Goal: Task Accomplishment & Management: Manage account settings

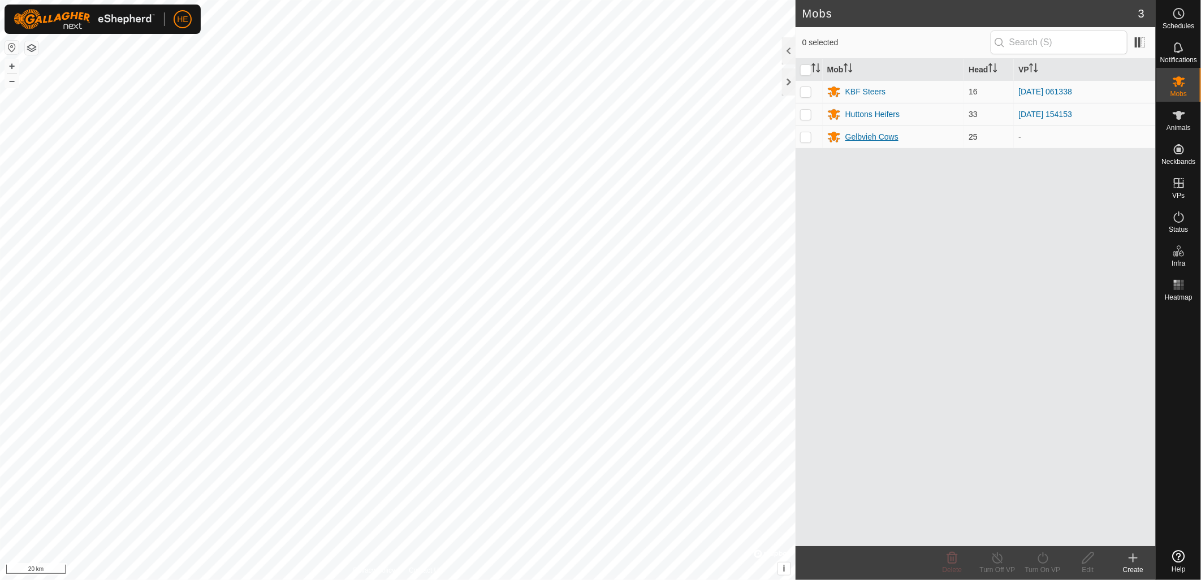
click at [872, 138] on div "Gelbvieh Cows" at bounding box center [871, 137] width 53 height 12
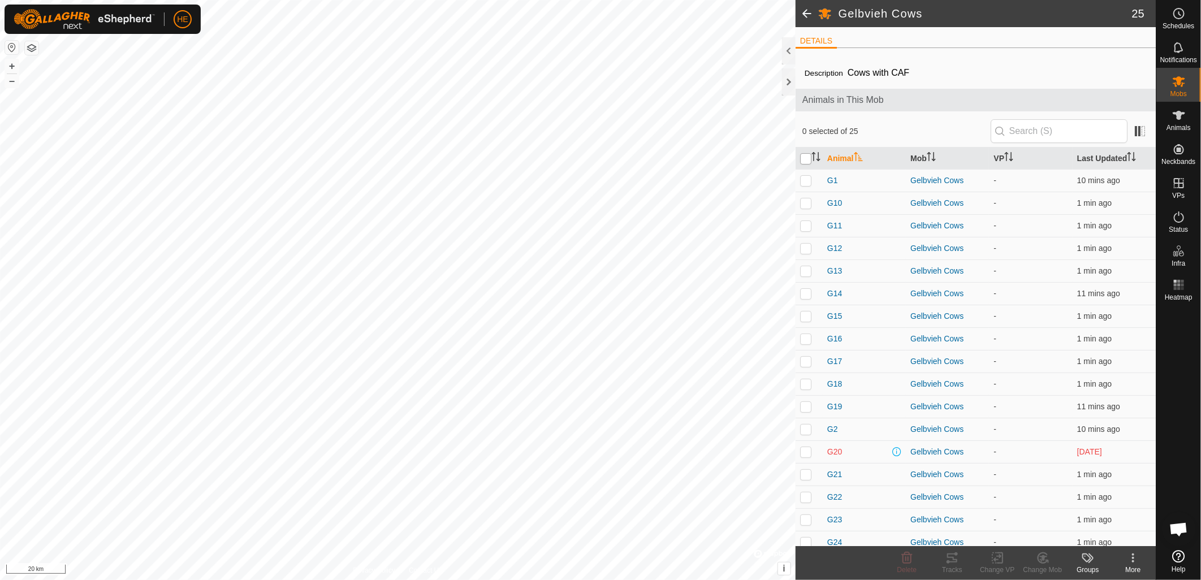
click at [807, 161] on input "checkbox" at bounding box center [805, 158] width 11 height 11
checkbox input "true"
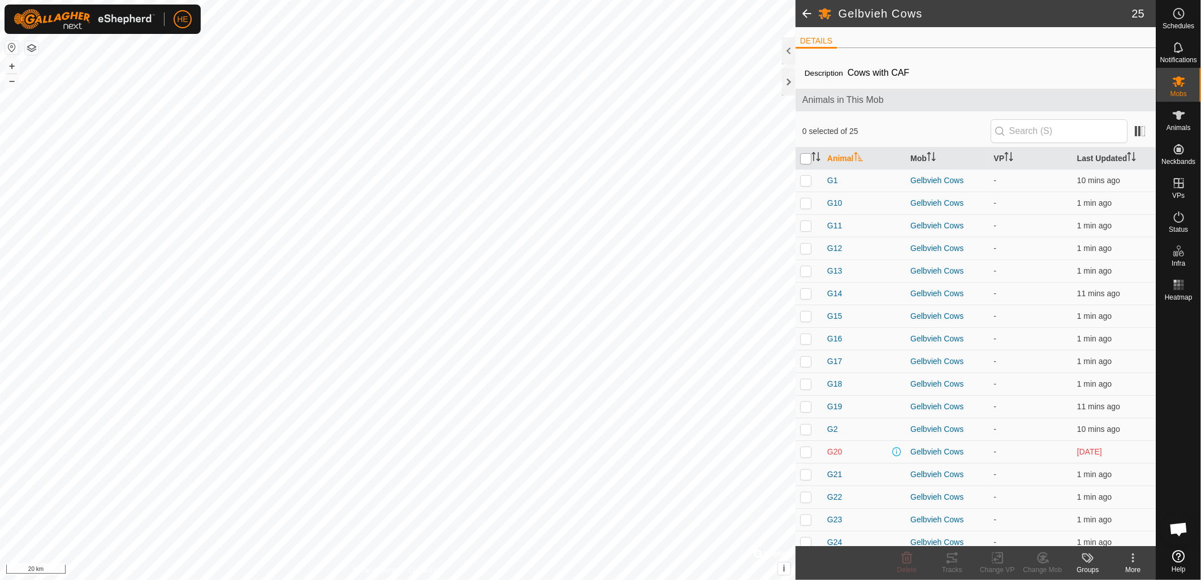
checkbox input "true"
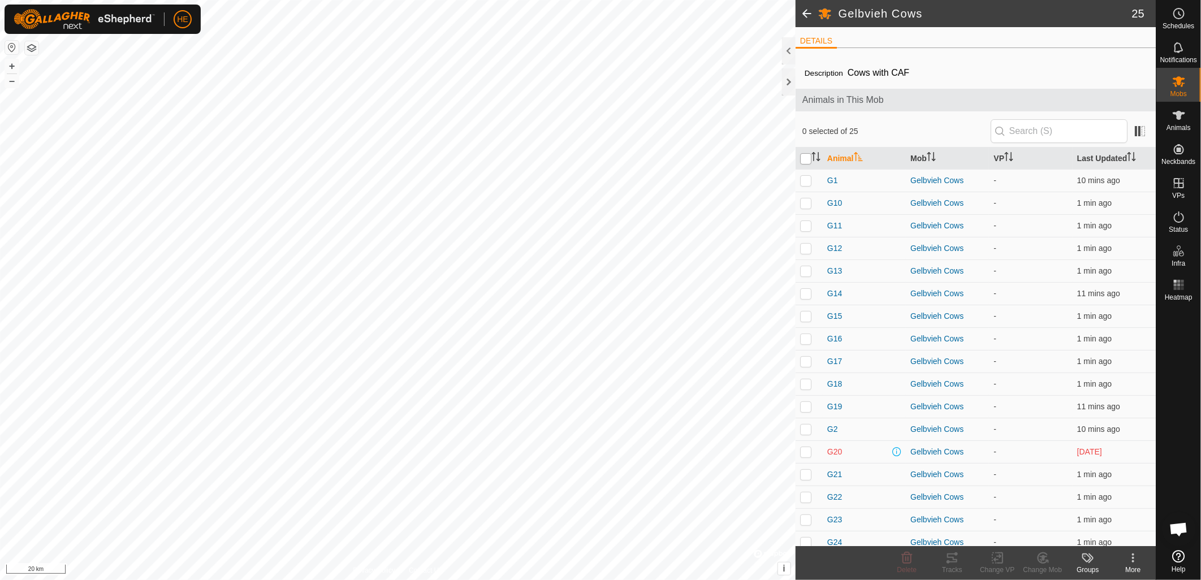
checkbox input "true"
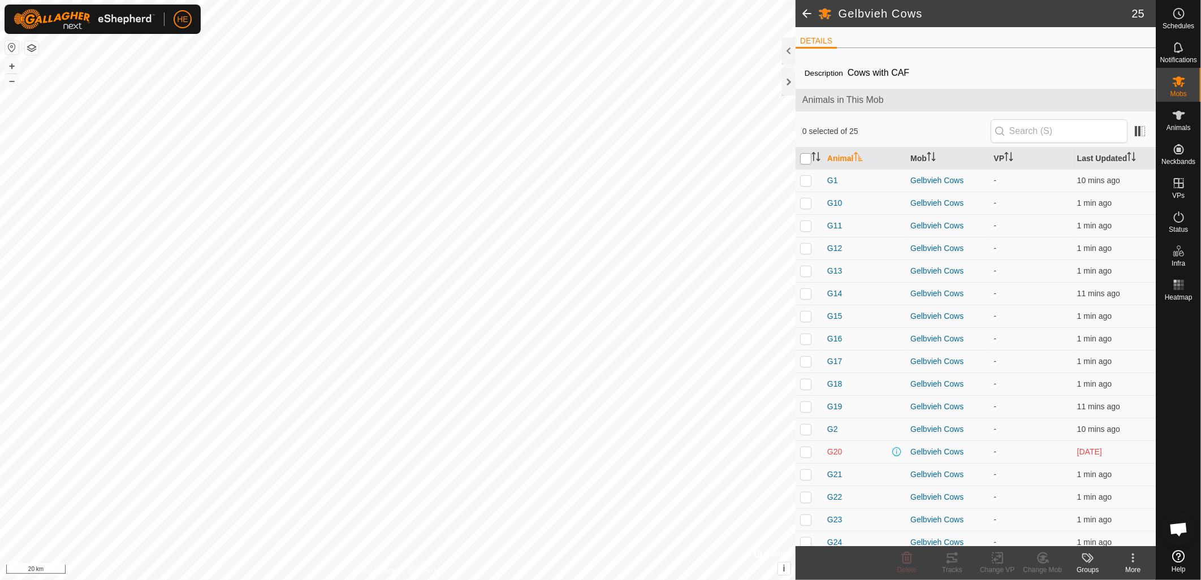
checkbox input "true"
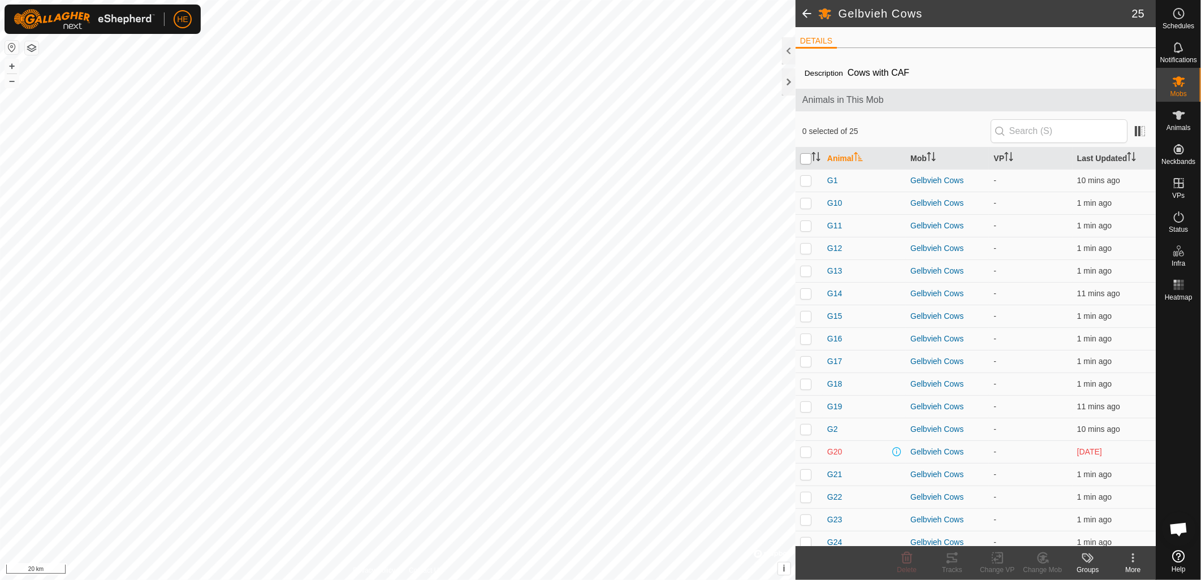
checkbox input "true"
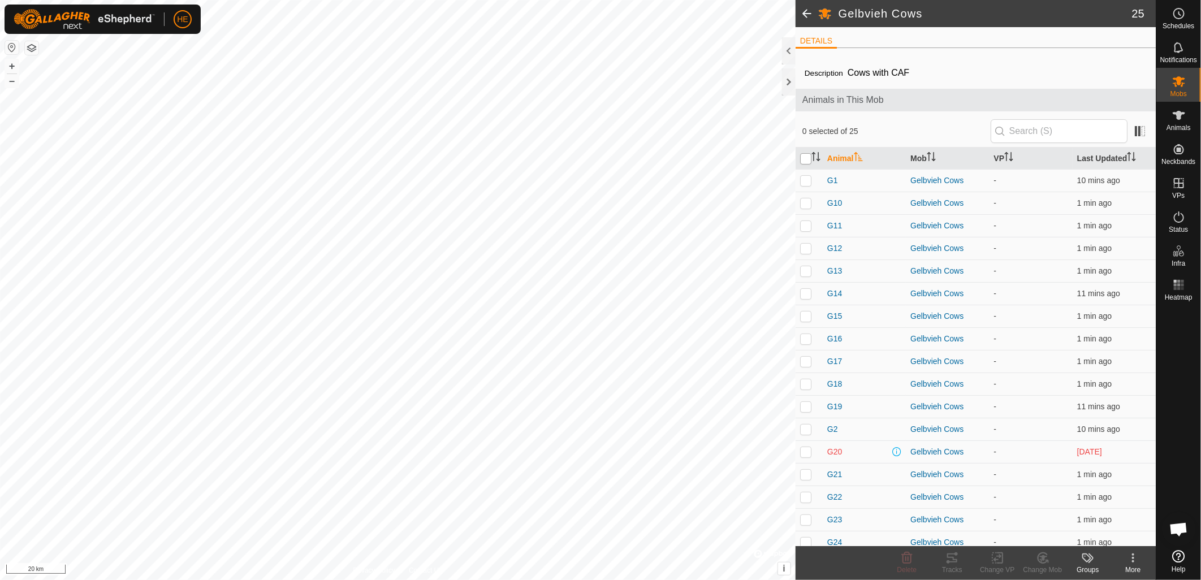
checkbox input "true"
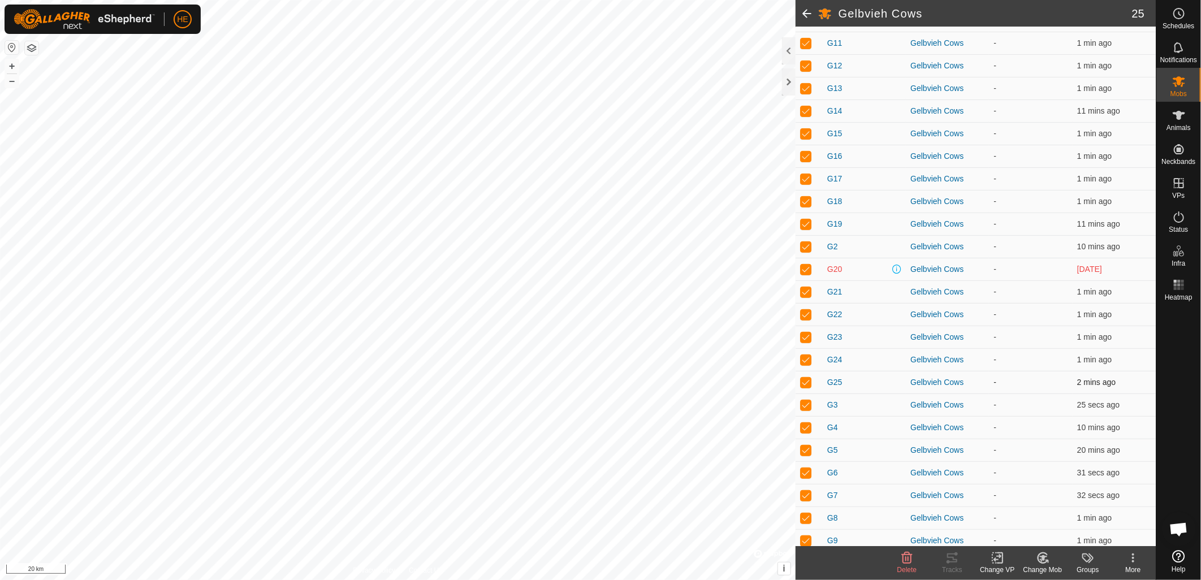
scroll to position [188, 0]
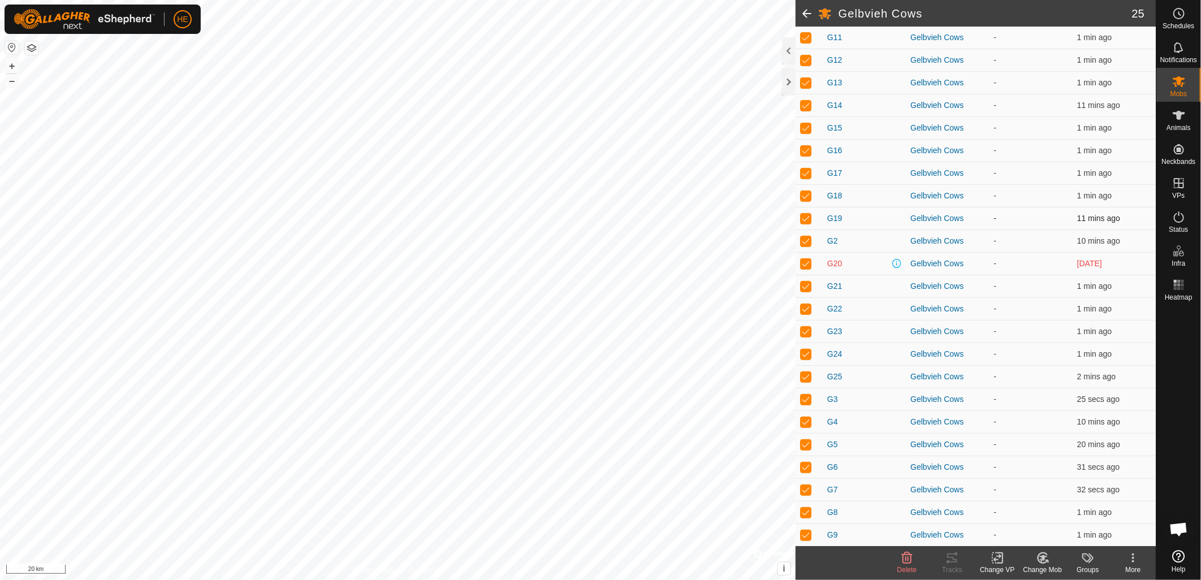
click at [809, 224] on div "Gelbvieh Cows 25 DETAILS Description Cows with CAF Animals in This Mob 25 selec…" at bounding box center [577, 290] width 1155 height 580
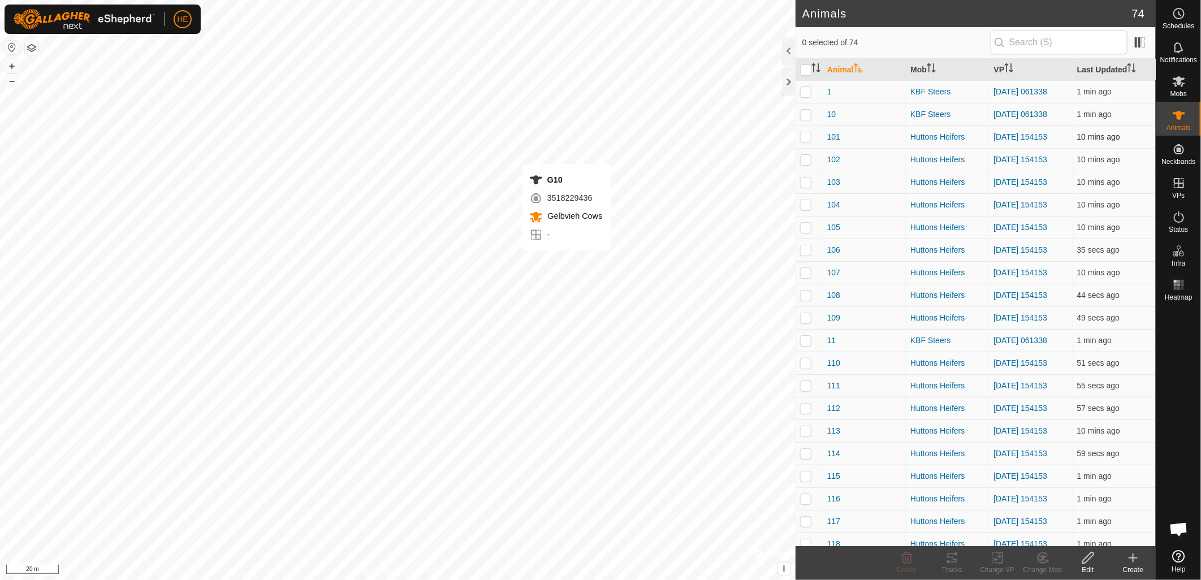
checkbox input "true"
click at [807, 68] on input "checkbox" at bounding box center [805, 69] width 11 height 11
checkbox input "true"
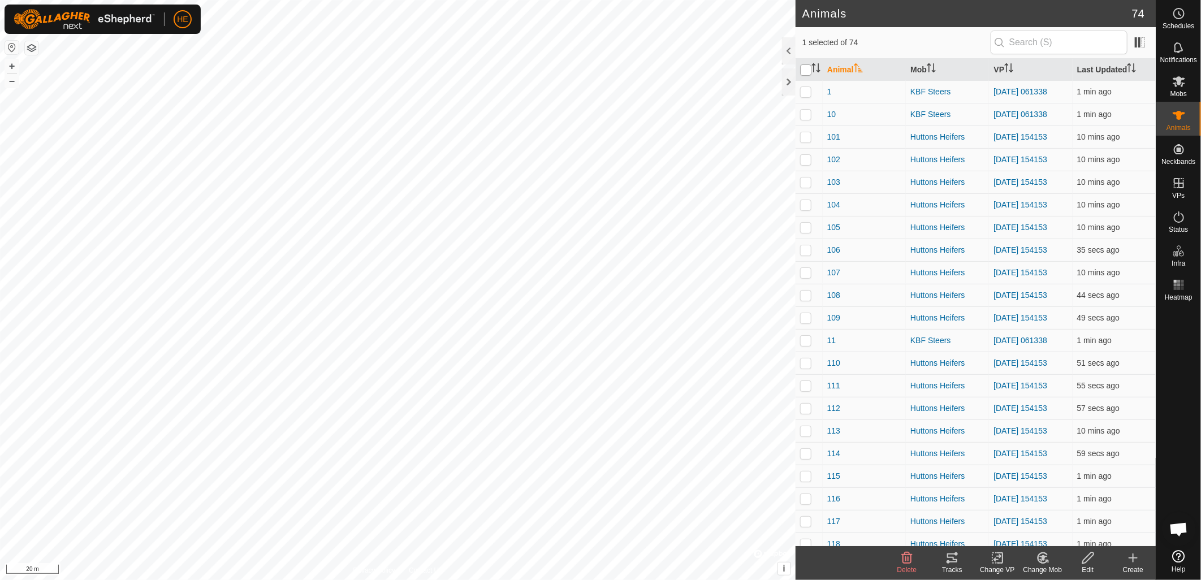
checkbox input "true"
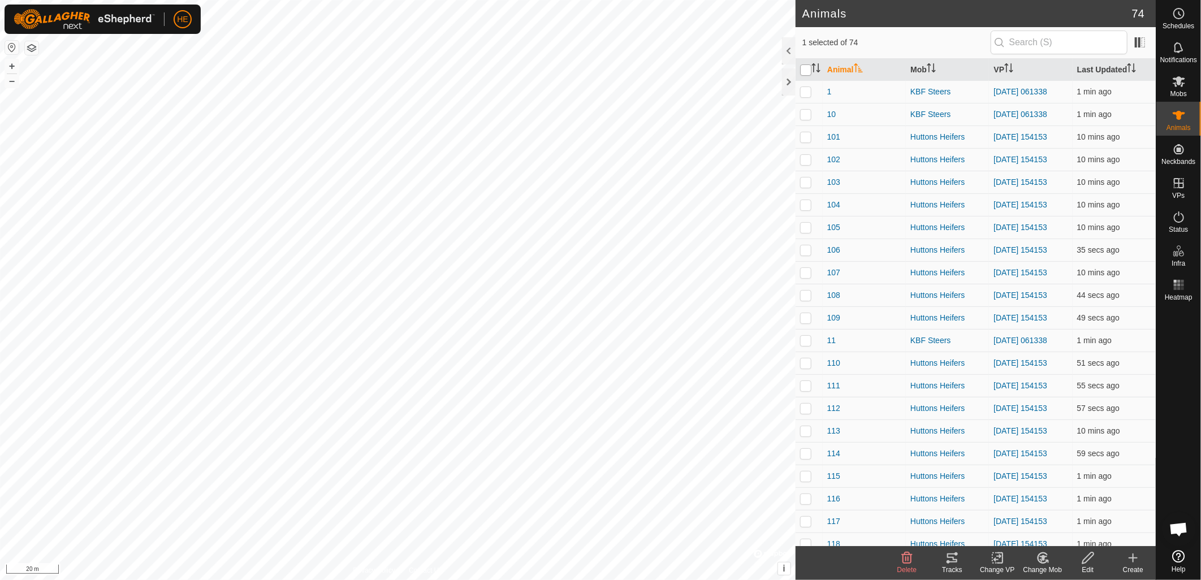
checkbox input "true"
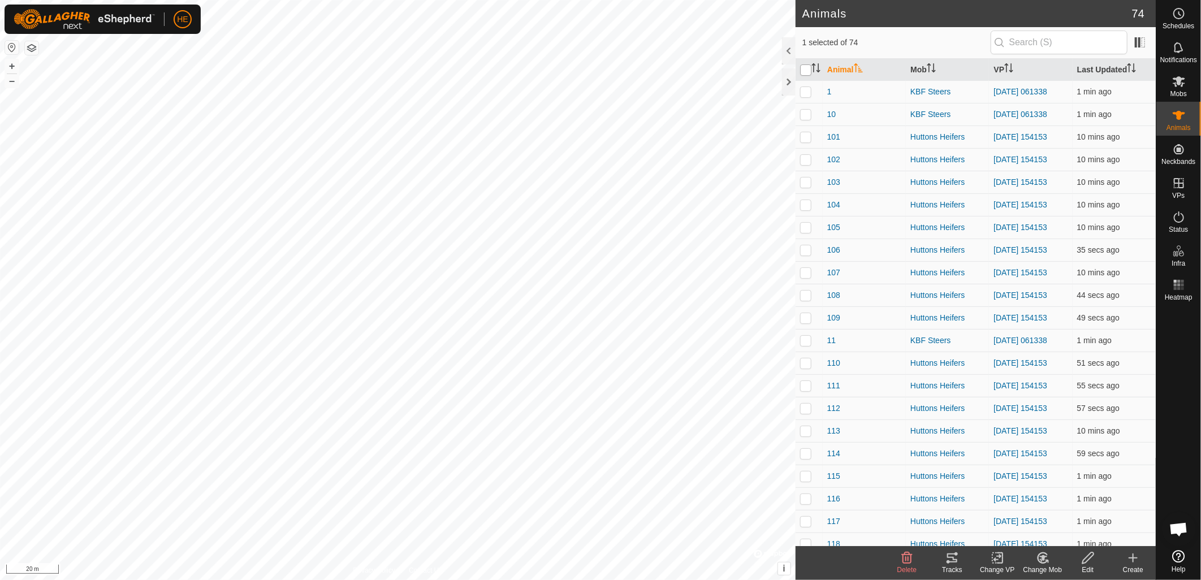
checkbox input "true"
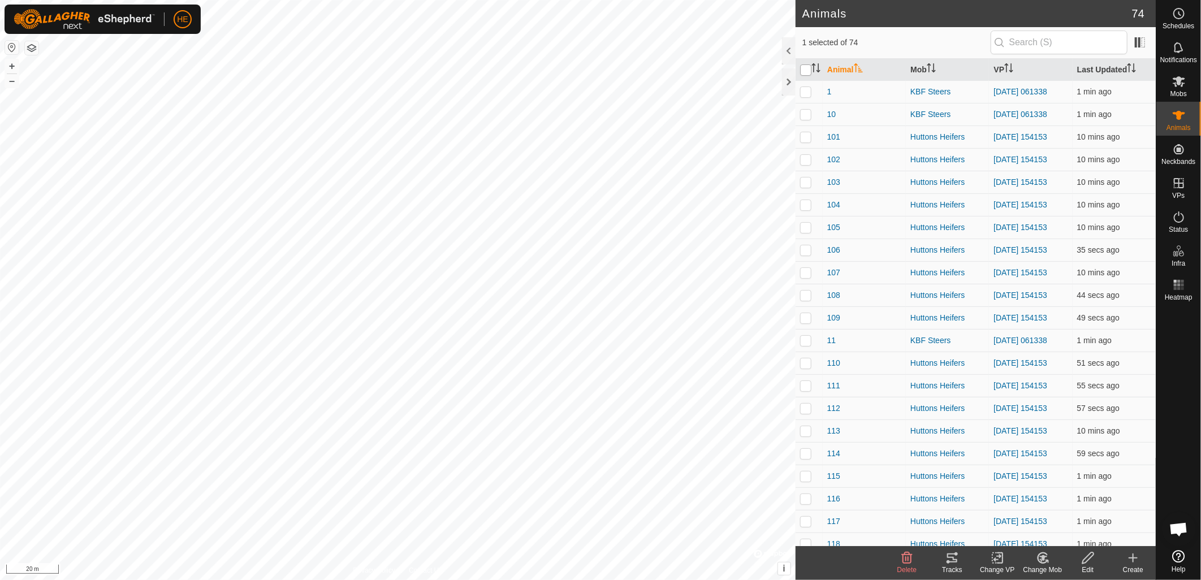
checkbox input "true"
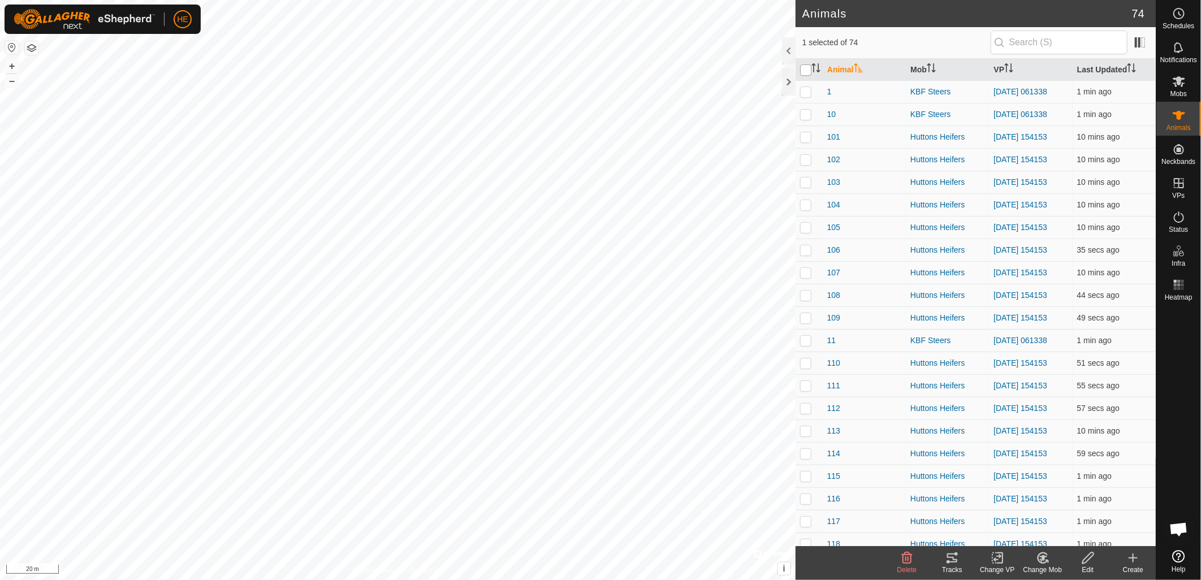
checkbox input "true"
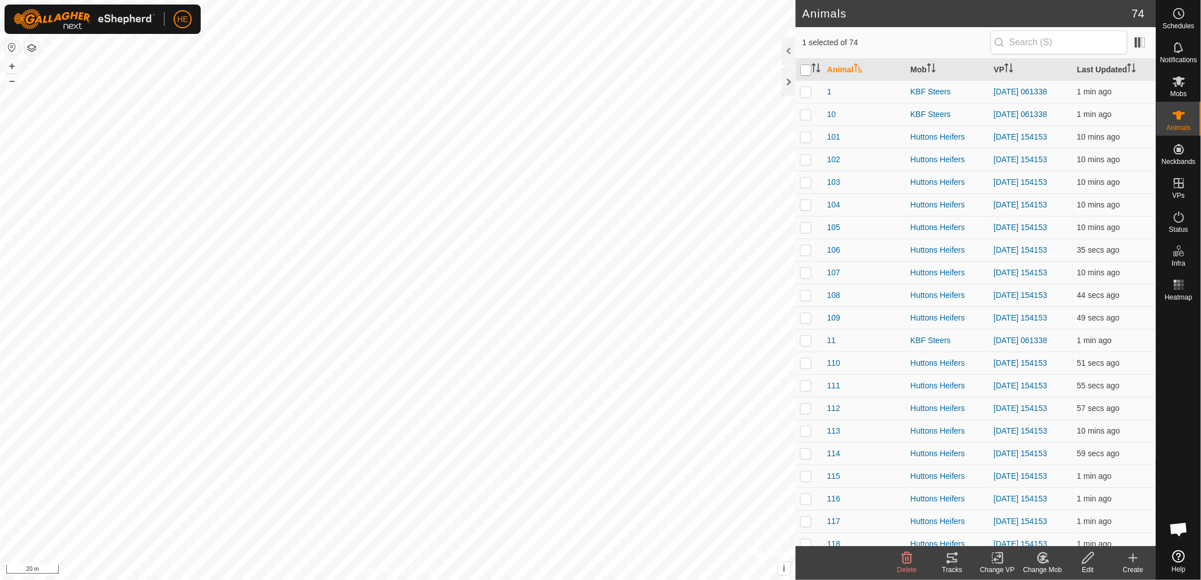
checkbox input "true"
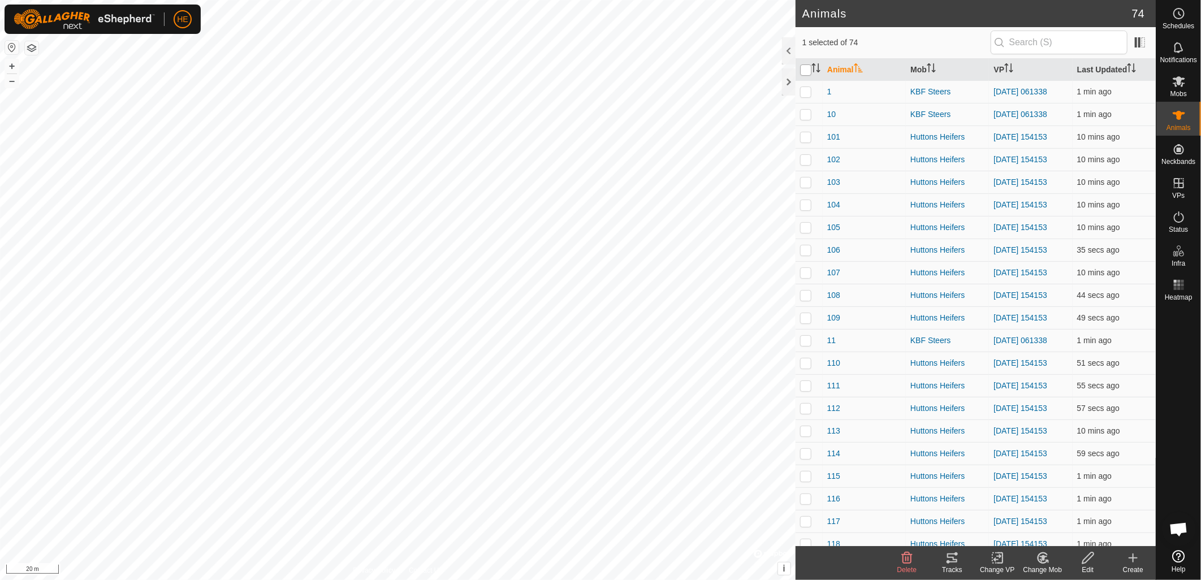
checkbox input "true"
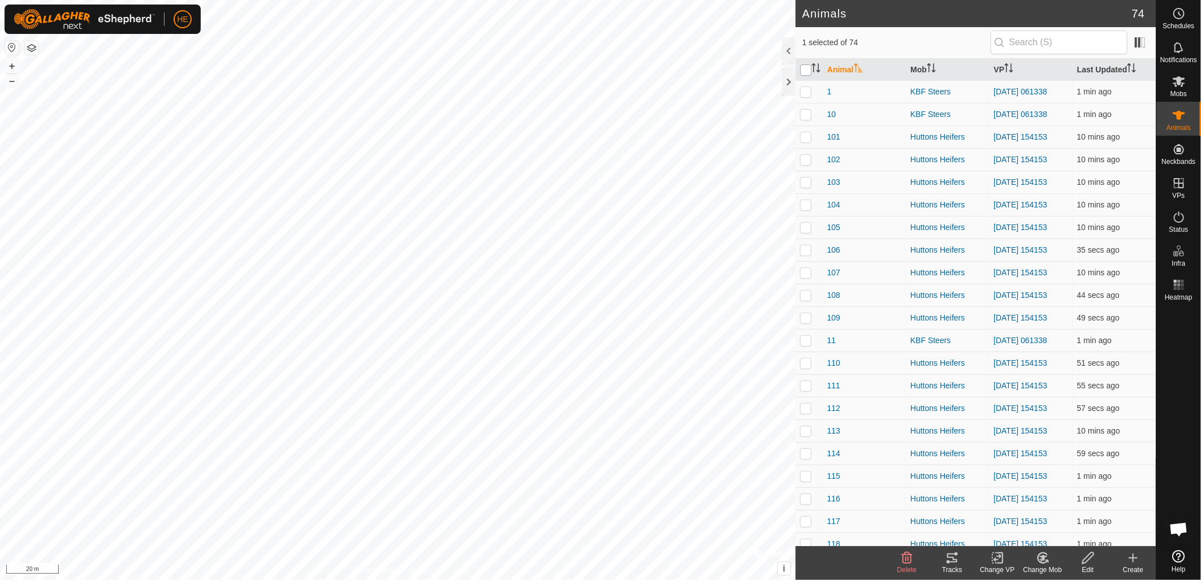
checkbox input "true"
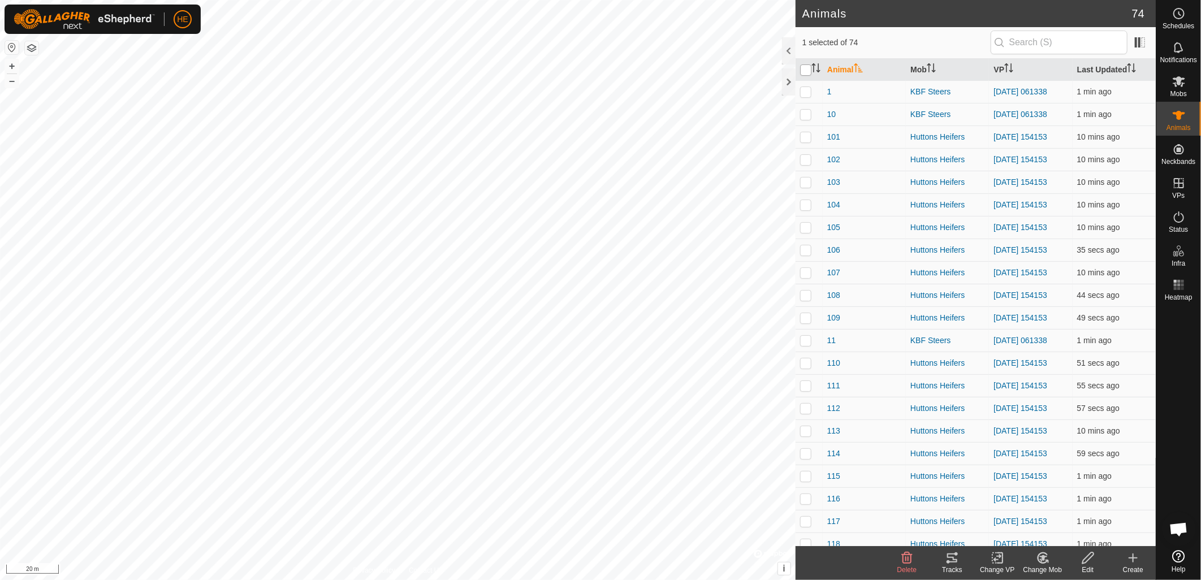
checkbox input "true"
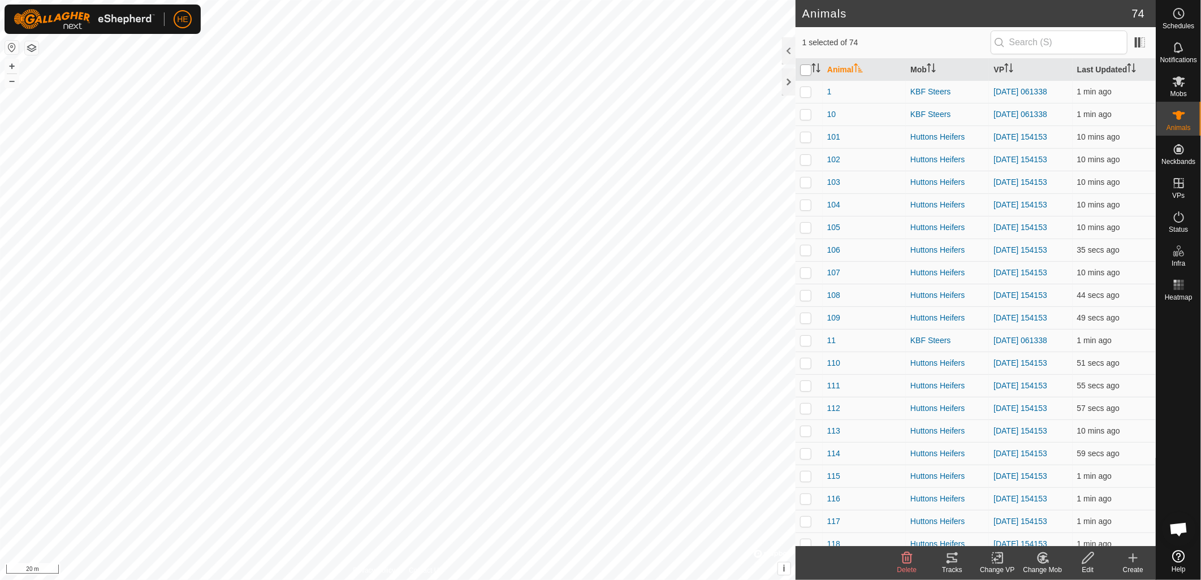
checkbox input "true"
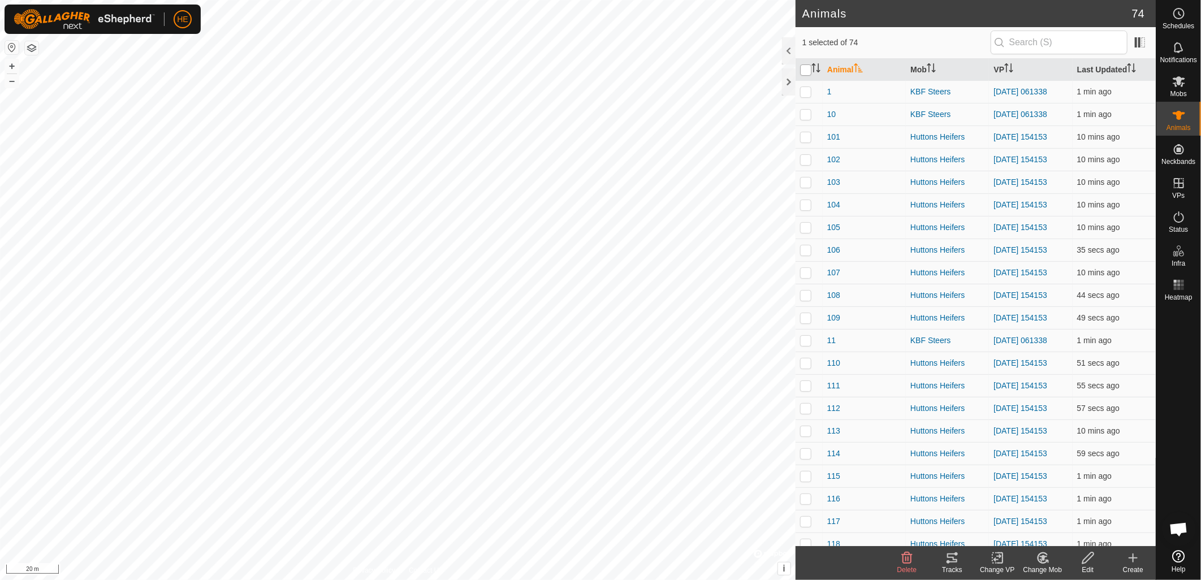
checkbox input "true"
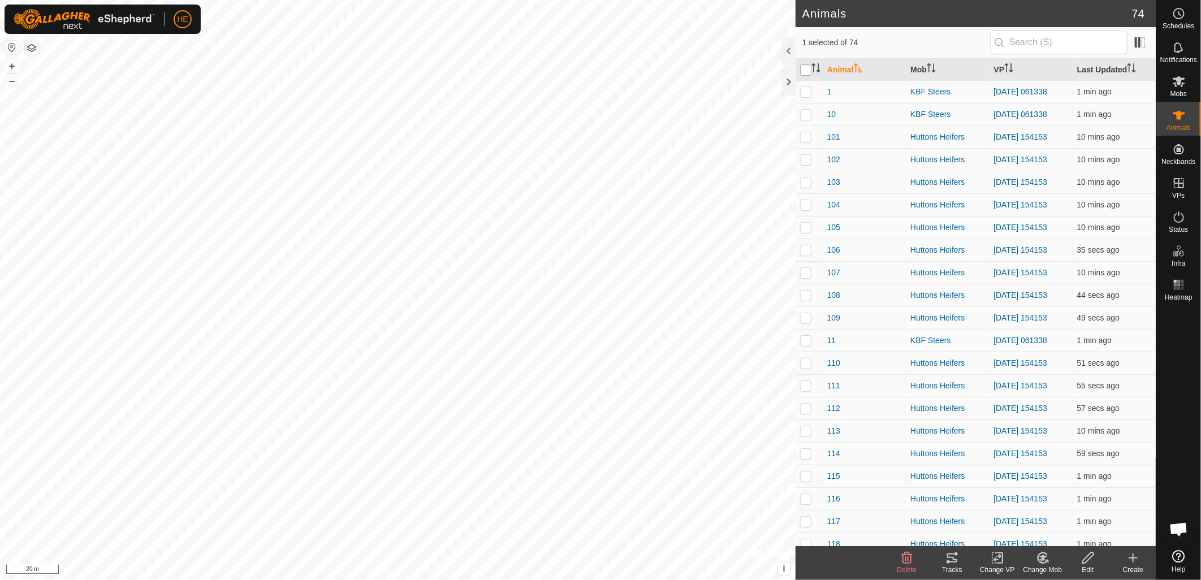
checkbox input "true"
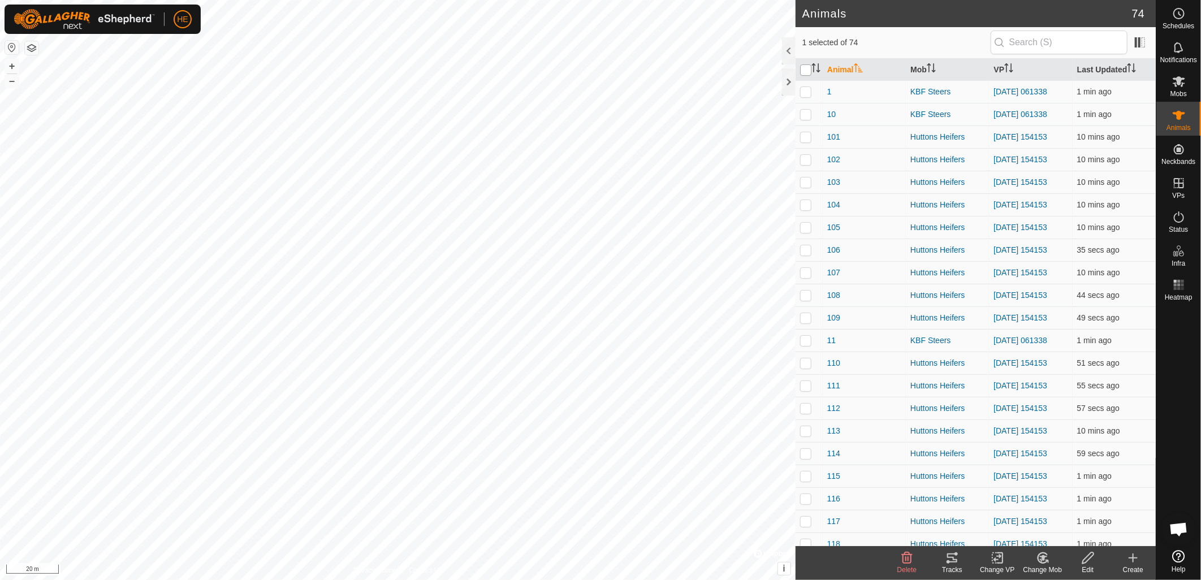
checkbox input "true"
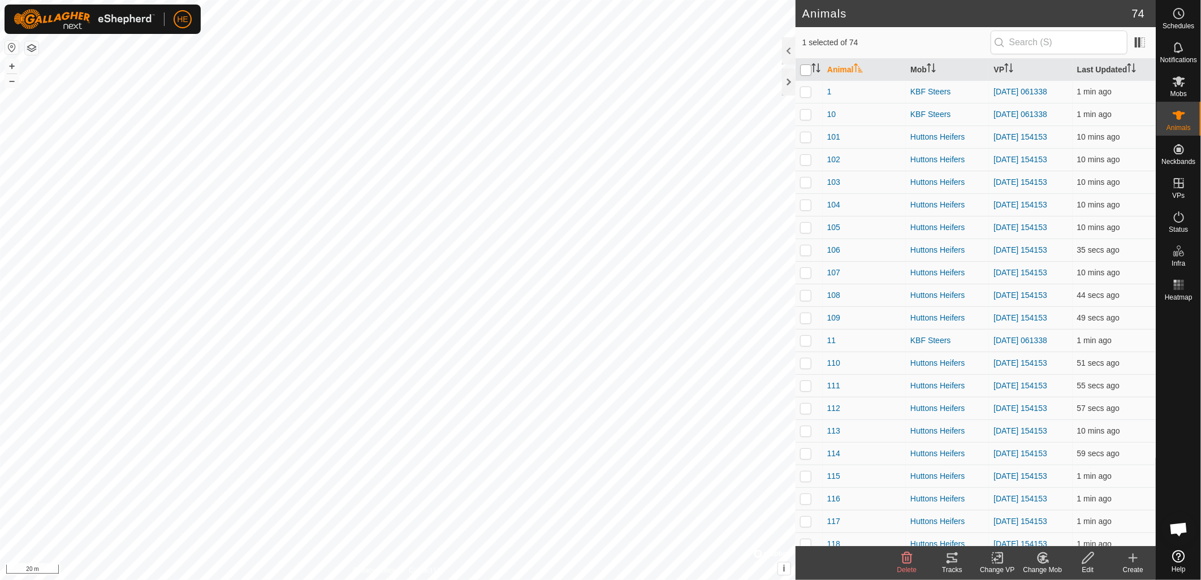
checkbox input "true"
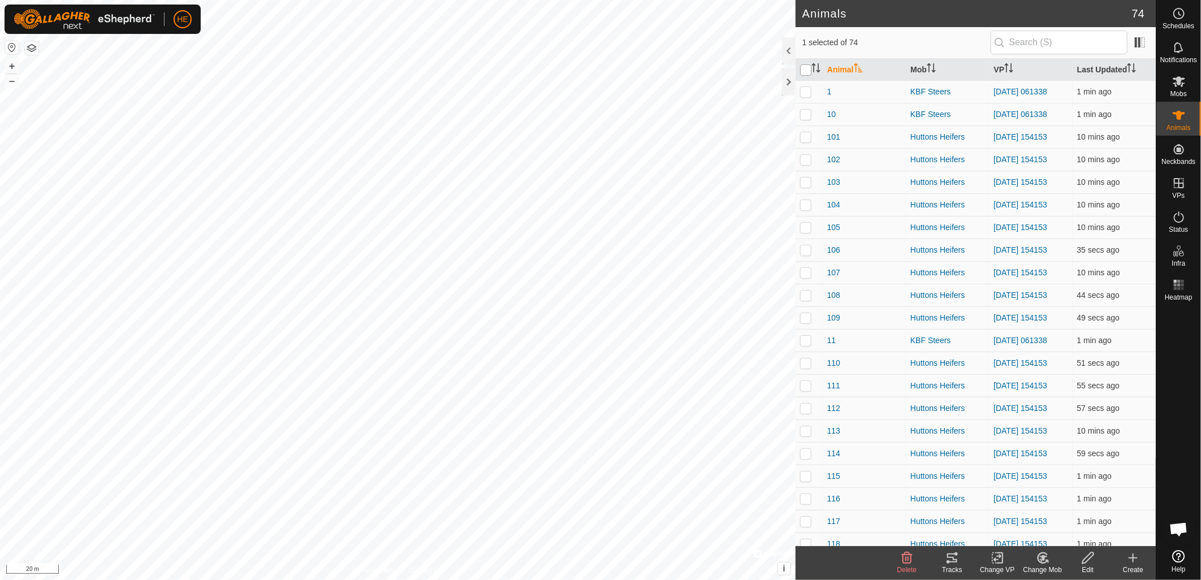
checkbox input "true"
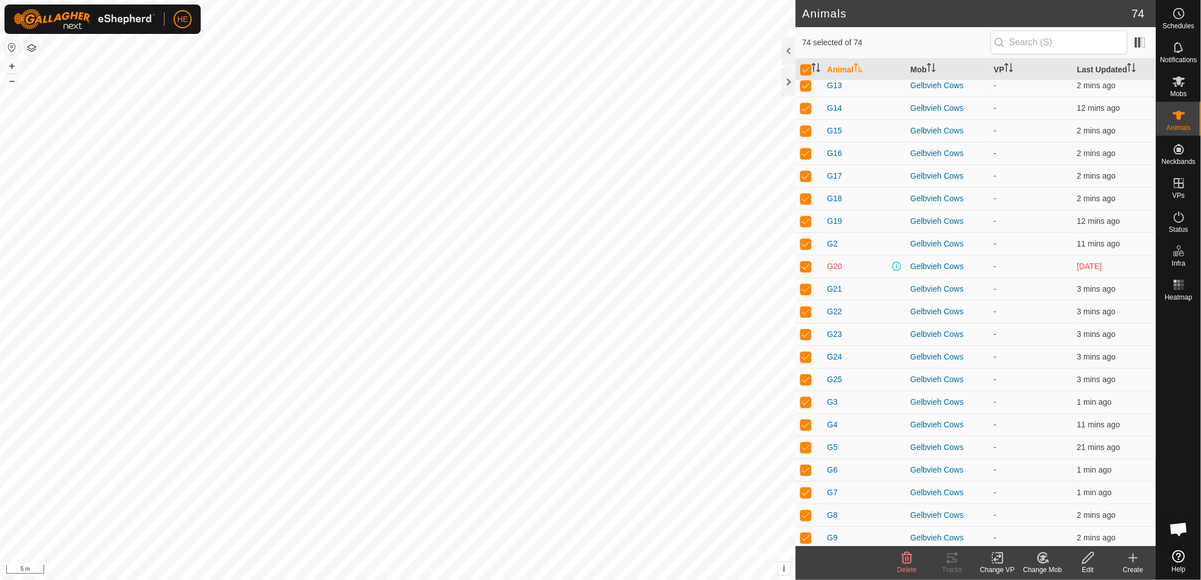
scroll to position [1207, 0]
click at [807, 65] on input "checkbox" at bounding box center [805, 69] width 11 height 11
checkbox input "false"
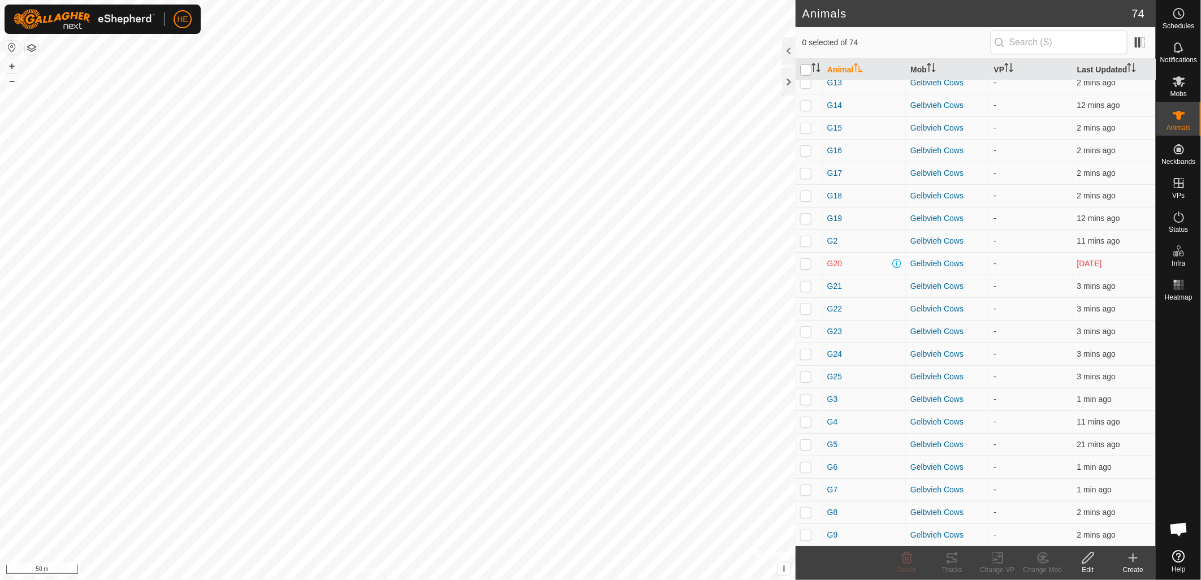
checkbox input "false"
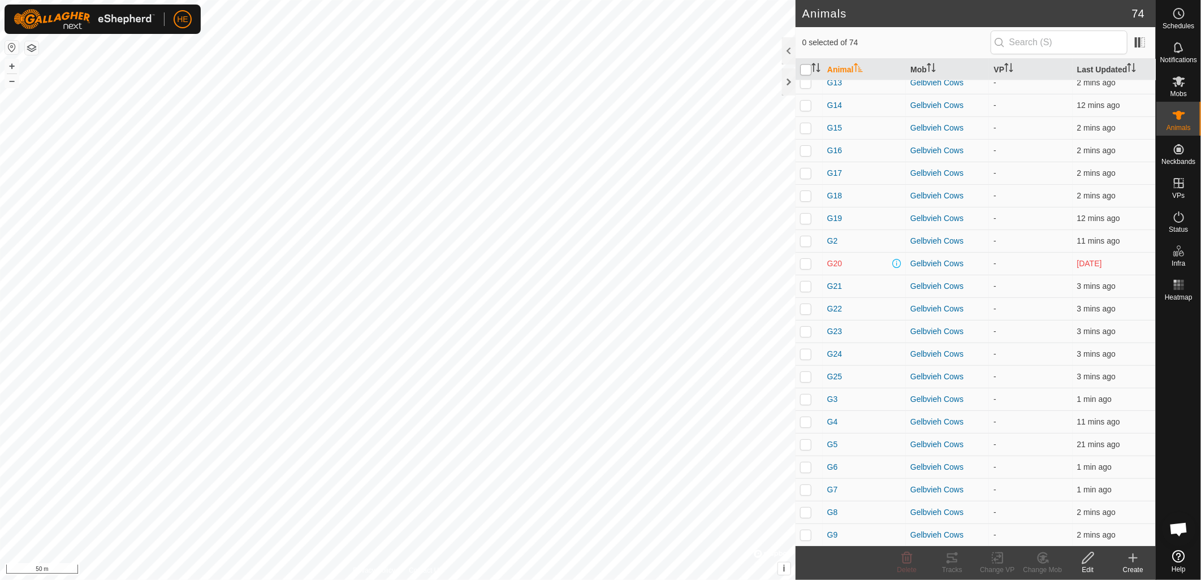
checkbox input "false"
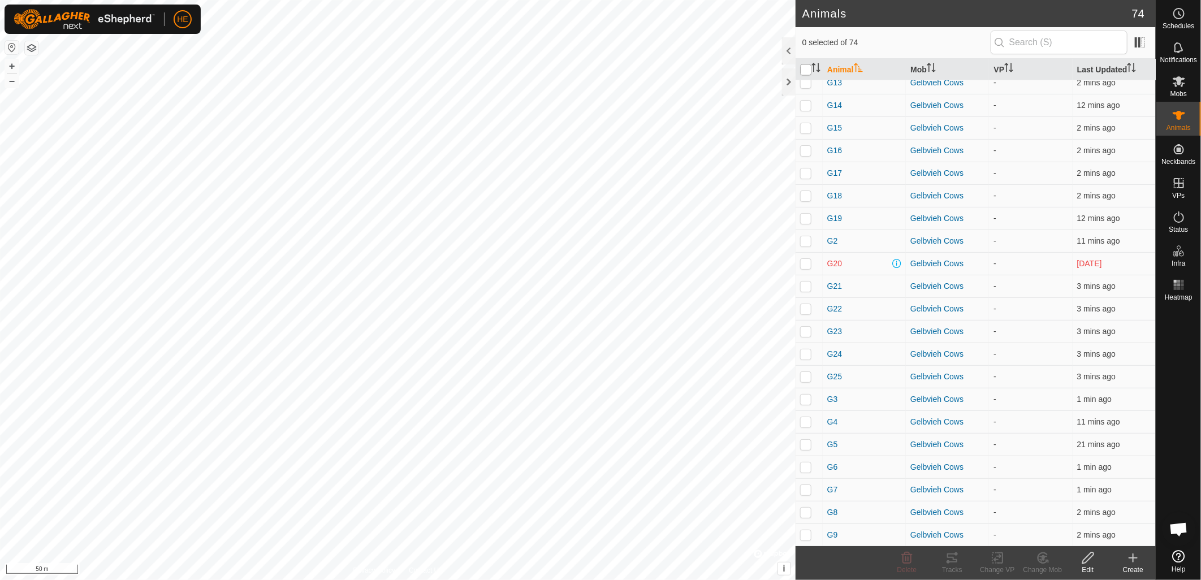
checkbox input "false"
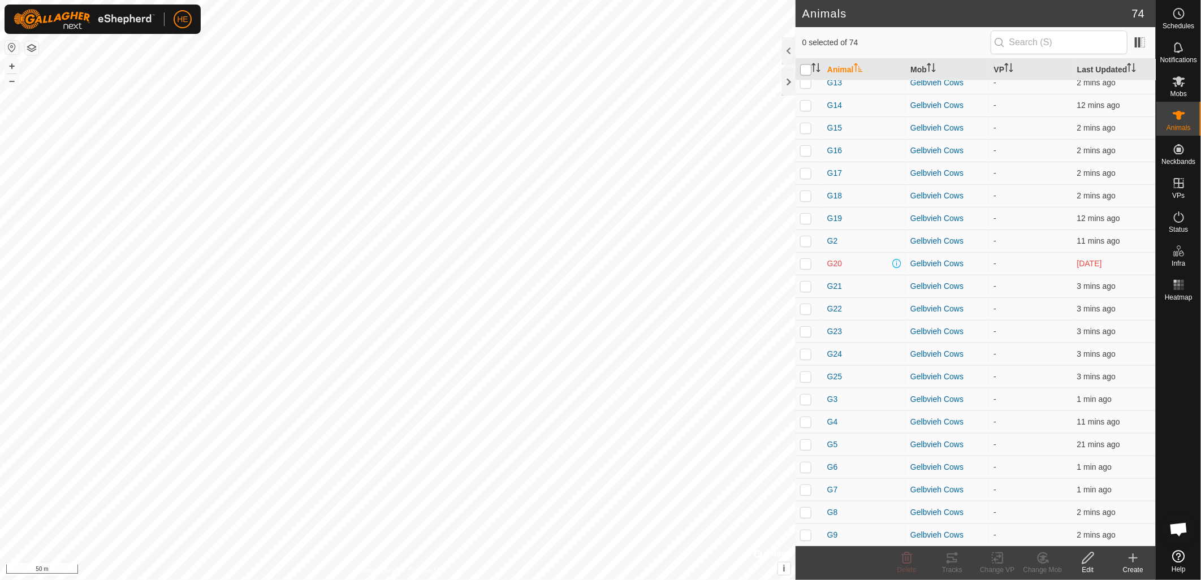
checkbox input "false"
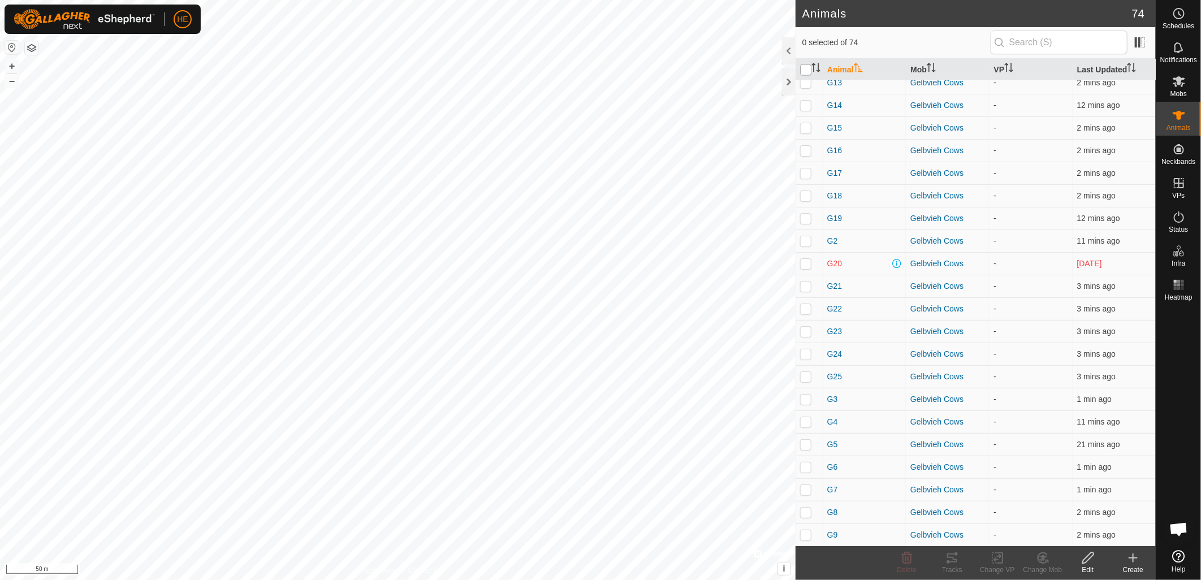
checkbox input "false"
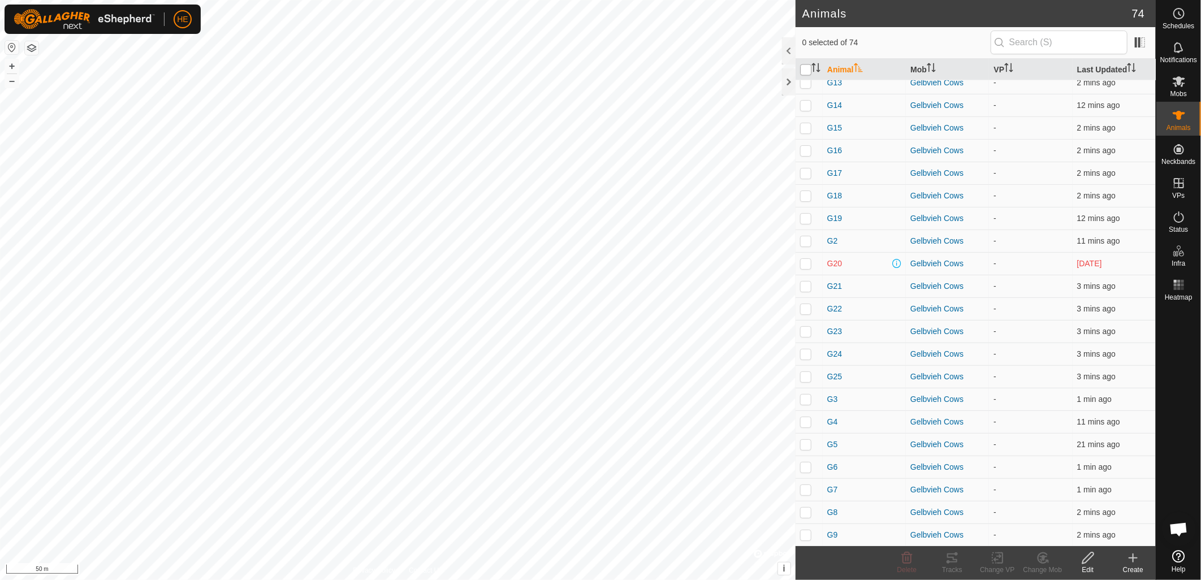
checkbox input "false"
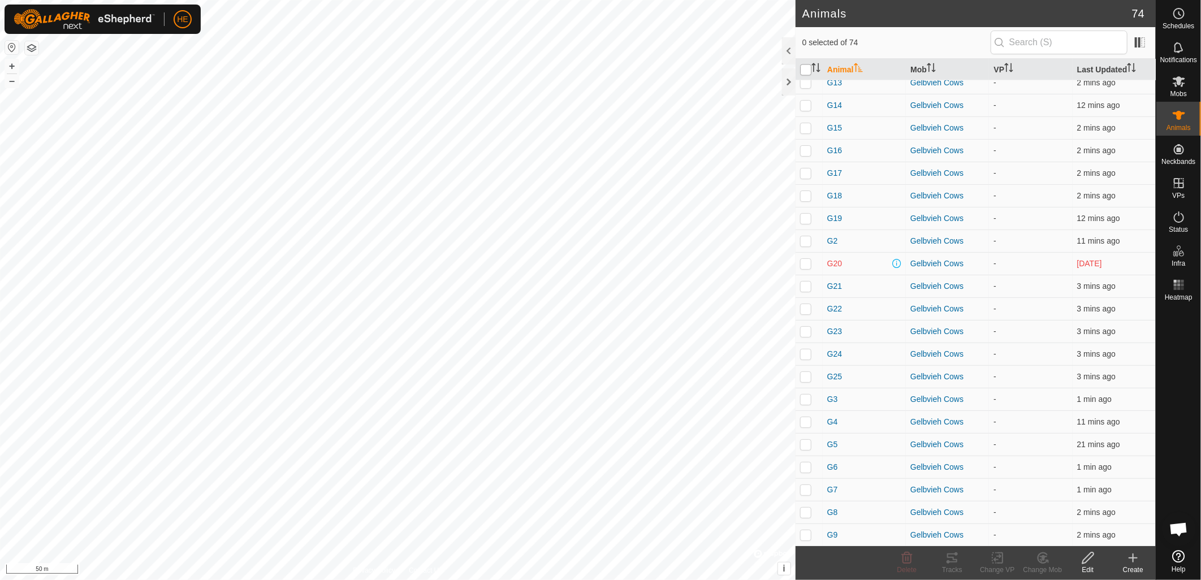
checkbox input "false"
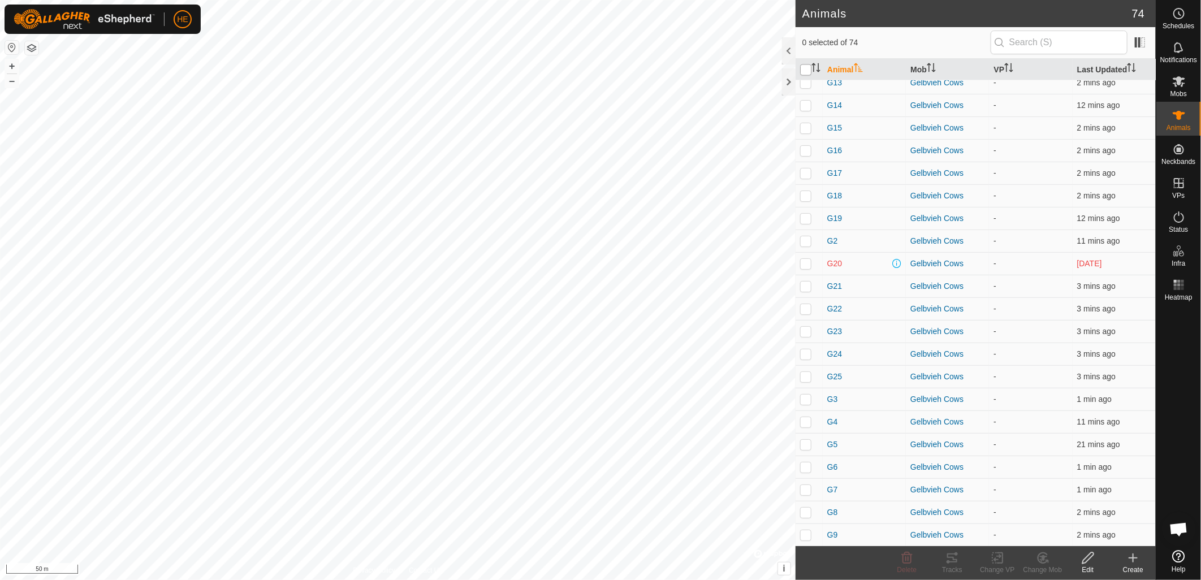
checkbox input "false"
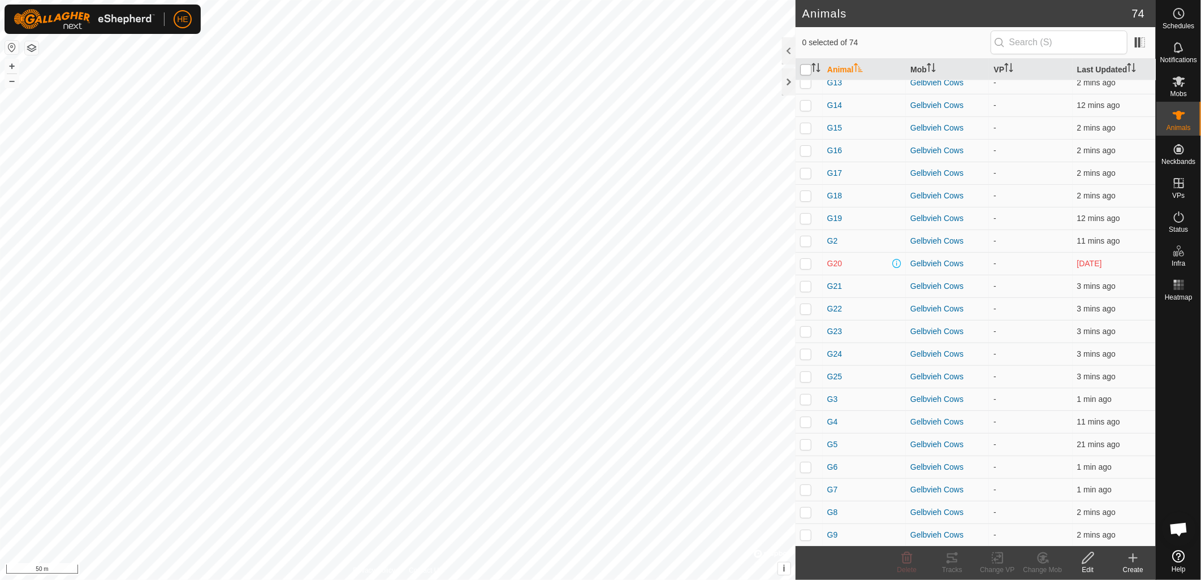
checkbox input "false"
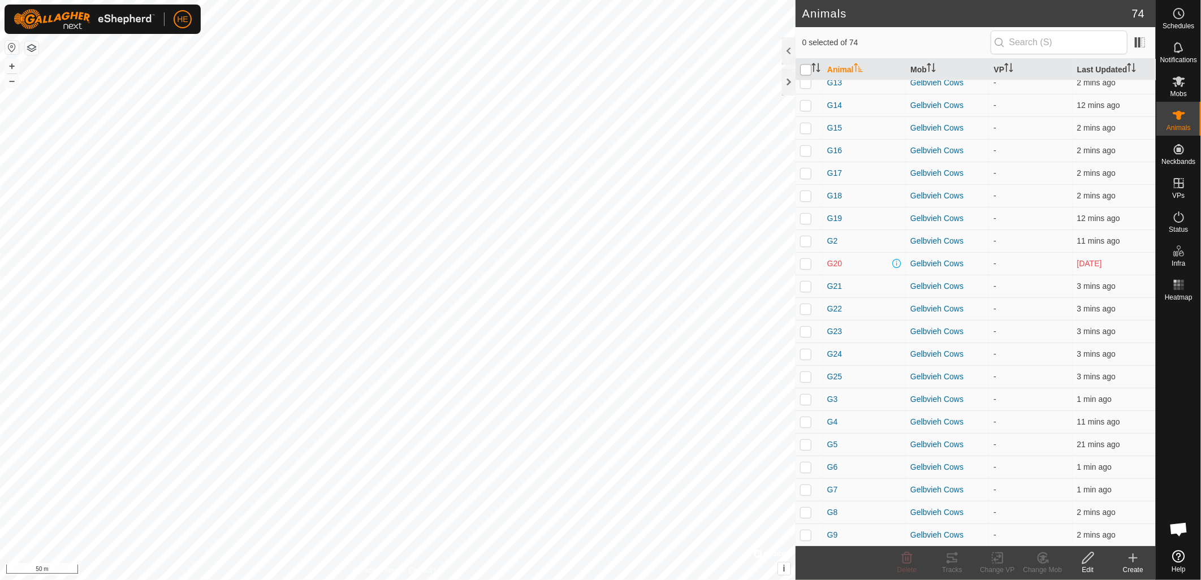
checkbox input "false"
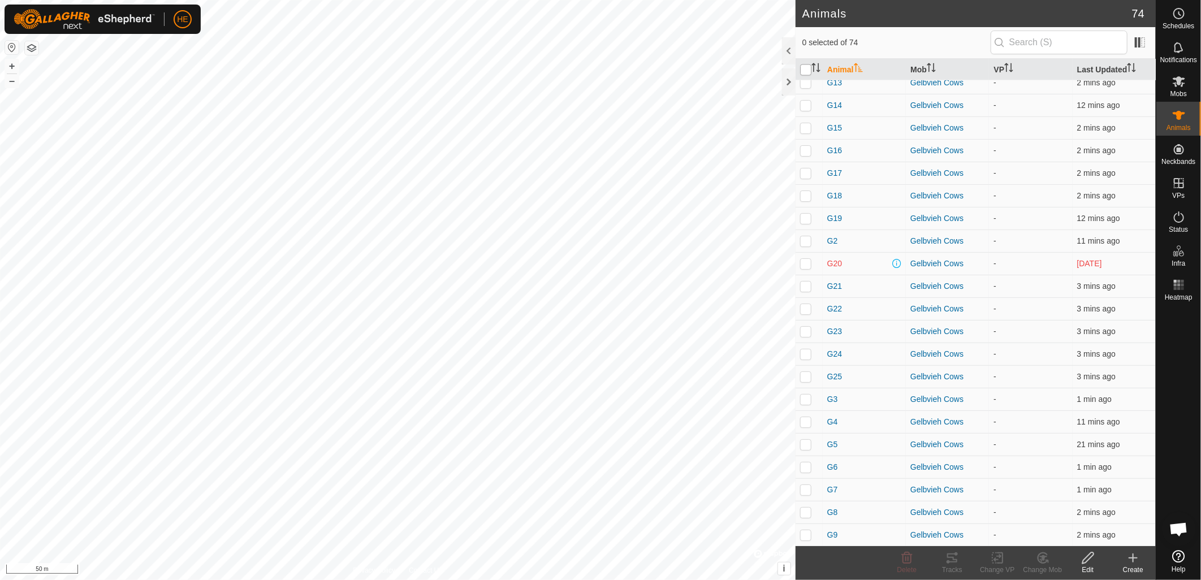
checkbox input "false"
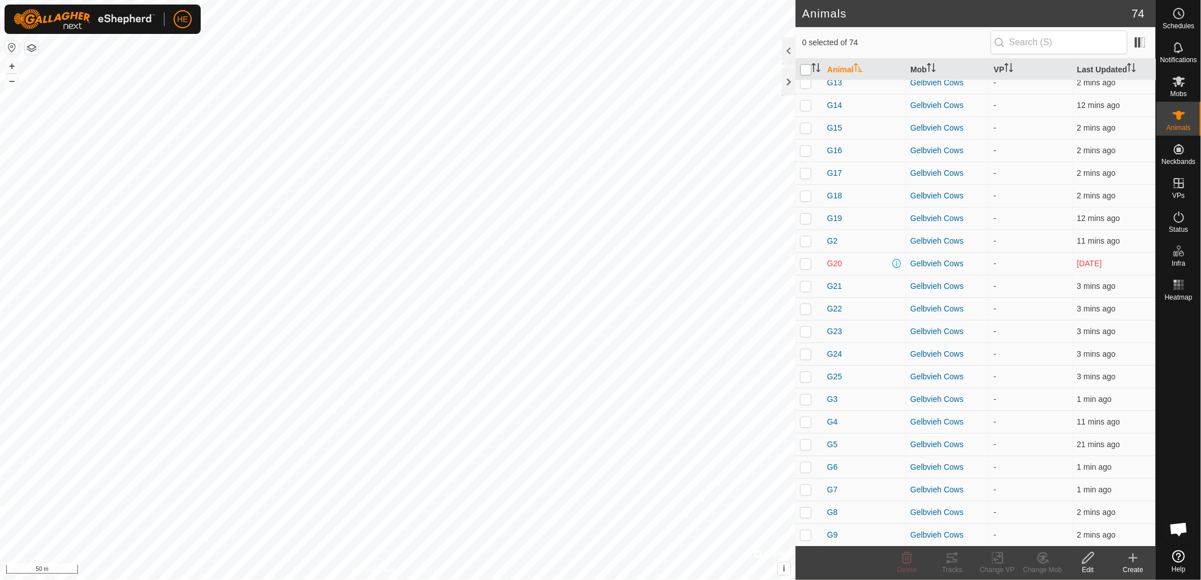
checkbox input "false"
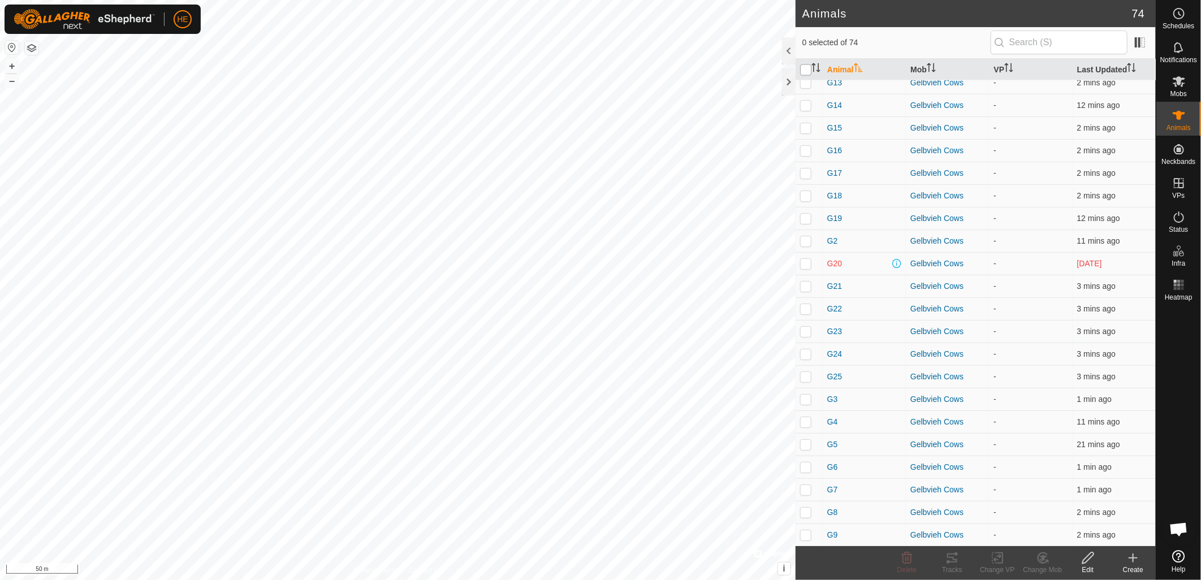
checkbox input "false"
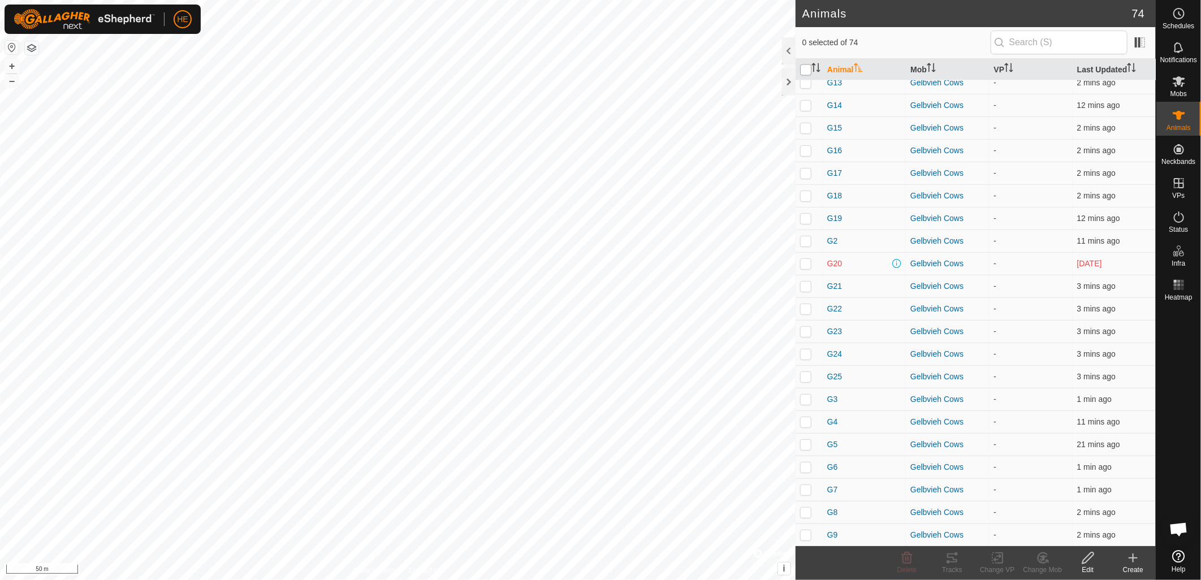
checkbox input "false"
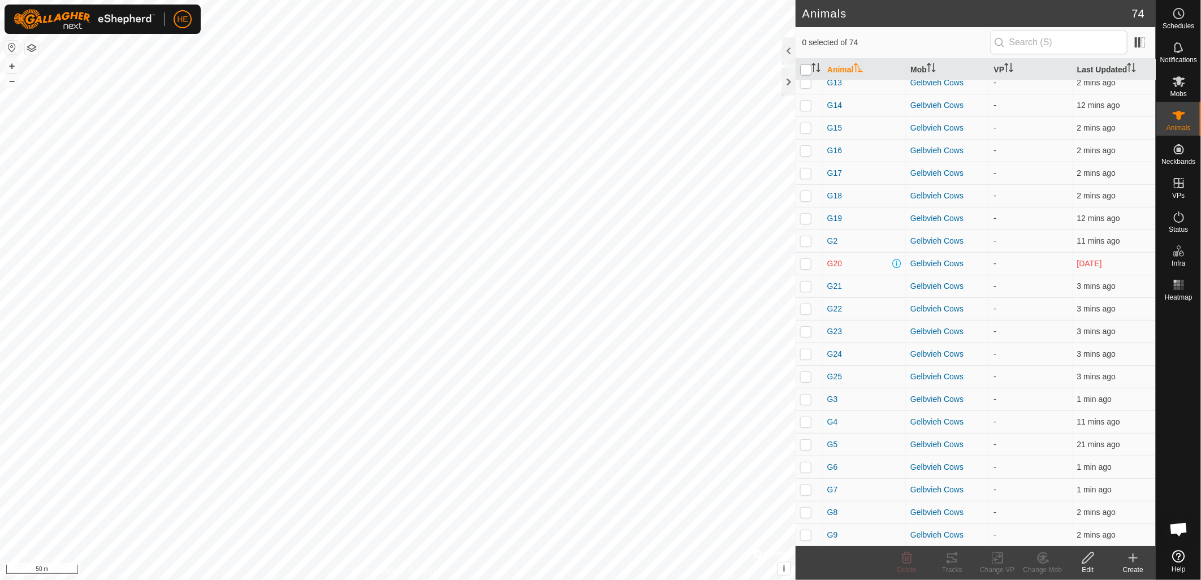
checkbox input "false"
click at [1181, 86] on icon at bounding box center [1178, 81] width 12 height 11
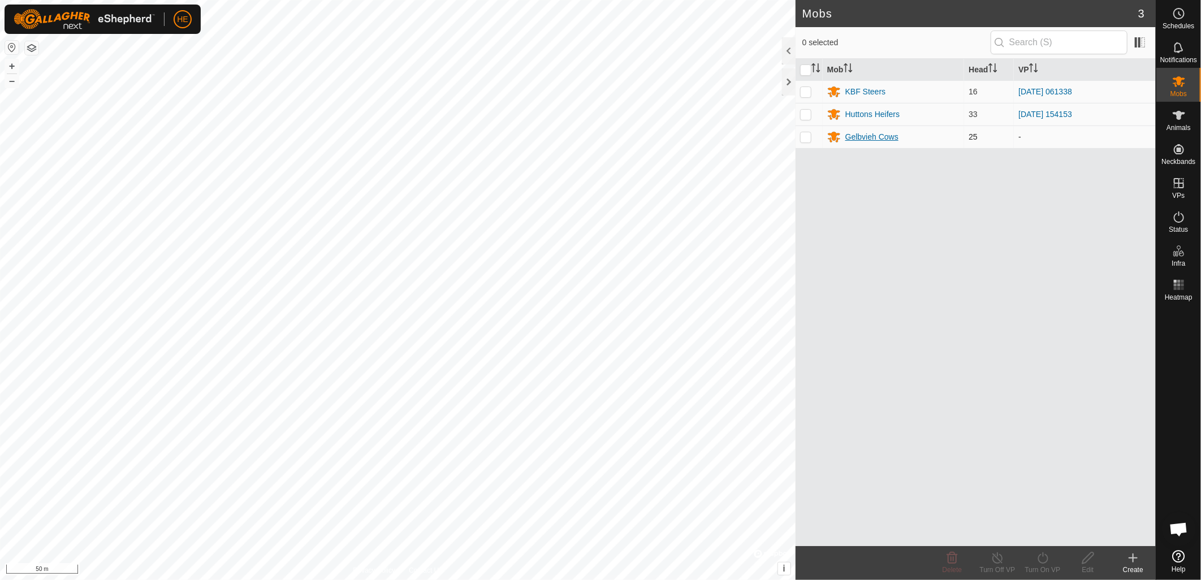
click at [866, 137] on div "Gelbvieh Cows" at bounding box center [871, 137] width 53 height 12
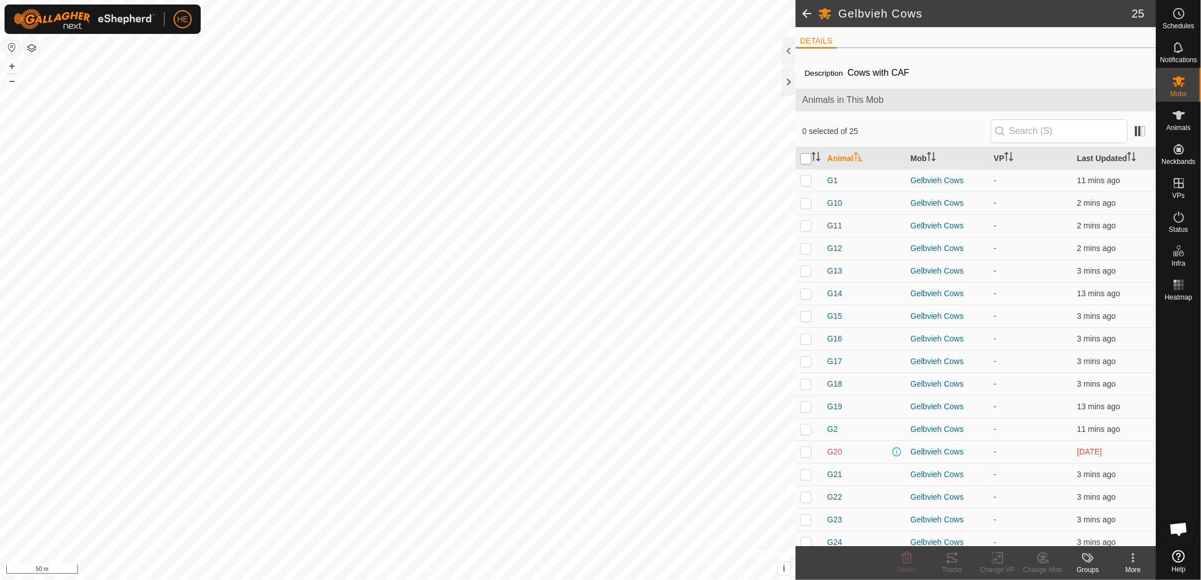
click at [807, 155] on input "checkbox" at bounding box center [805, 158] width 11 height 11
checkbox input "true"
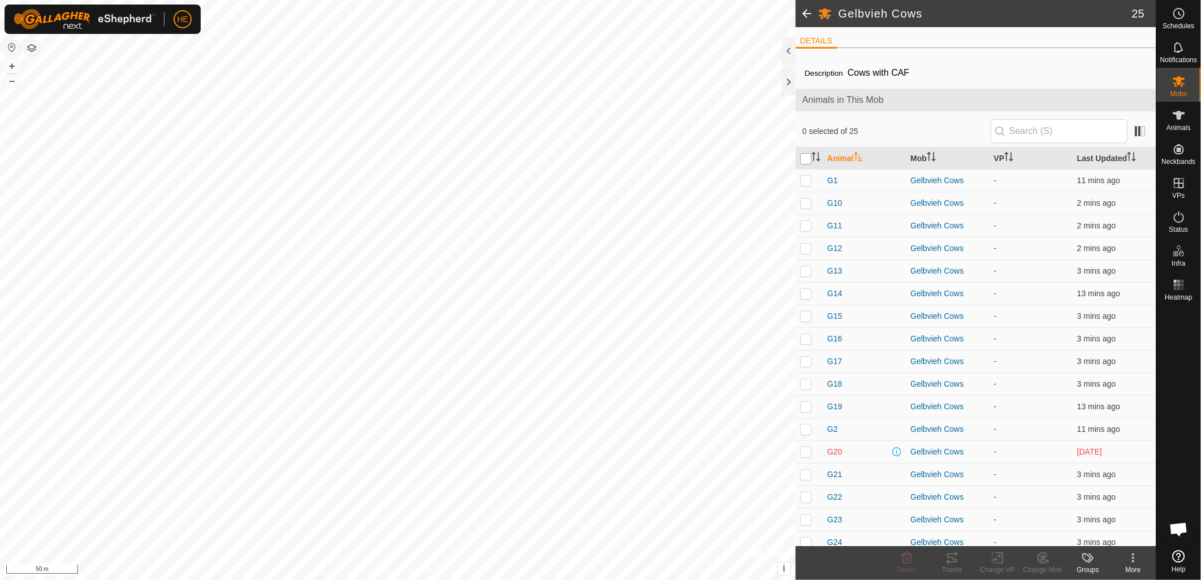
checkbox input "true"
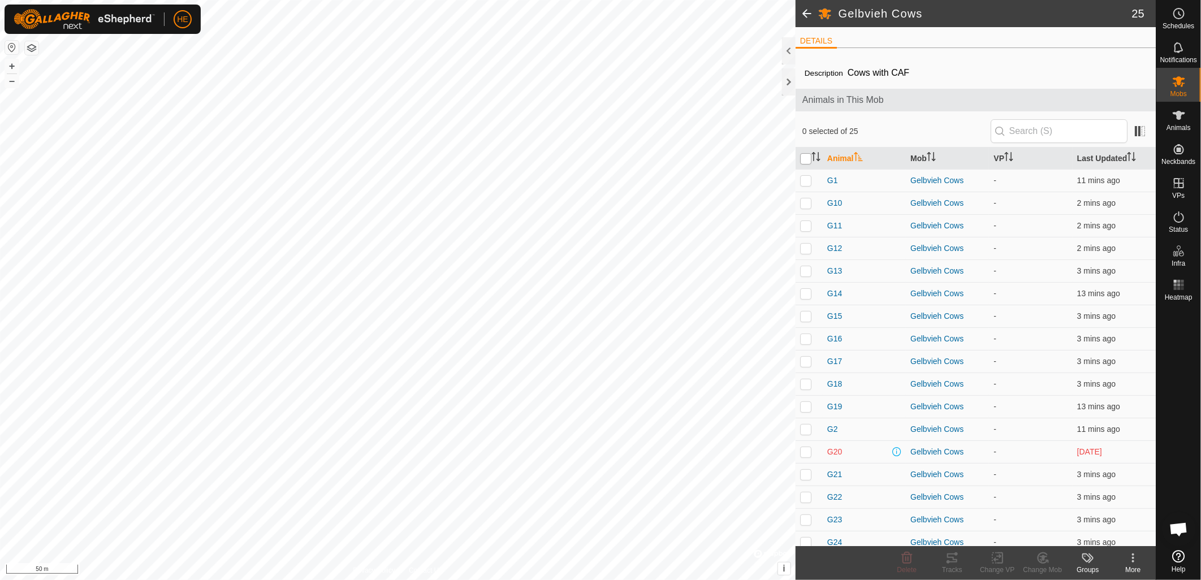
checkbox input "true"
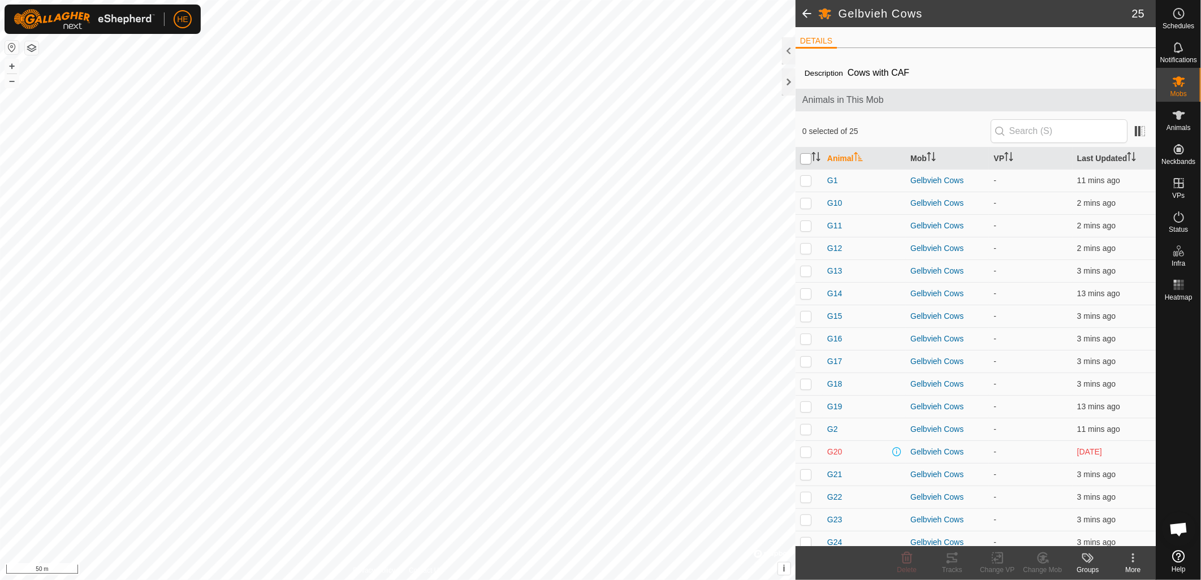
checkbox input "true"
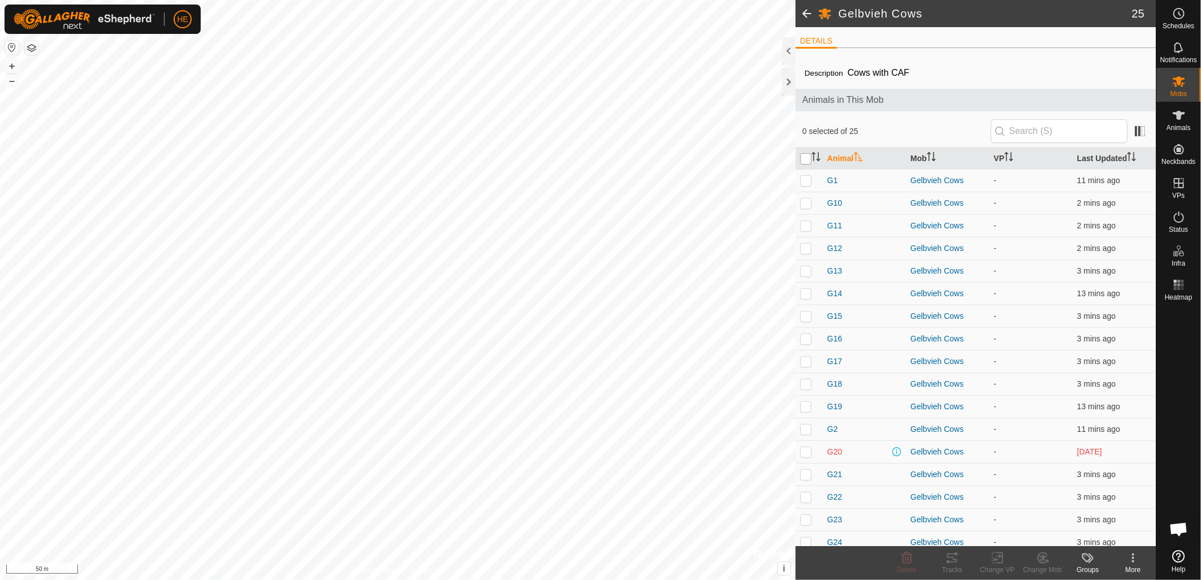
checkbox input "true"
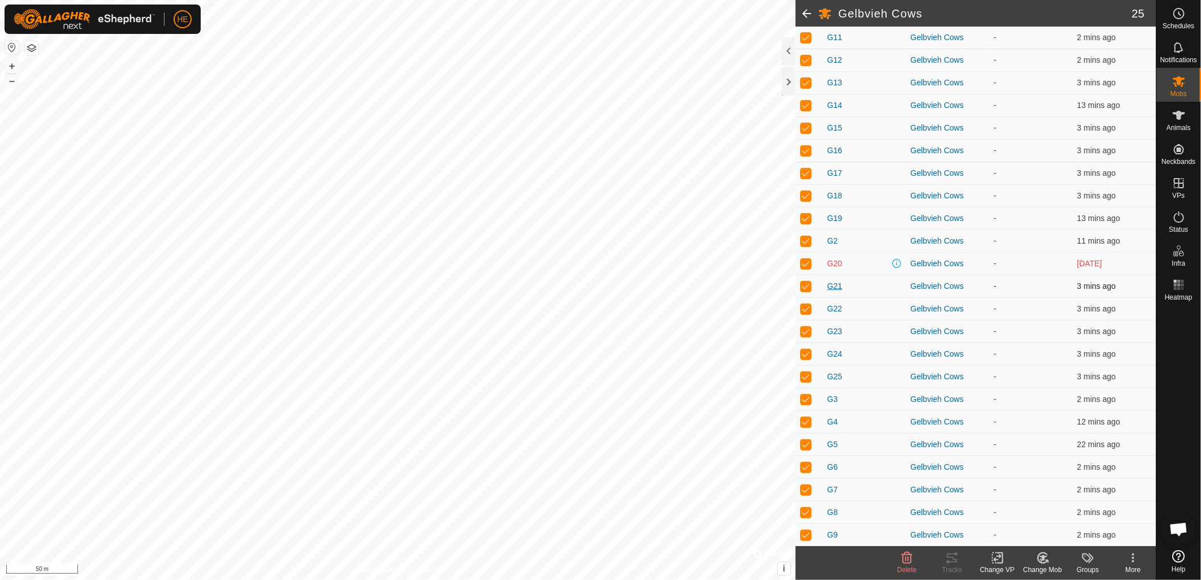
scroll to position [188, 0]
click at [929, 263] on div "Gelbvieh Cows" at bounding box center [947, 264] width 74 height 12
click at [827, 263] on span "G20" at bounding box center [834, 264] width 15 height 12
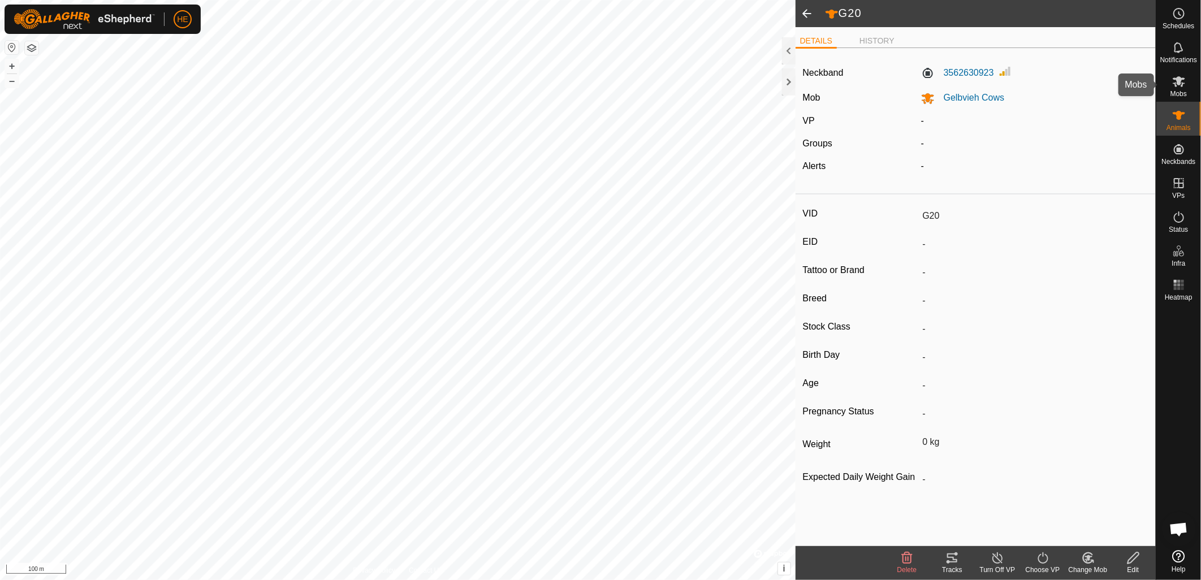
click at [1186, 90] on span "Mobs" at bounding box center [1178, 93] width 16 height 7
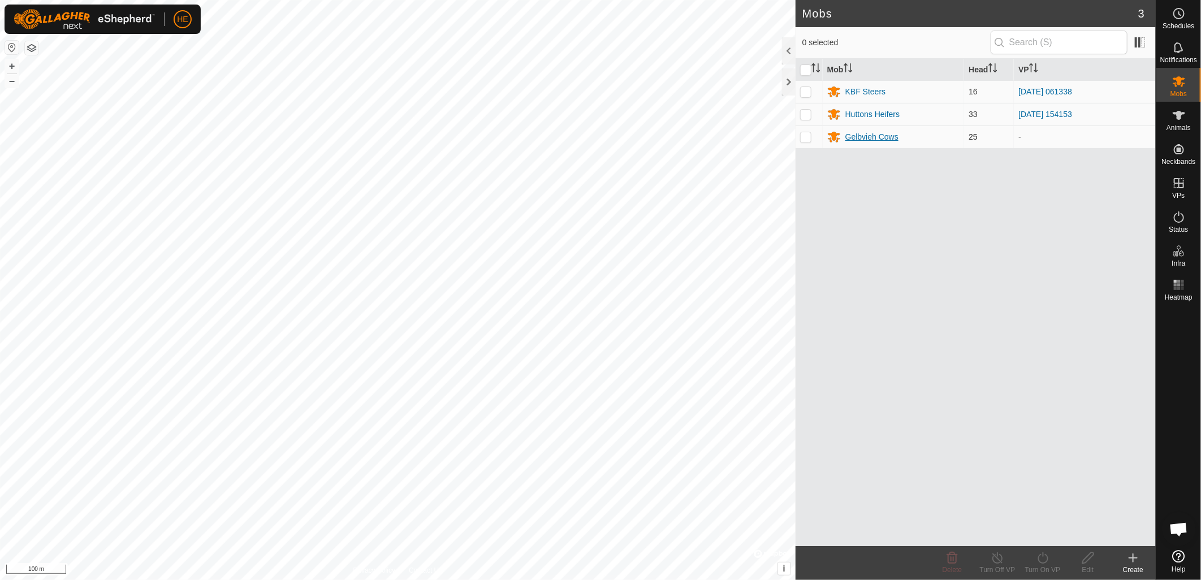
click at [885, 137] on div "Gelbvieh Cows" at bounding box center [871, 137] width 53 height 12
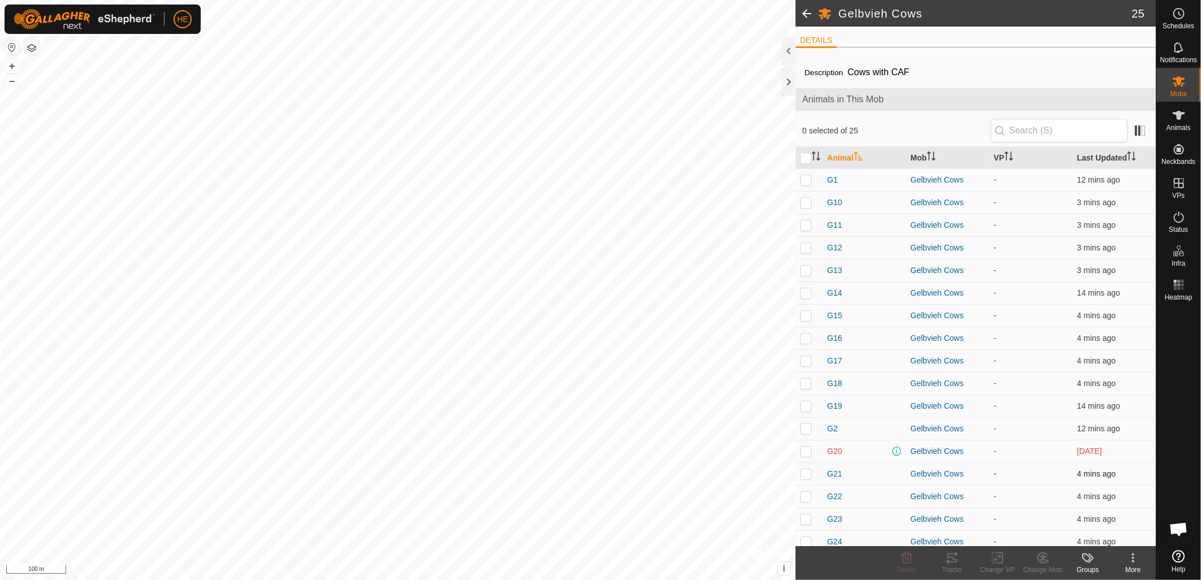
scroll to position [188, 0]
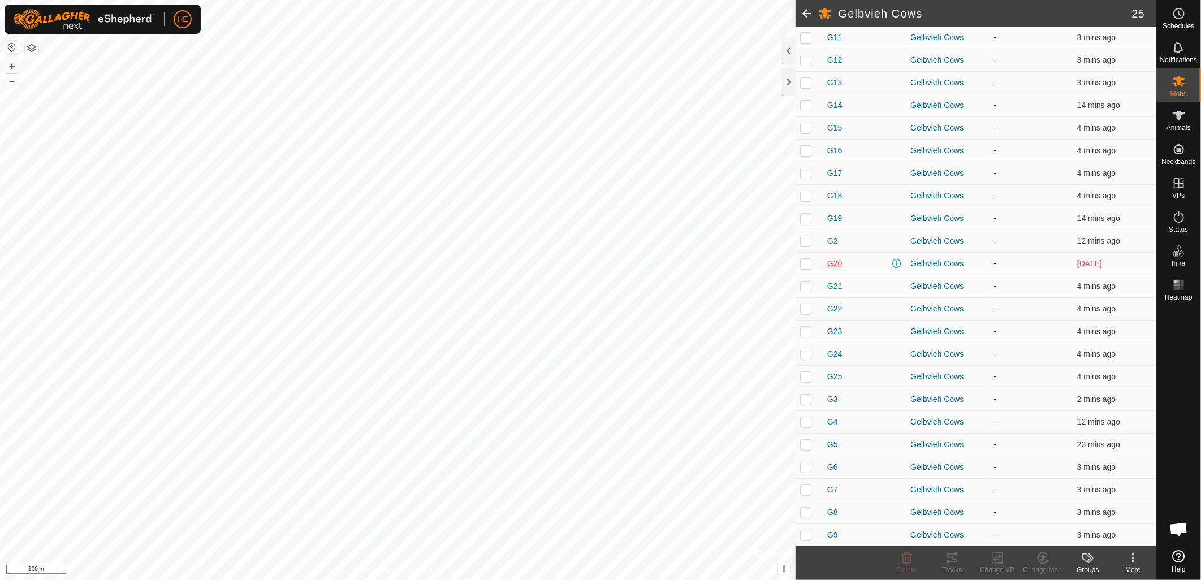
click at [832, 260] on span "G20" at bounding box center [834, 264] width 15 height 12
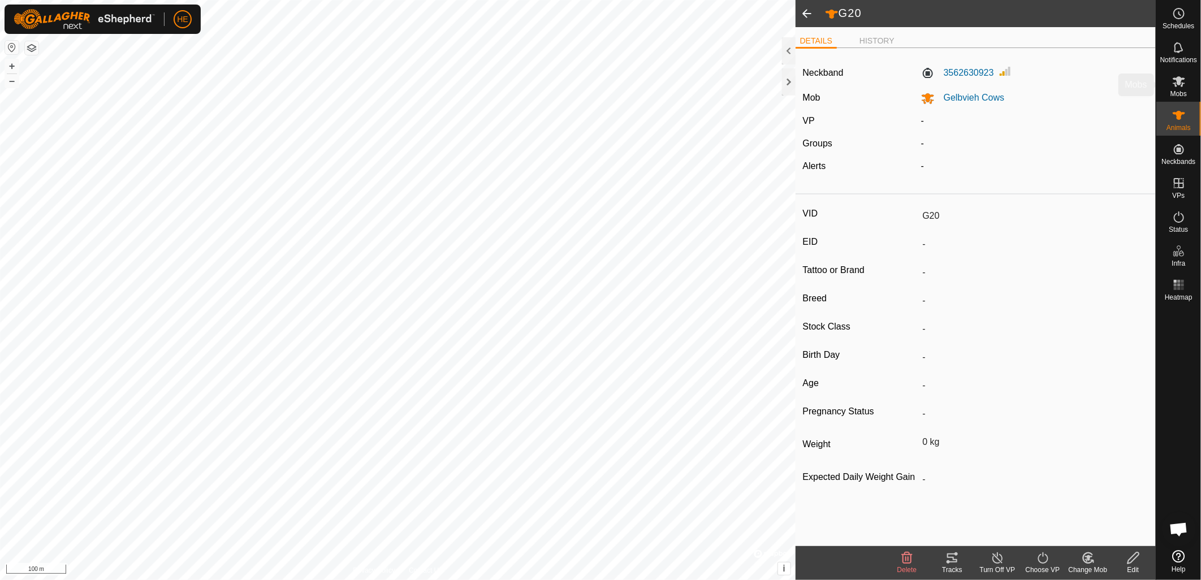
click at [1184, 87] on icon at bounding box center [1179, 82] width 14 height 14
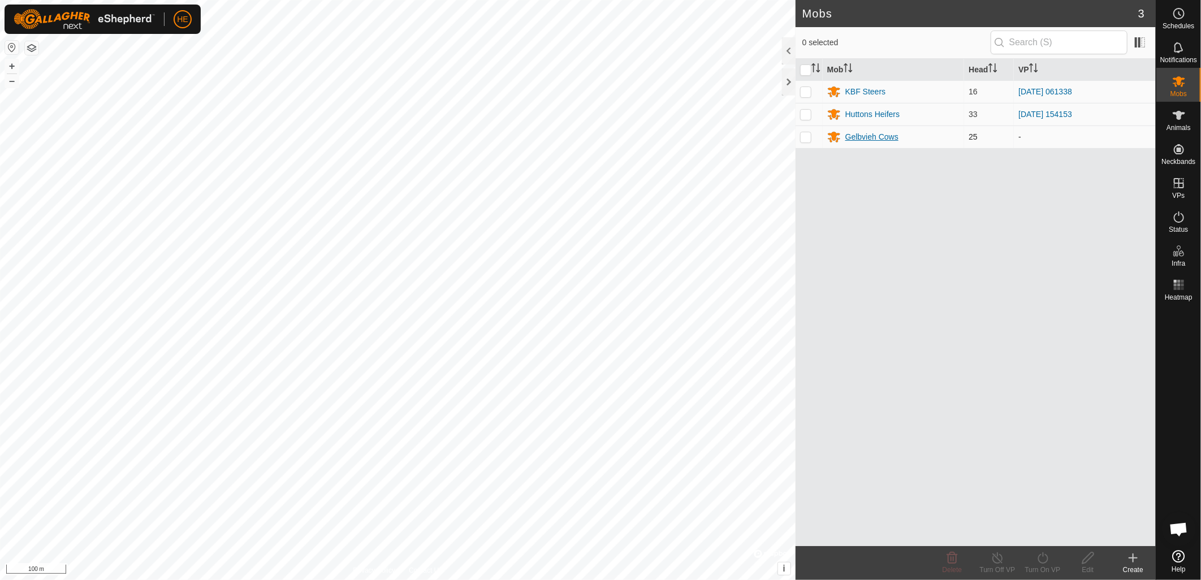
click at [860, 132] on div "Gelbvieh Cows" at bounding box center [871, 137] width 53 height 12
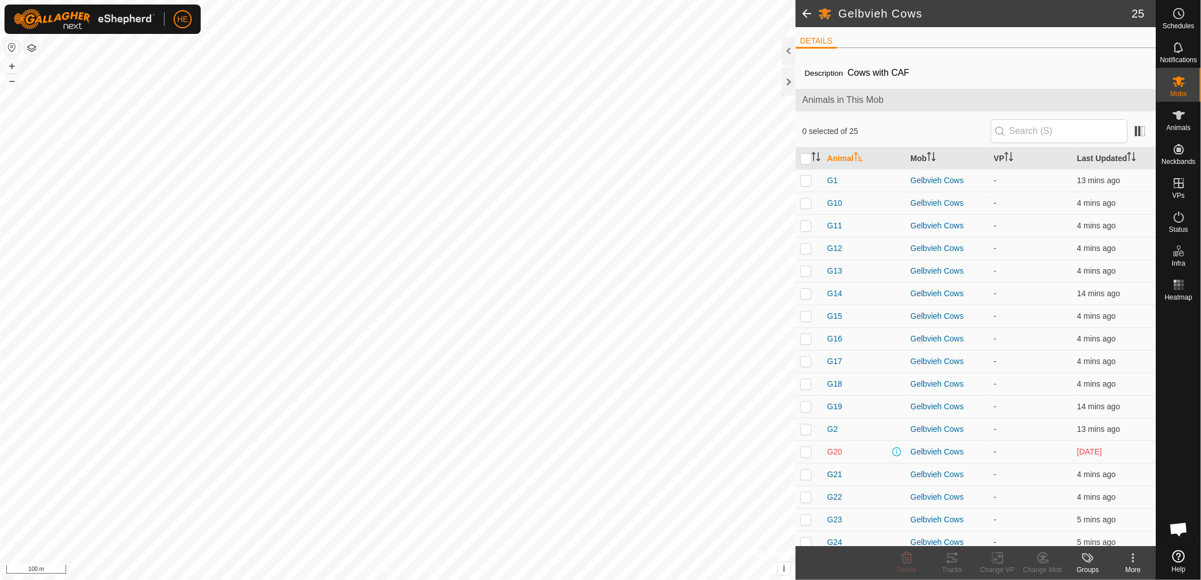
click at [804, 452] on p-checkbox at bounding box center [805, 451] width 11 height 9
click at [811, 156] on icon "Activate to sort" at bounding box center [815, 156] width 9 height 9
click at [807, 158] on input "checkbox" at bounding box center [805, 158] width 11 height 11
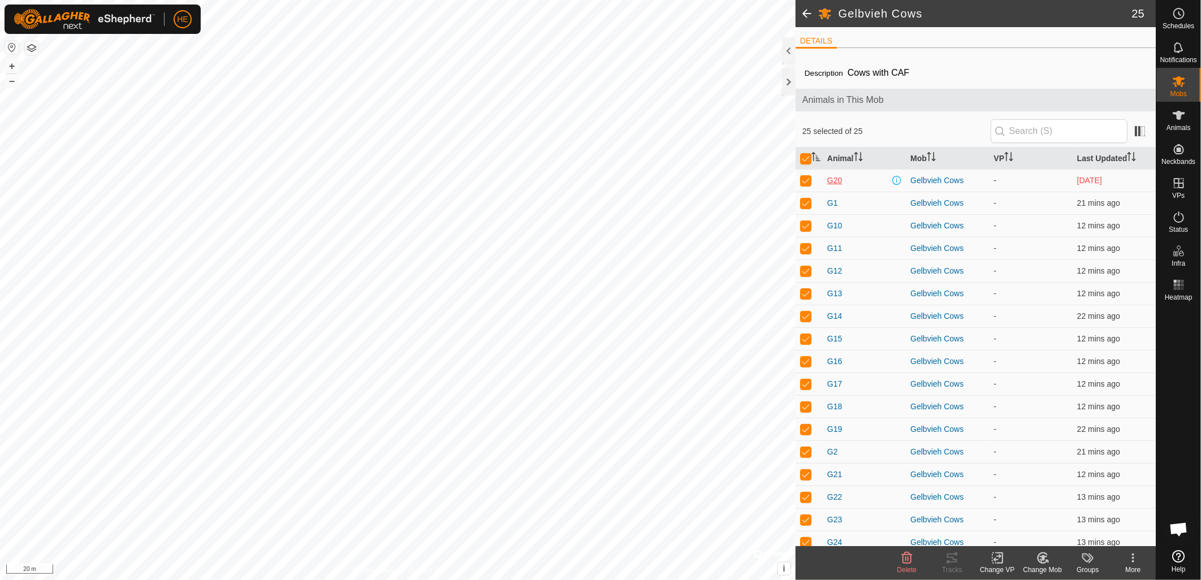
click at [834, 184] on span "G20" at bounding box center [834, 181] width 15 height 12
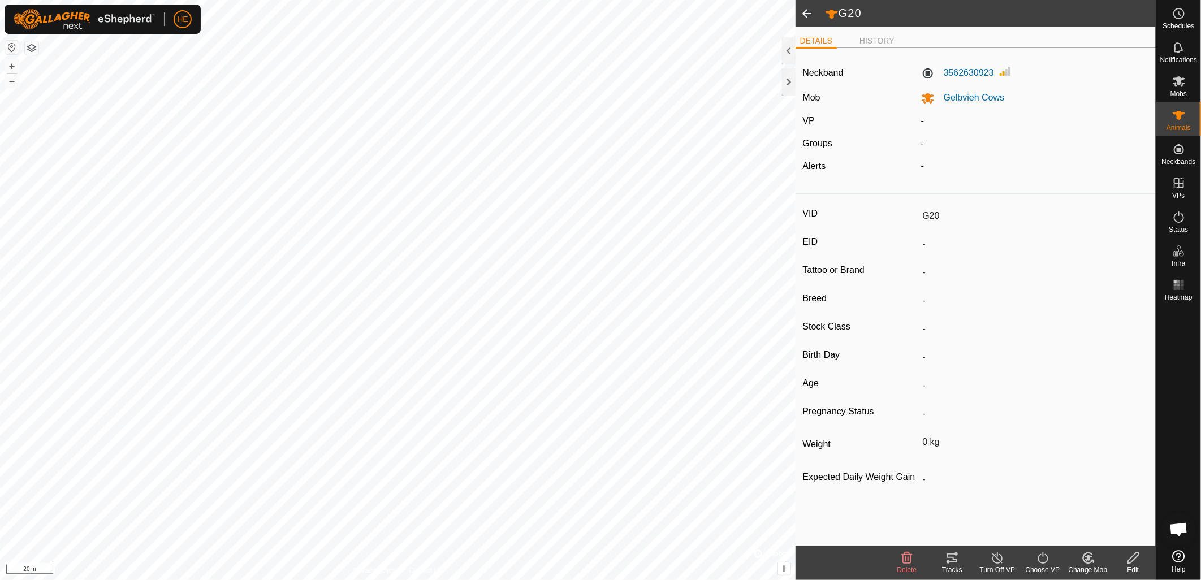
click at [905, 563] on icon at bounding box center [907, 557] width 11 height 11
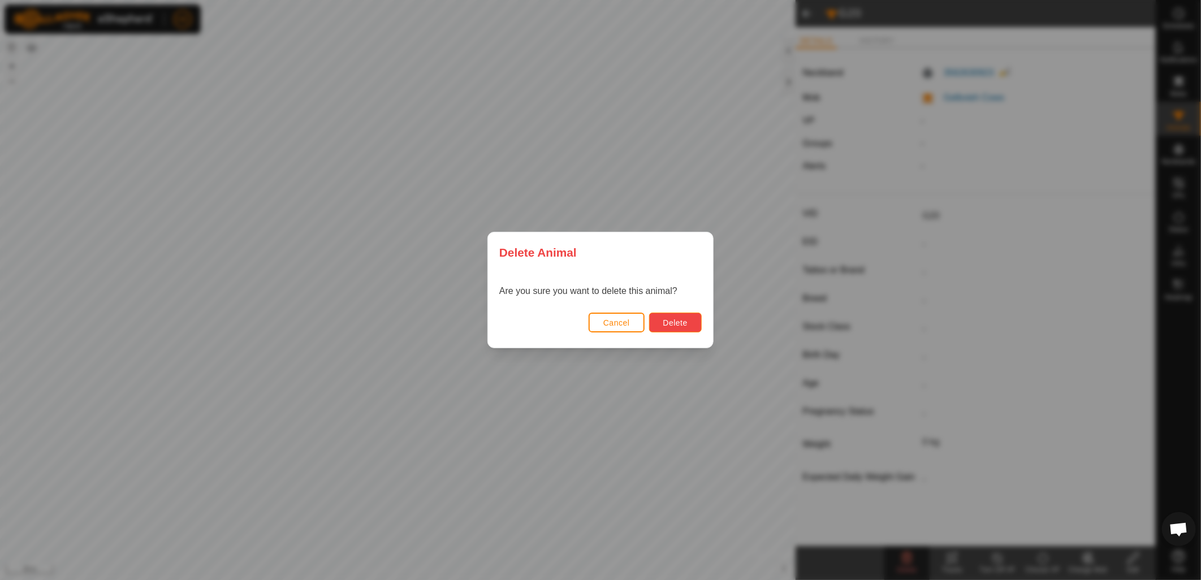
click at [682, 321] on span "Delete" at bounding box center [675, 322] width 24 height 9
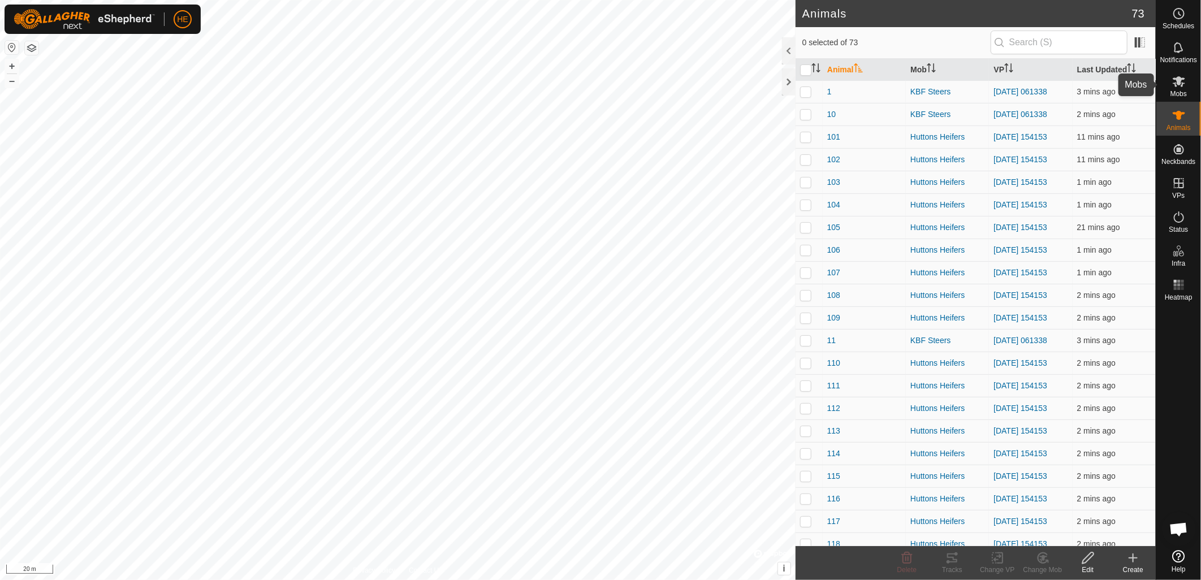
click at [1182, 85] on icon at bounding box center [1178, 81] width 12 height 11
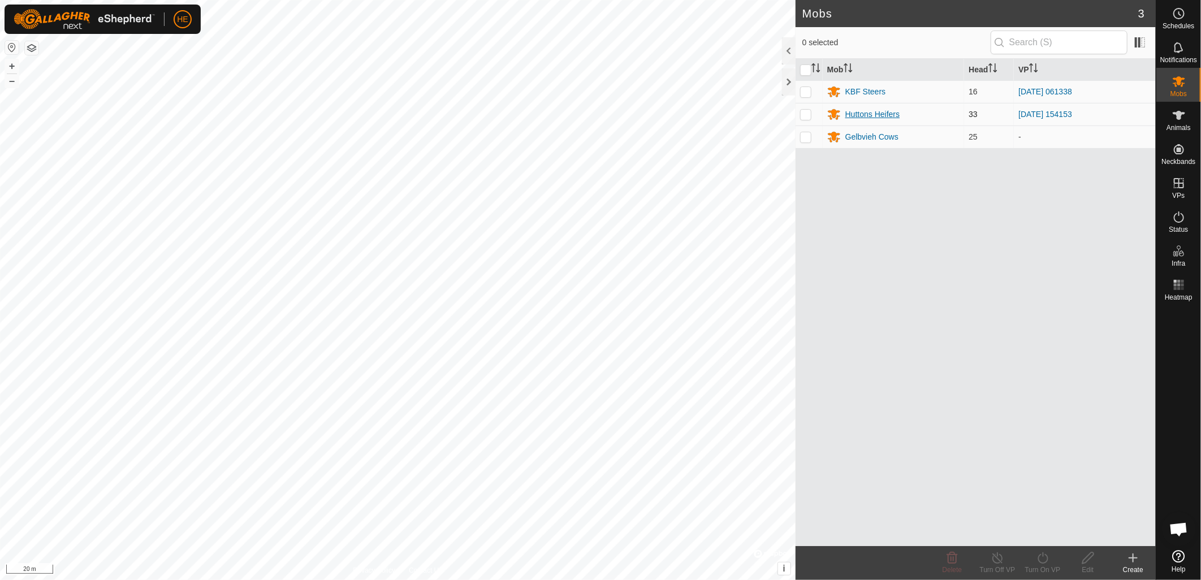
click at [884, 114] on div "Huttons Heifers" at bounding box center [872, 115] width 54 height 12
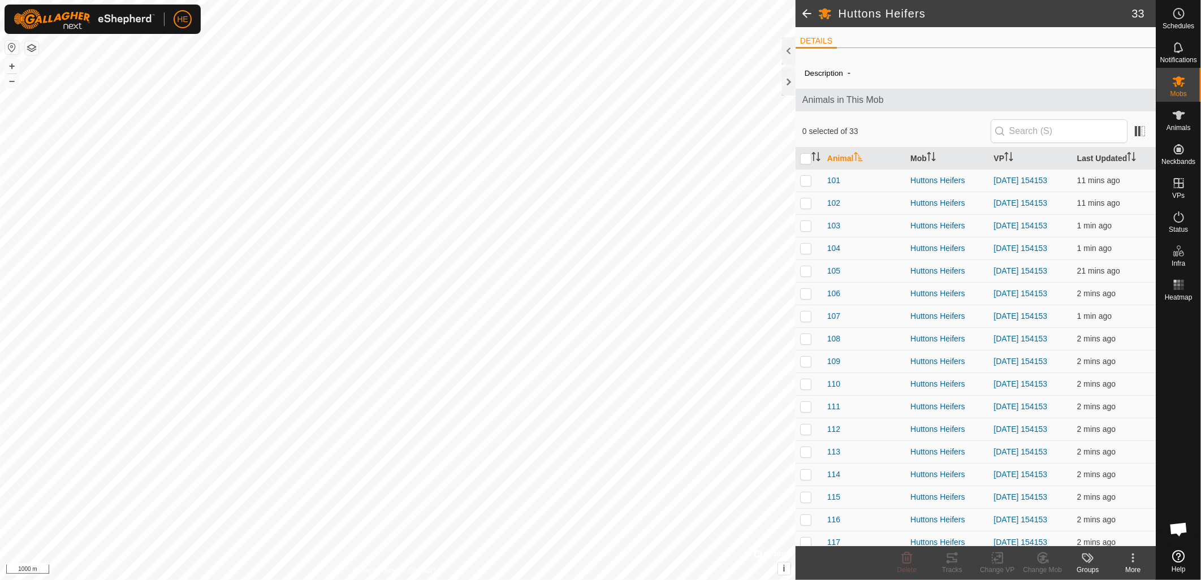
click at [730, 579] on html "HE Schedules Notifications Mobs Animals Neckbands VPs Status Infra Heatmap Help…" at bounding box center [600, 290] width 1201 height 580
click at [807, 16] on span at bounding box center [806, 13] width 23 height 27
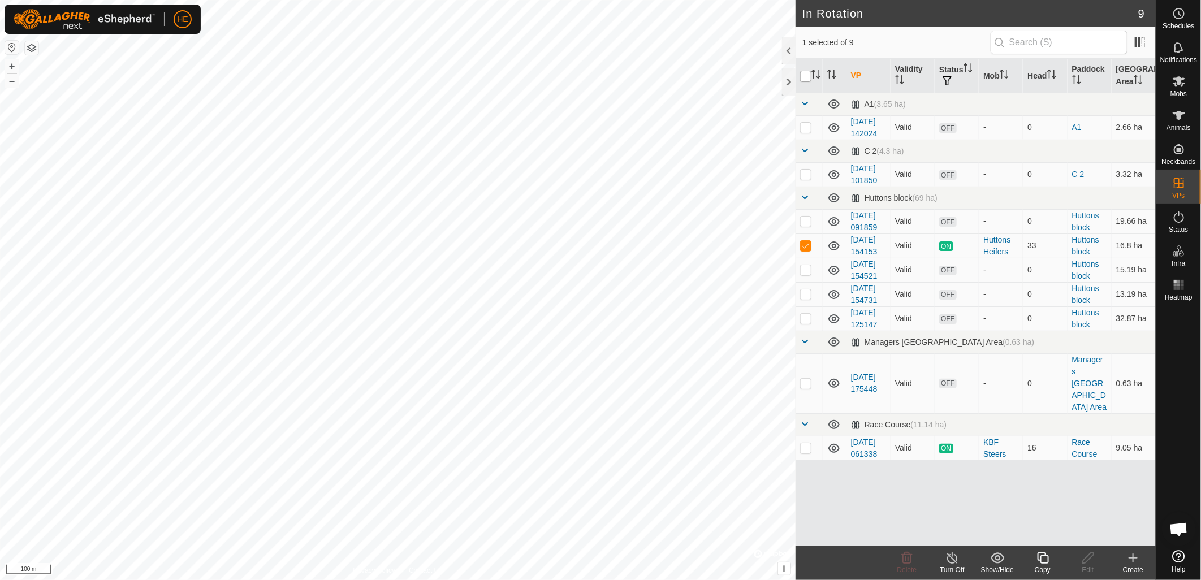
click at [804, 73] on input "checkbox" at bounding box center [805, 76] width 11 height 11
click at [809, 72] on input "checkbox" at bounding box center [805, 76] width 11 height 11
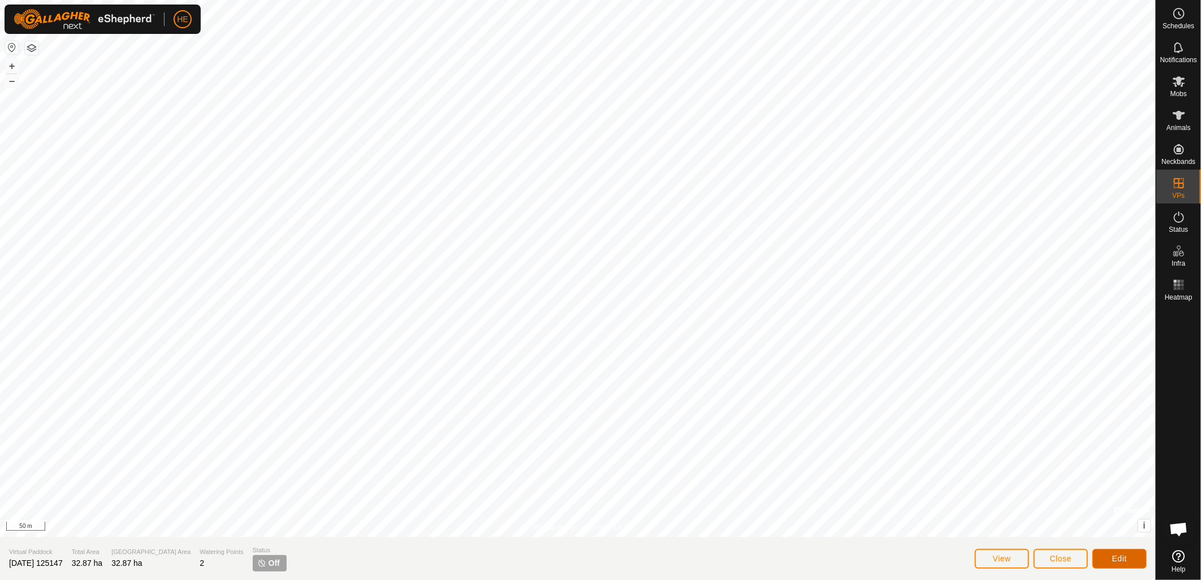
click at [1120, 555] on span "Edit" at bounding box center [1119, 558] width 15 height 9
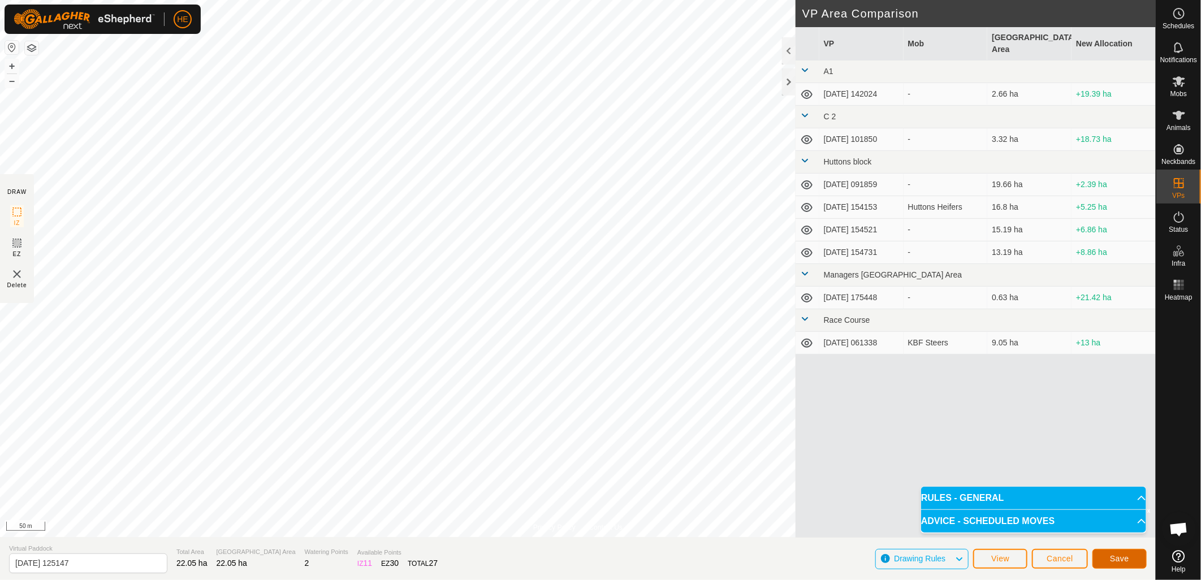
click at [1119, 560] on span "Save" at bounding box center [1119, 558] width 19 height 9
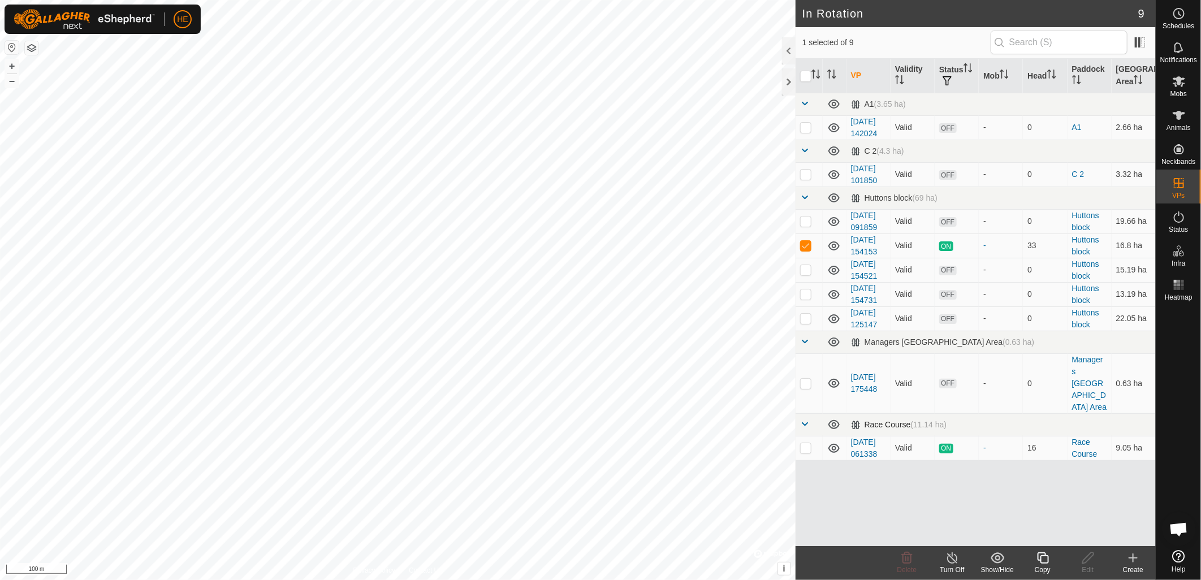
checkbox input "false"
checkbox input "true"
click at [1176, 90] on span "Mobs" at bounding box center [1178, 93] width 16 height 7
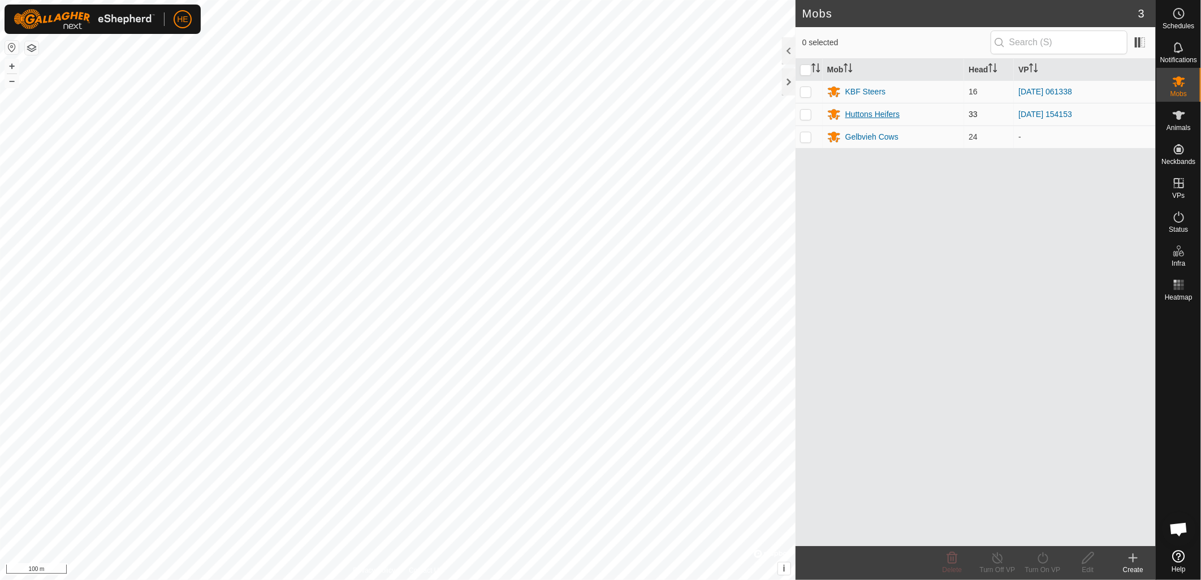
click at [860, 113] on div "Huttons Heifers" at bounding box center [872, 115] width 54 height 12
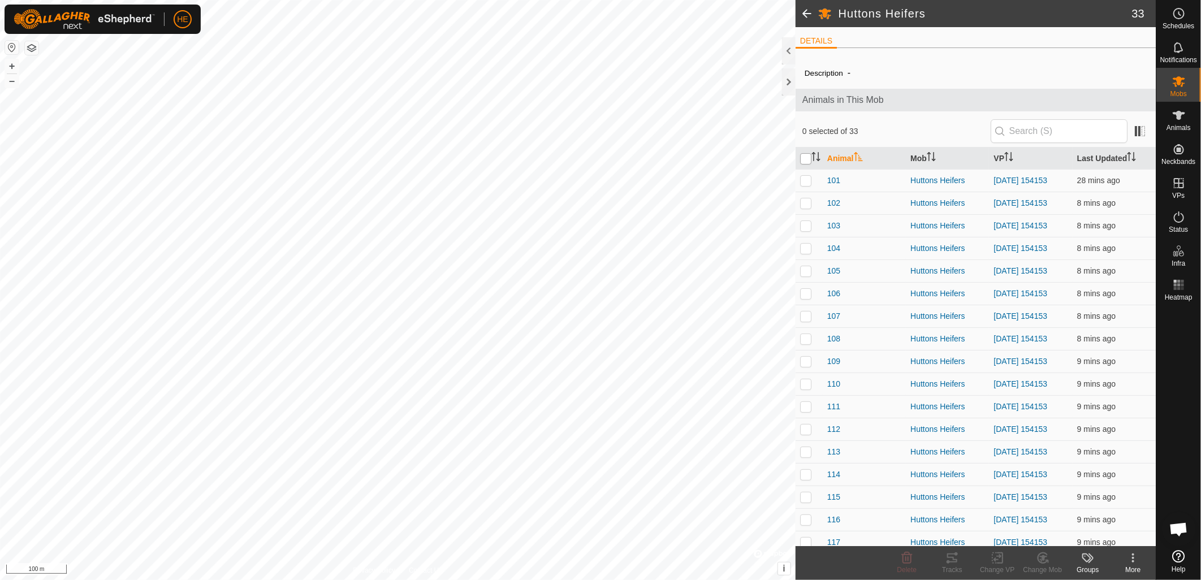
click at [805, 164] on input "checkbox" at bounding box center [805, 158] width 11 height 11
checkbox input "true"
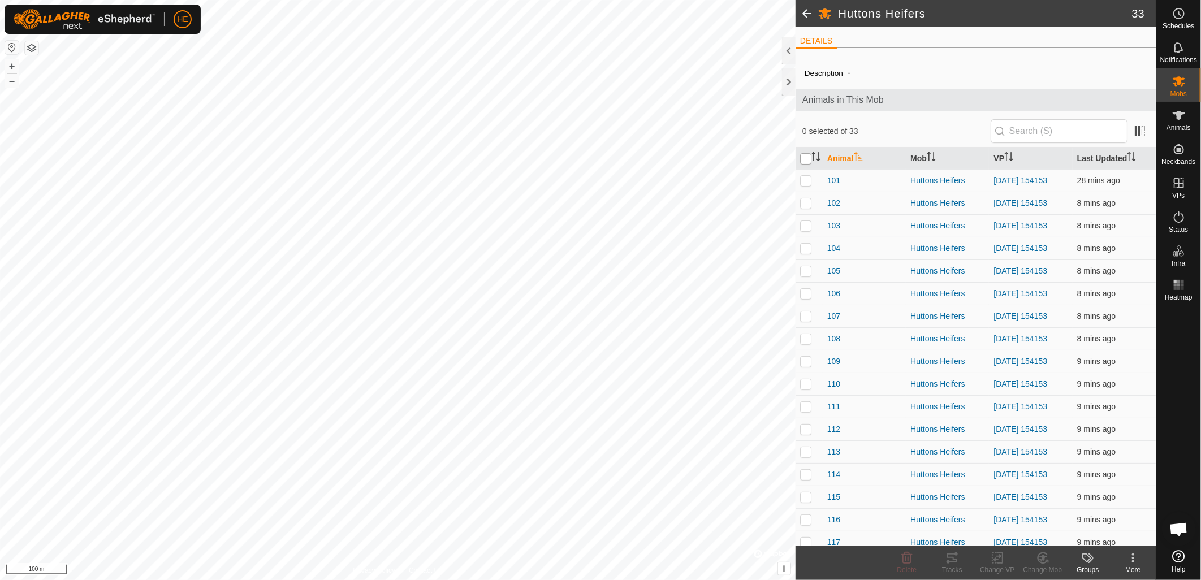
checkbox input "true"
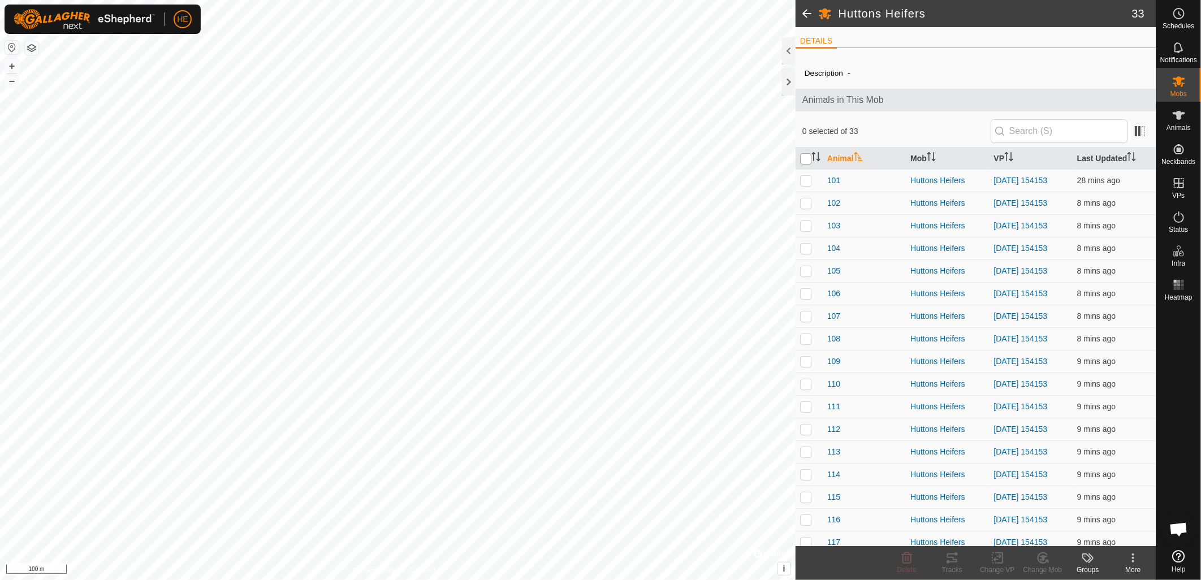
checkbox input "true"
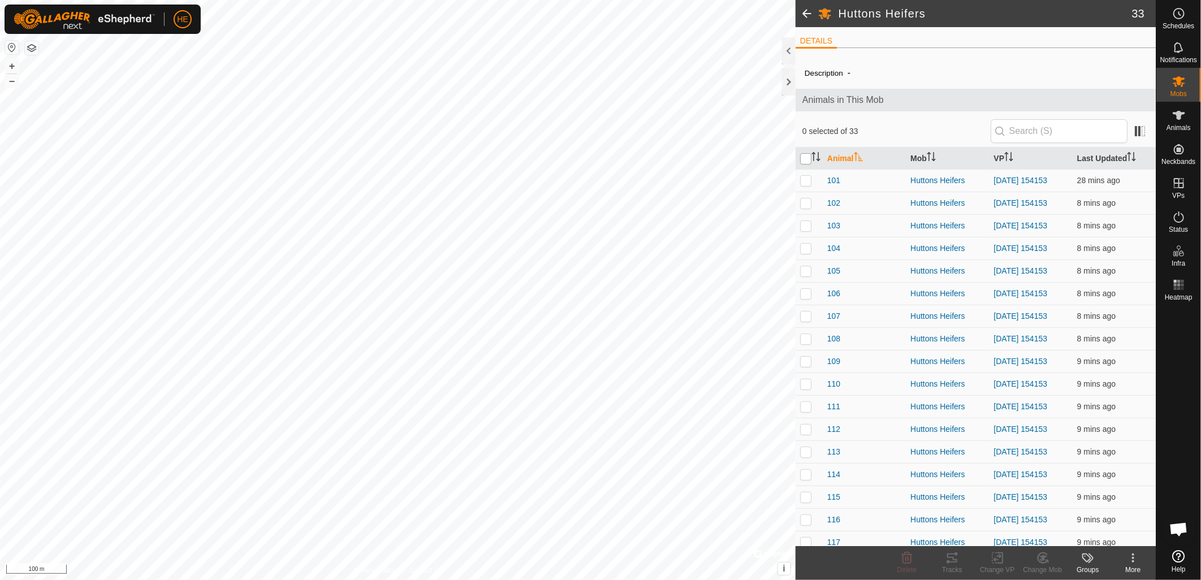
checkbox input "true"
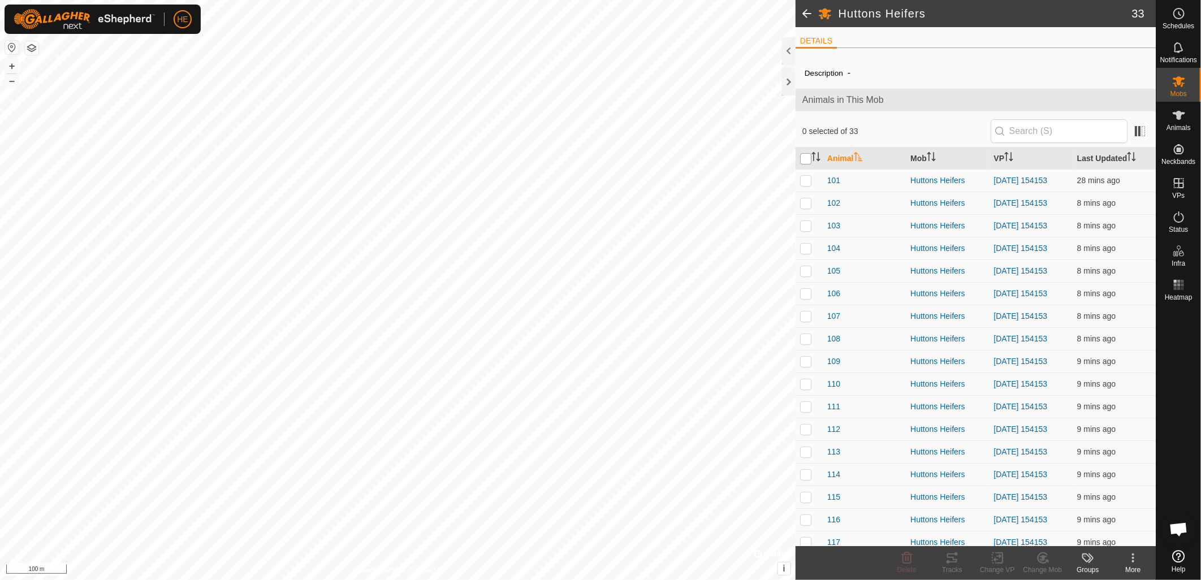
checkbox input "true"
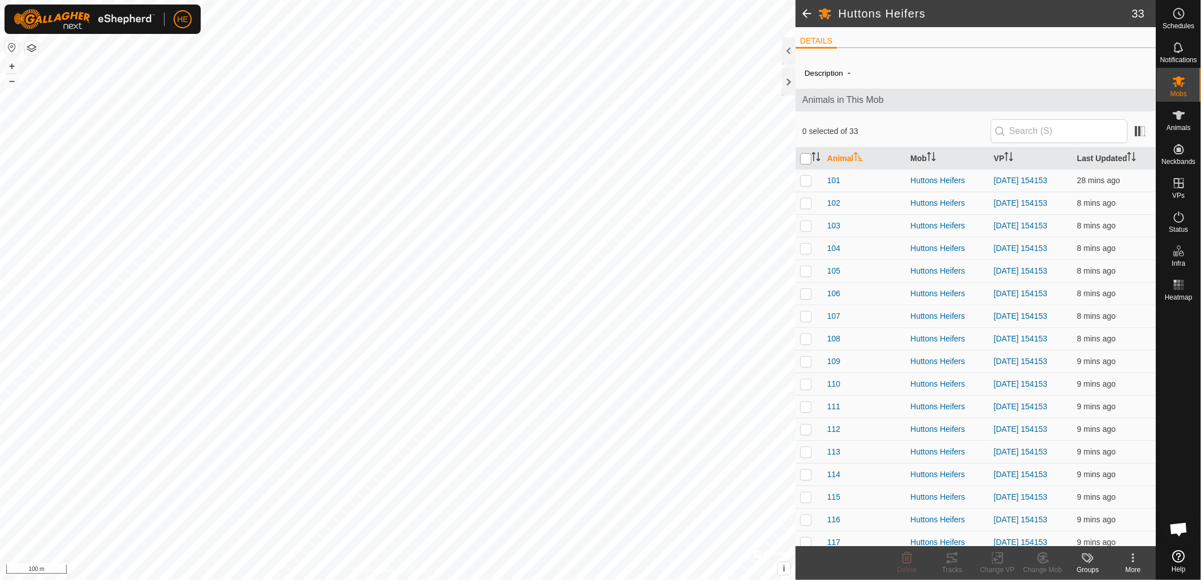
checkbox input "true"
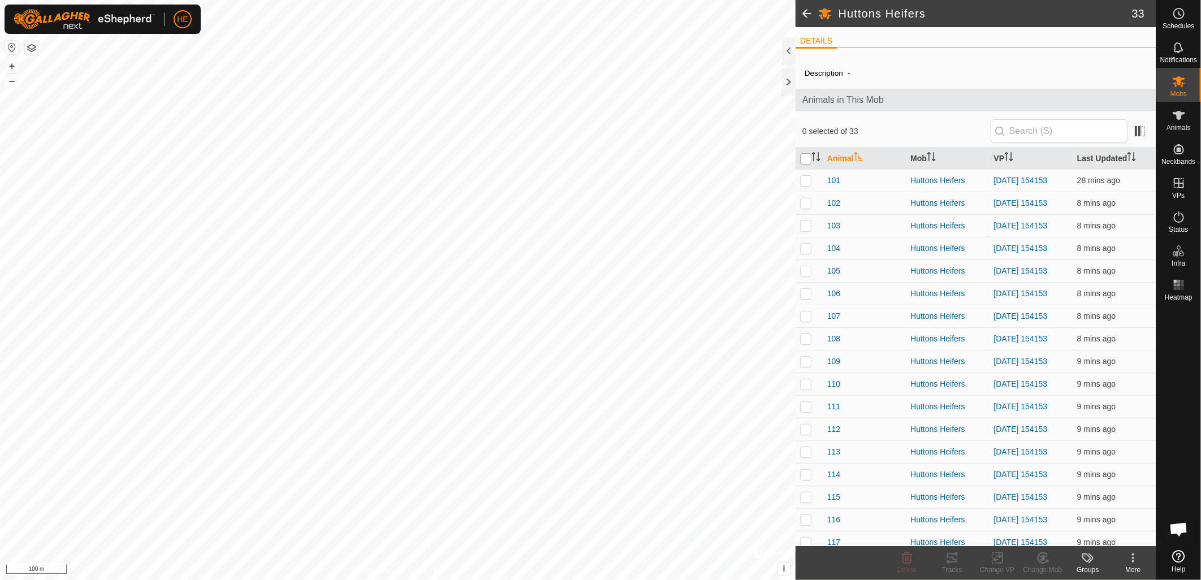
checkbox input "true"
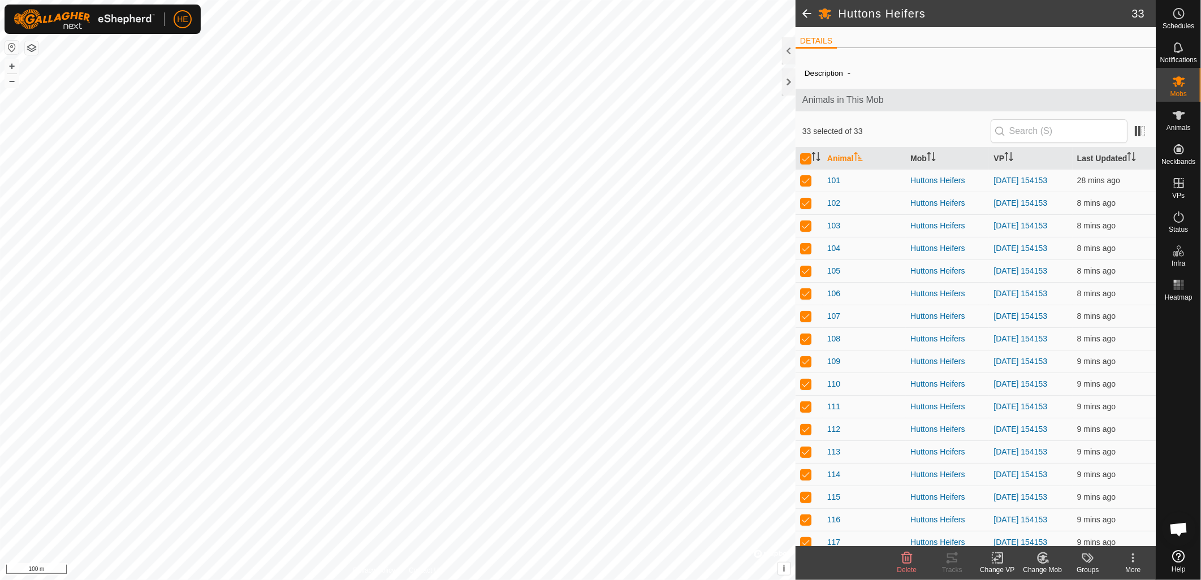
click at [996, 561] on icon at bounding box center [997, 558] width 14 height 14
click at [1015, 509] on link "Choose VP..." at bounding box center [1031, 510] width 112 height 23
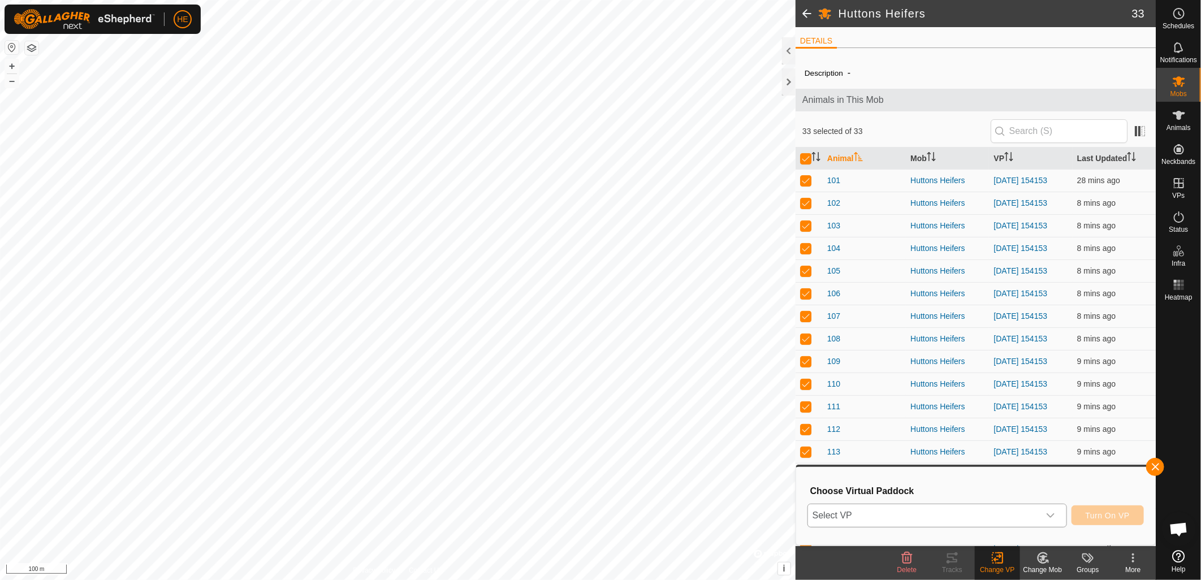
click at [981, 519] on span "Select VP" at bounding box center [923, 515] width 231 height 23
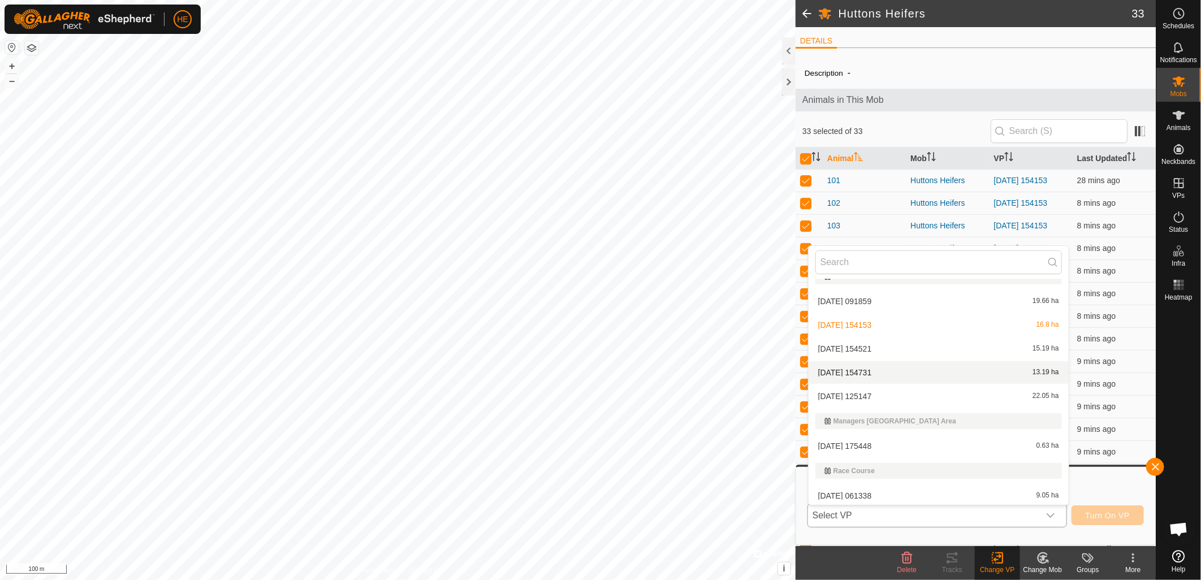
scroll to position [116, 0]
click at [850, 389] on li "[DATE] 125147 22.05 ha" at bounding box center [938, 394] width 260 height 23
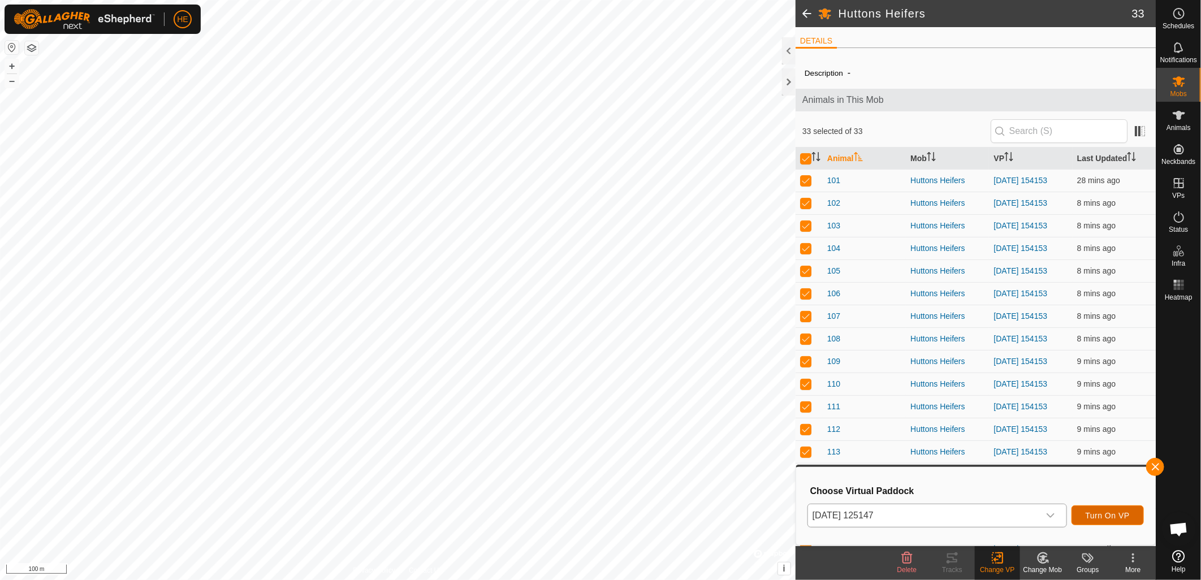
click at [1117, 514] on span "Turn On VP" at bounding box center [1107, 515] width 44 height 9
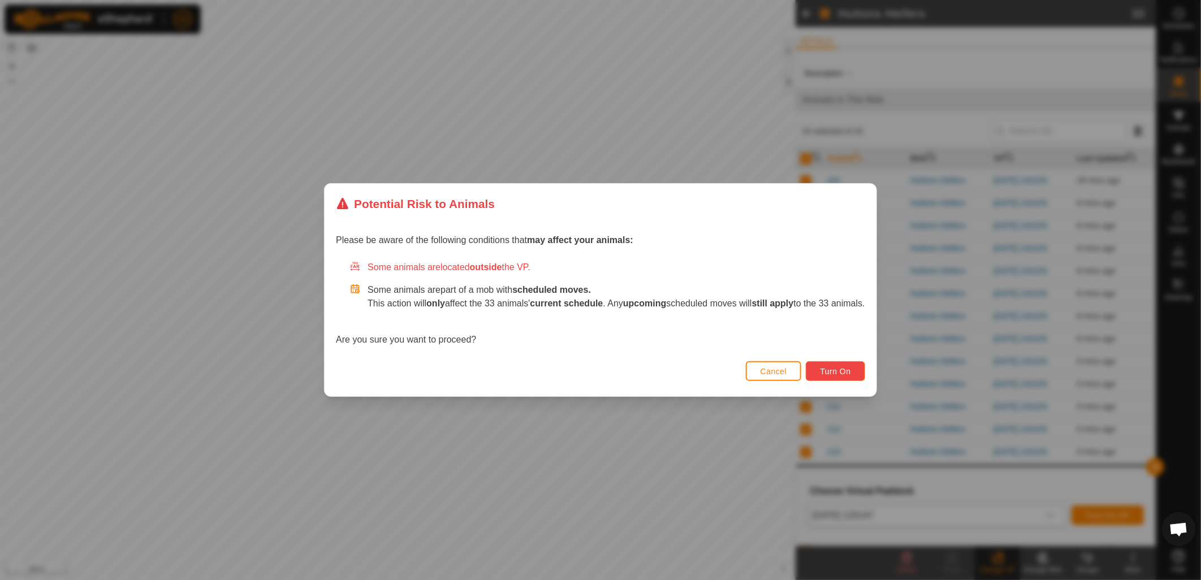
click at [844, 375] on span "Turn On" at bounding box center [835, 371] width 31 height 9
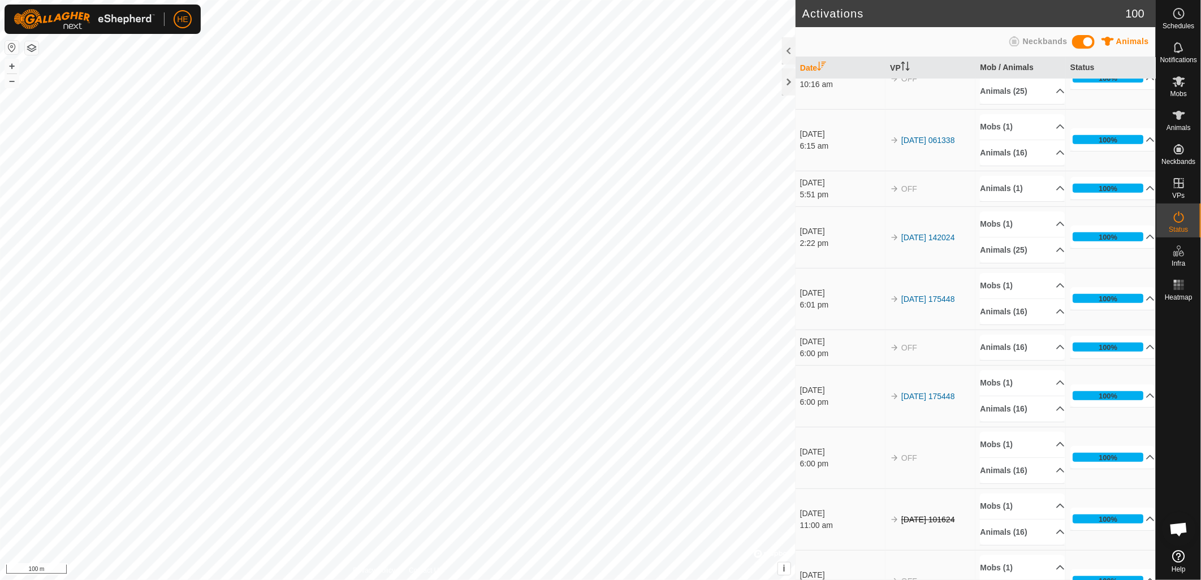
scroll to position [314, 0]
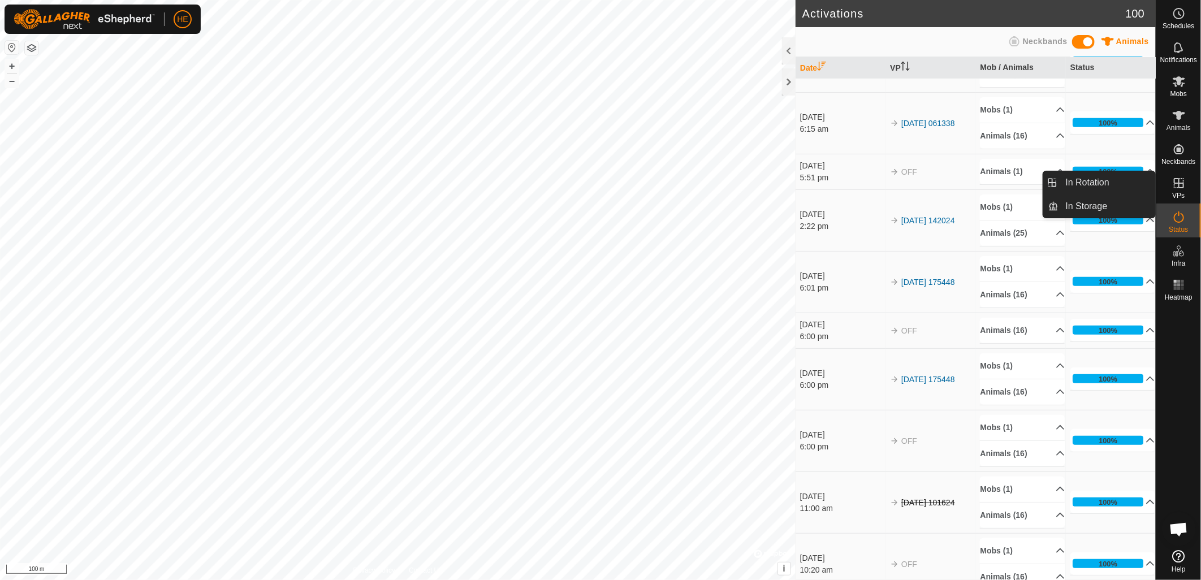
click at [1180, 187] on icon at bounding box center [1178, 183] width 10 height 10
click at [1108, 205] on link "In Storage" at bounding box center [1107, 206] width 97 height 23
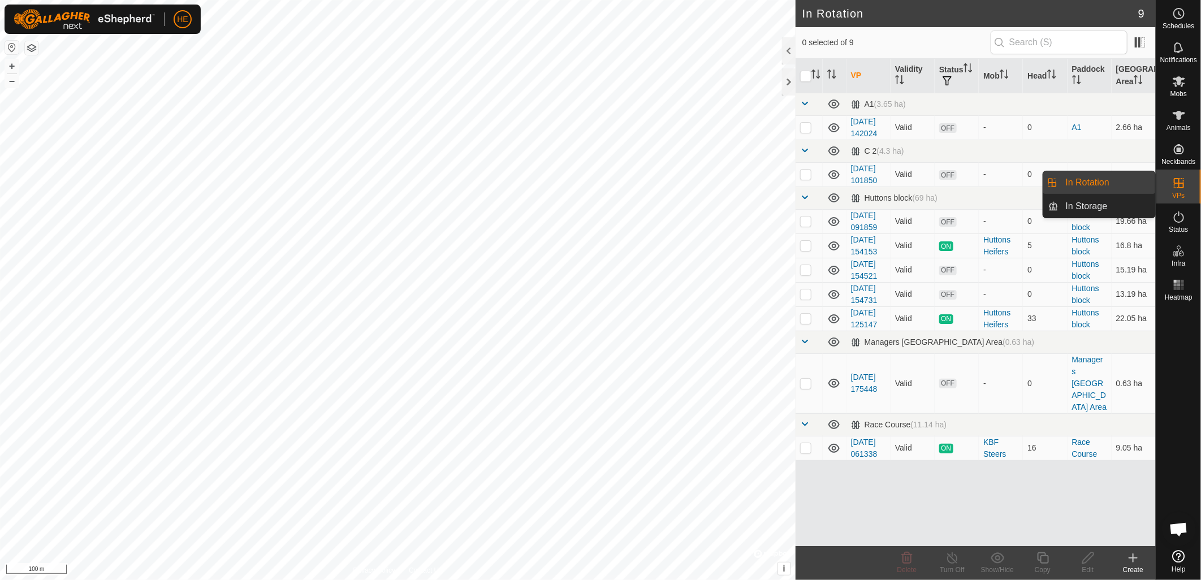
click at [1182, 192] on span "VPs" at bounding box center [1178, 195] width 12 height 7
click at [1084, 205] on link "In Storage" at bounding box center [1107, 206] width 97 height 23
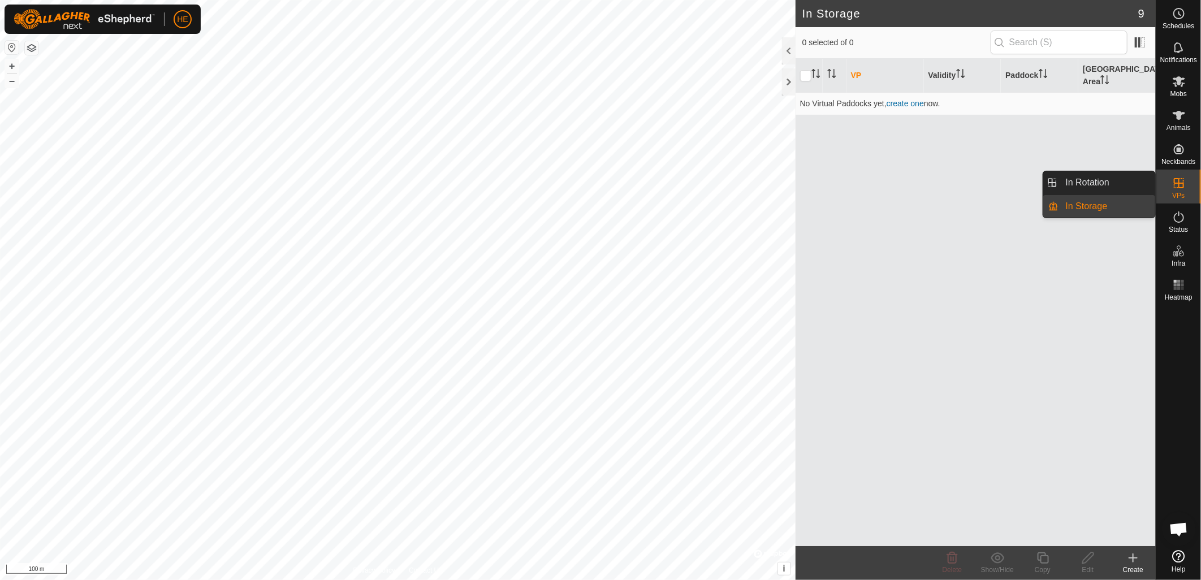
click at [1182, 184] on icon at bounding box center [1179, 183] width 14 height 14
click at [1103, 178] on link "In Rotation" at bounding box center [1107, 182] width 97 height 23
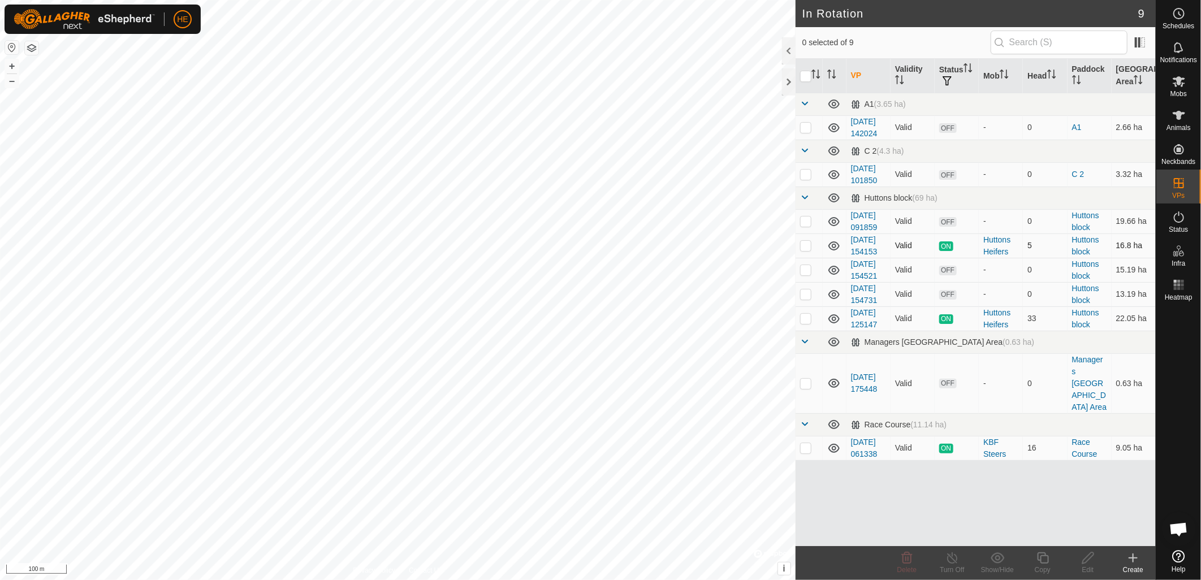
click at [803, 258] on td at bounding box center [808, 245] width 27 height 24
click at [803, 250] on p-checkbox at bounding box center [805, 245] width 11 height 9
checkbox input "false"
click at [804, 323] on p-checkbox at bounding box center [805, 318] width 11 height 9
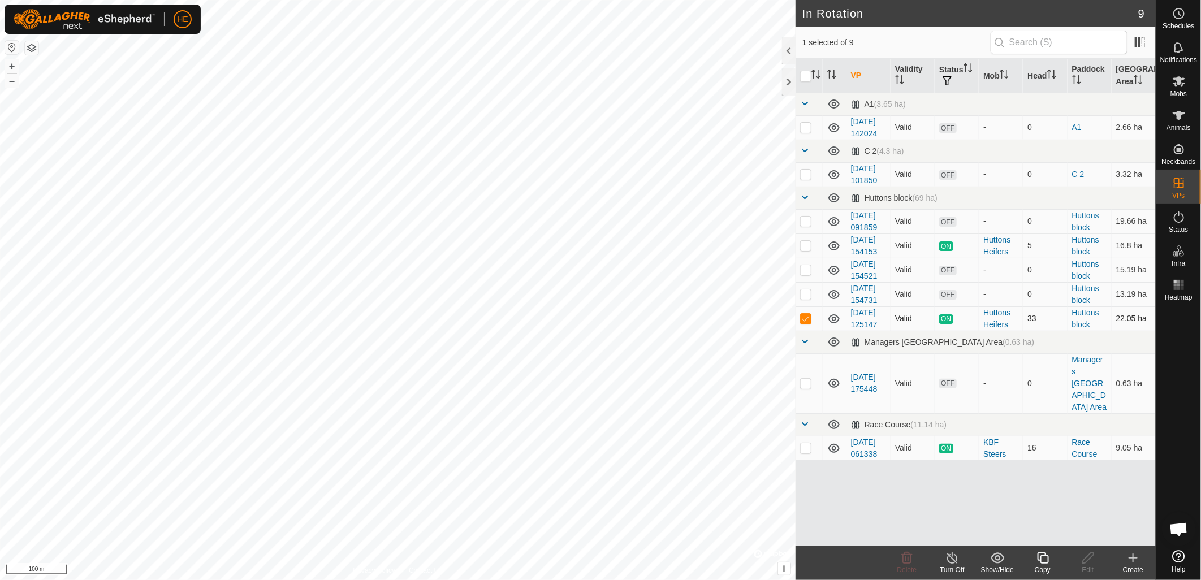
checkbox input "false"
click at [806, 250] on p-checkbox at bounding box center [805, 245] width 11 height 9
checkbox input "true"
click at [954, 563] on icon at bounding box center [952, 558] width 14 height 14
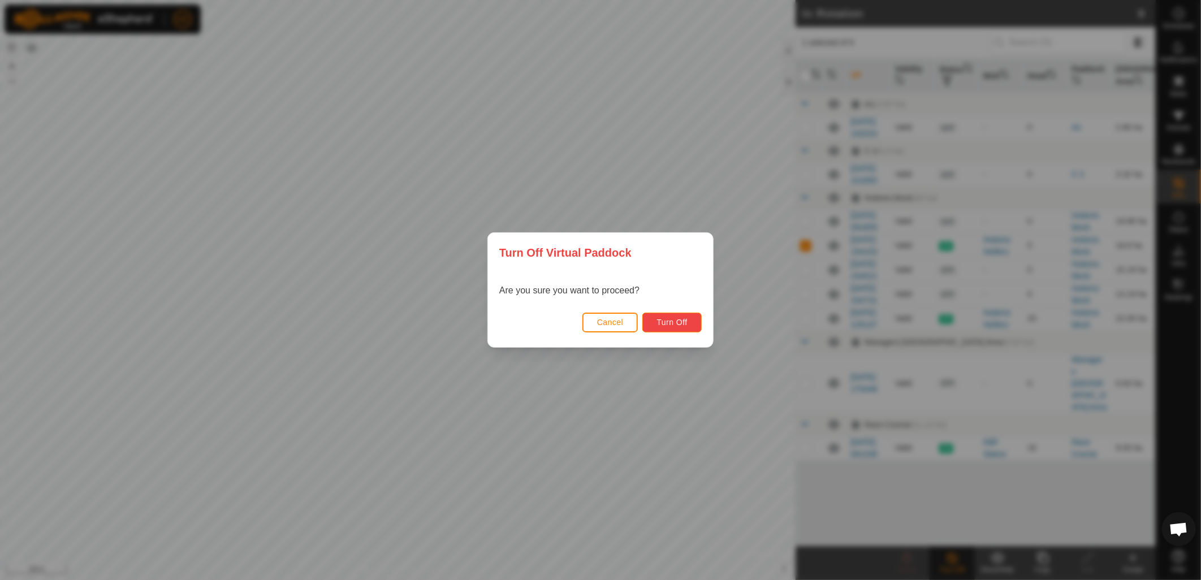
click at [669, 326] on span "Turn Off" at bounding box center [671, 322] width 31 height 9
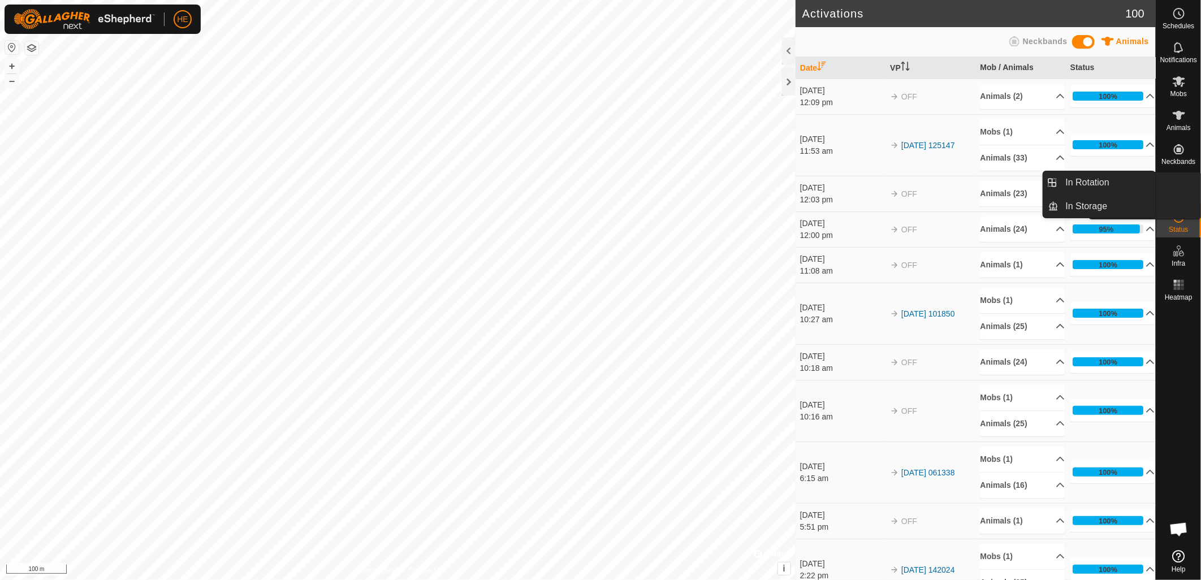
drag, startPoint x: 1180, startPoint y: 202, endPoint x: 1176, endPoint y: 189, distance: 13.6
click at [1176, 189] on icon at bounding box center [1179, 183] width 14 height 14
click at [1089, 204] on link "In Storage" at bounding box center [1107, 206] width 97 height 23
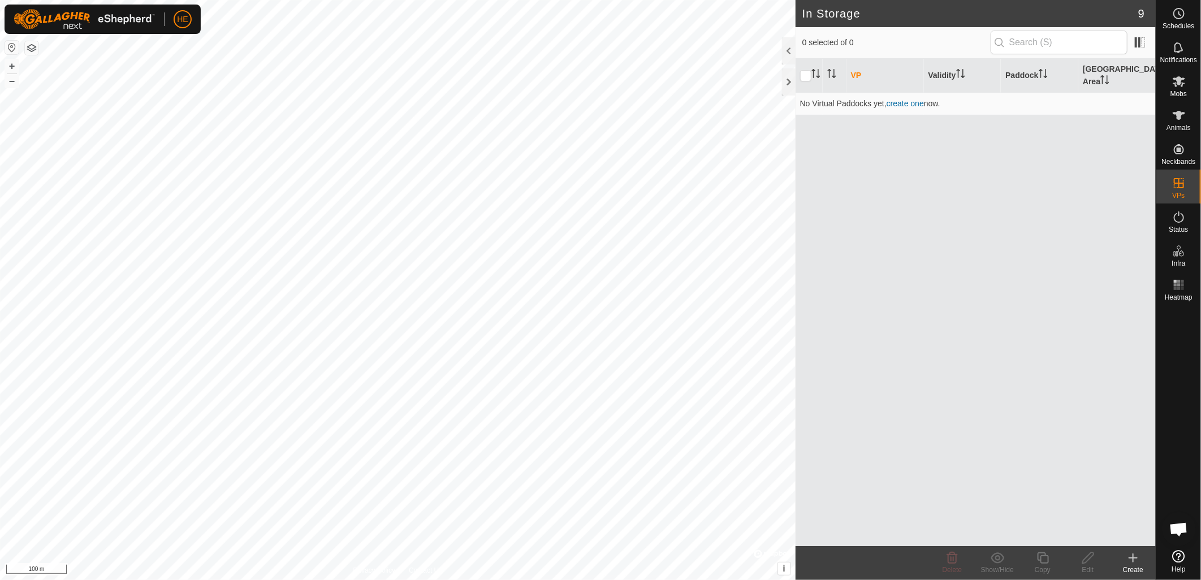
click at [1132, 561] on icon at bounding box center [1133, 558] width 14 height 14
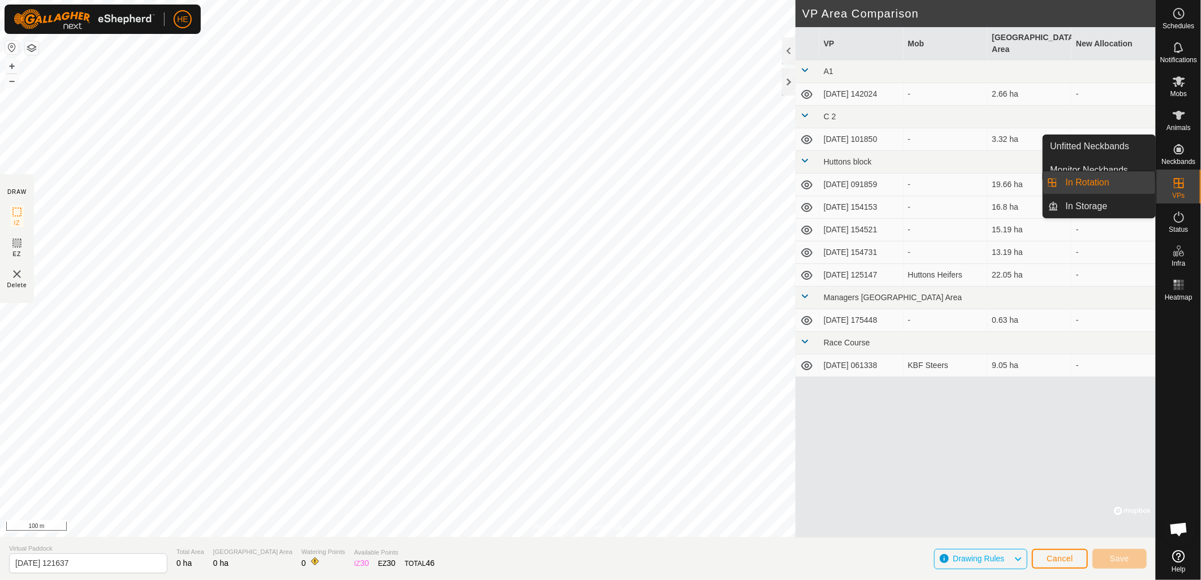
click at [1171, 181] on es-virtualpaddocks-svg-icon at bounding box center [1178, 183] width 20 height 18
click at [1110, 180] on link "In Rotation" at bounding box center [1107, 182] width 97 height 23
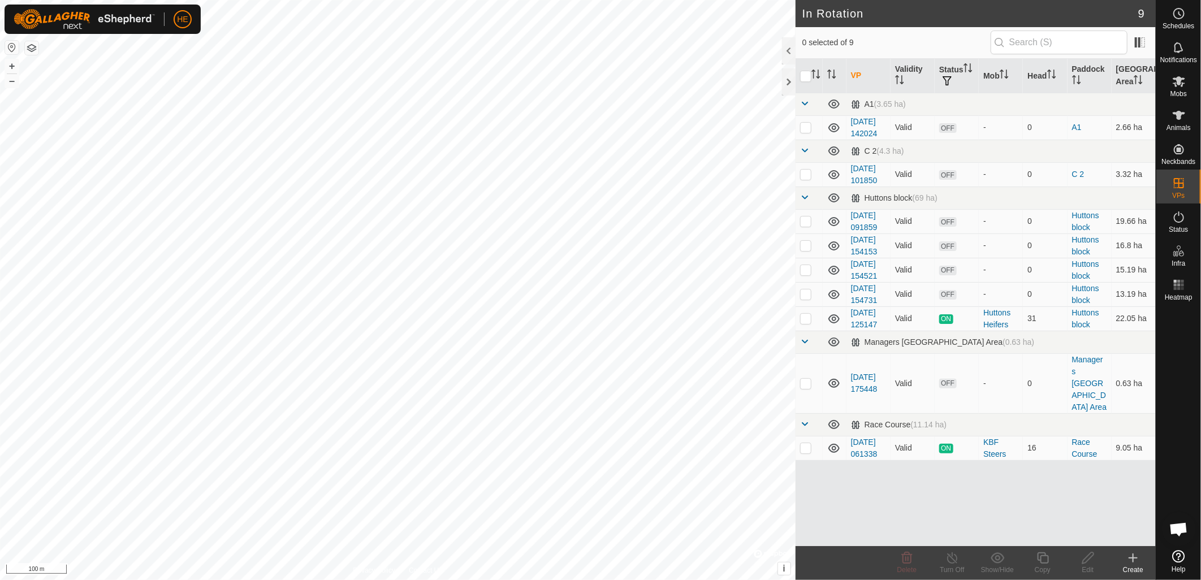
click at [1128, 557] on icon at bounding box center [1133, 558] width 14 height 14
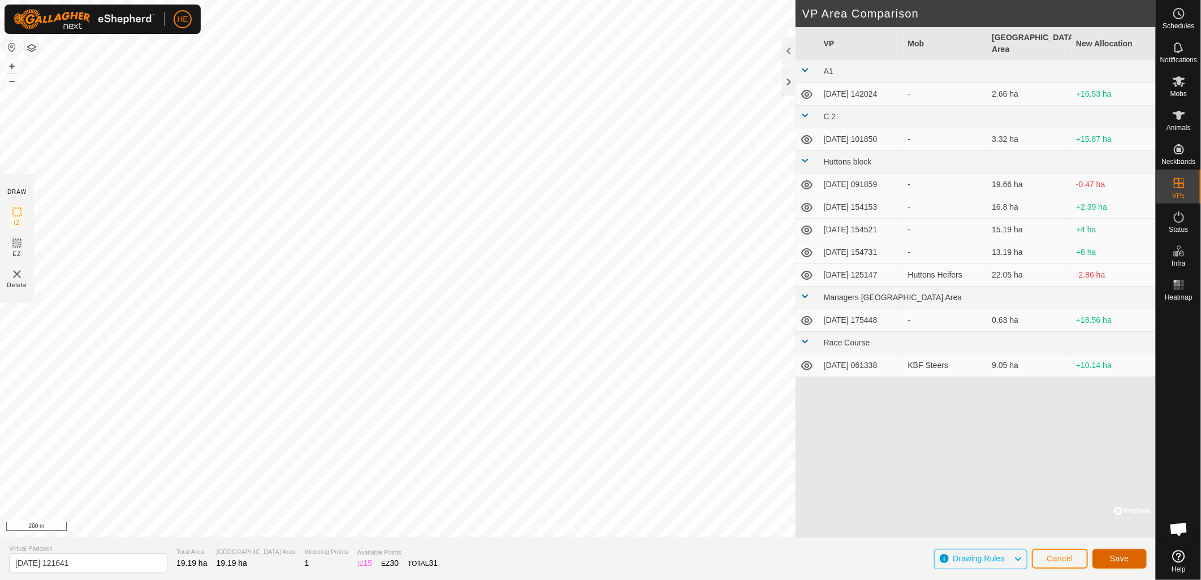
click at [1125, 562] on span "Save" at bounding box center [1119, 558] width 19 height 9
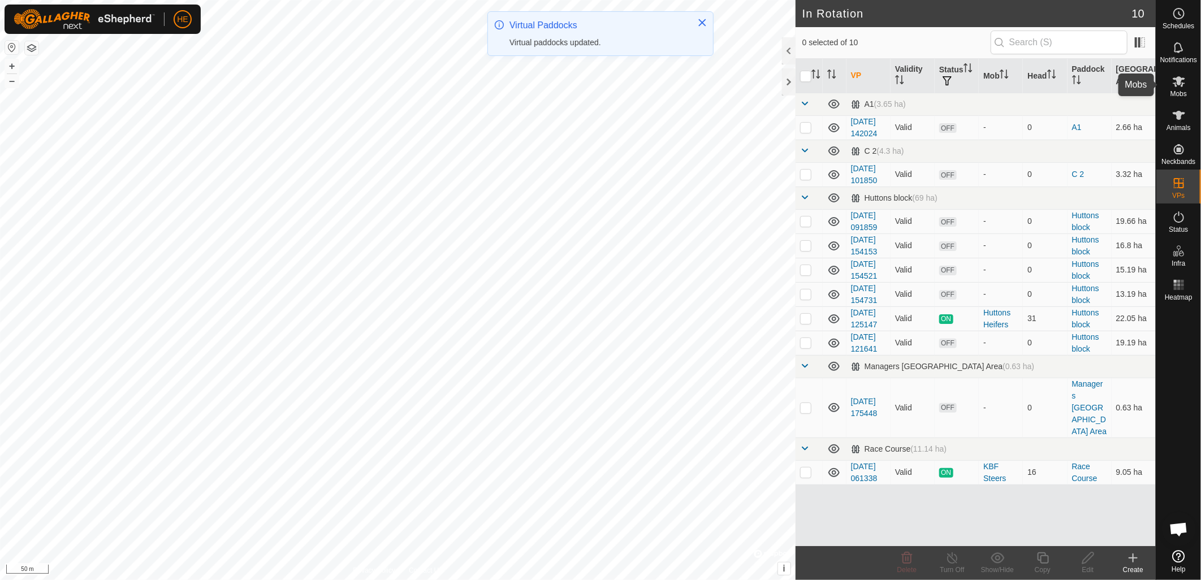
click at [1181, 90] on span "Mobs" at bounding box center [1178, 93] width 16 height 7
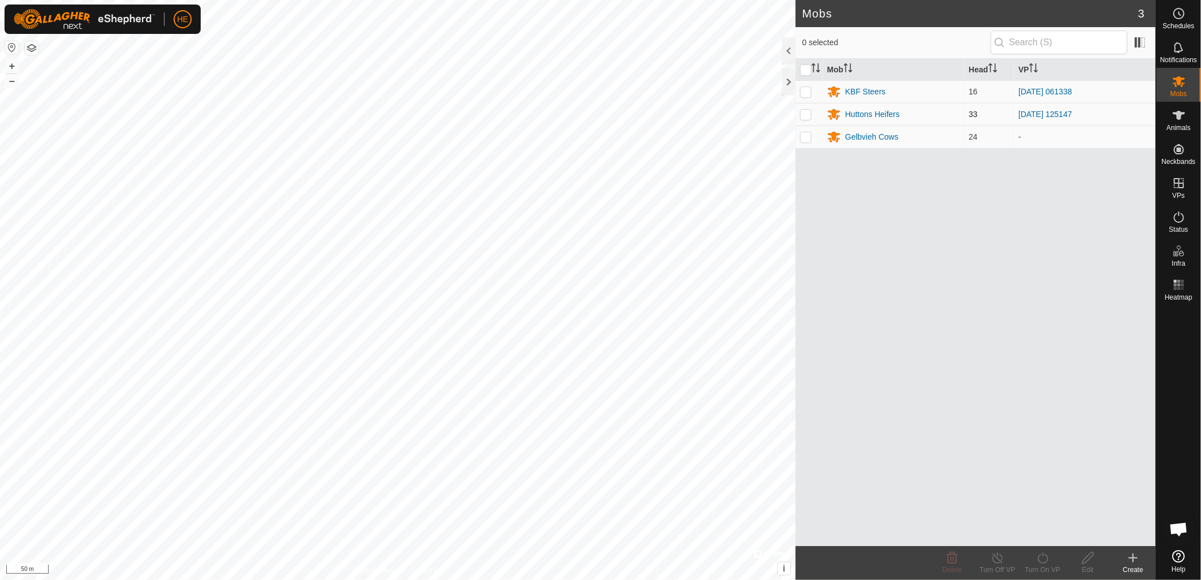
click at [800, 114] on p-checkbox at bounding box center [805, 114] width 11 height 9
checkbox input "true"
click at [866, 116] on div "Huttons Heifers" at bounding box center [872, 115] width 54 height 12
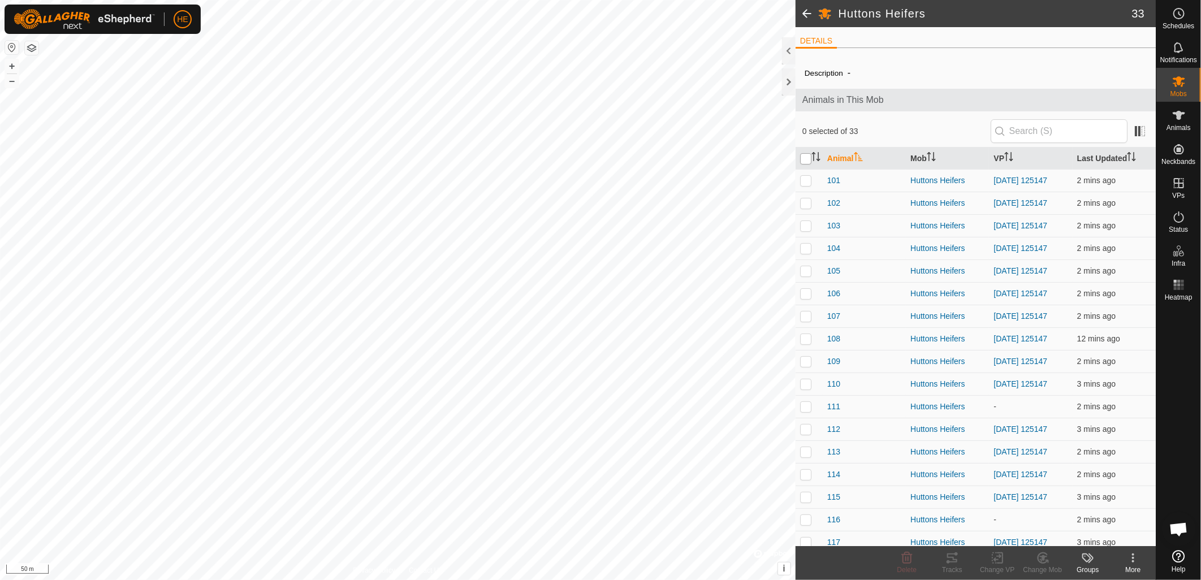
click at [808, 156] on input "checkbox" at bounding box center [805, 158] width 11 height 11
checkbox input "true"
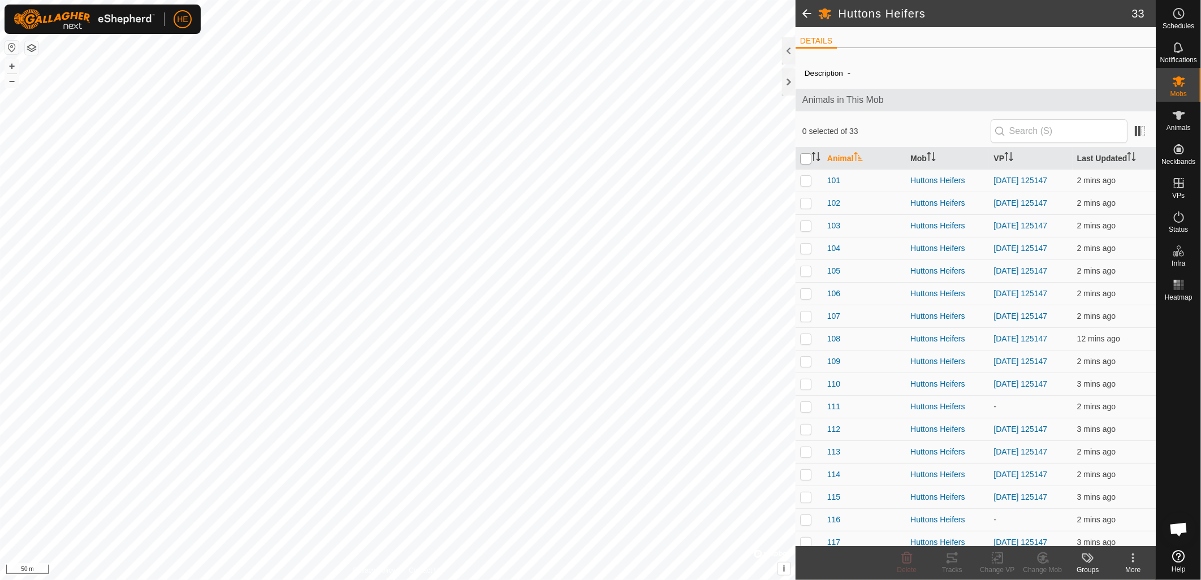
checkbox input "true"
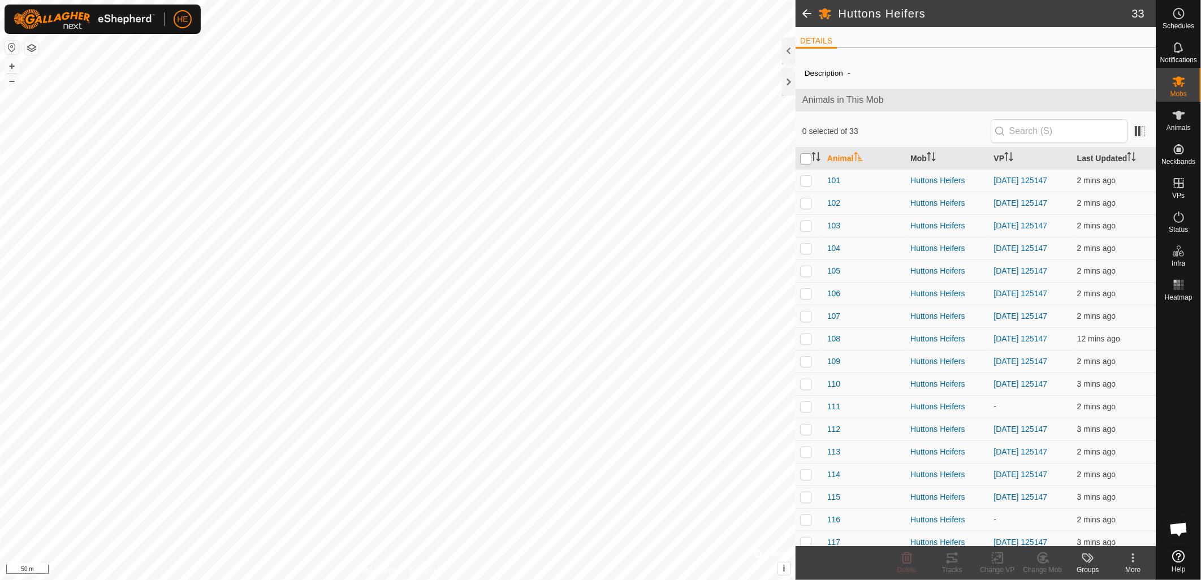
checkbox input "true"
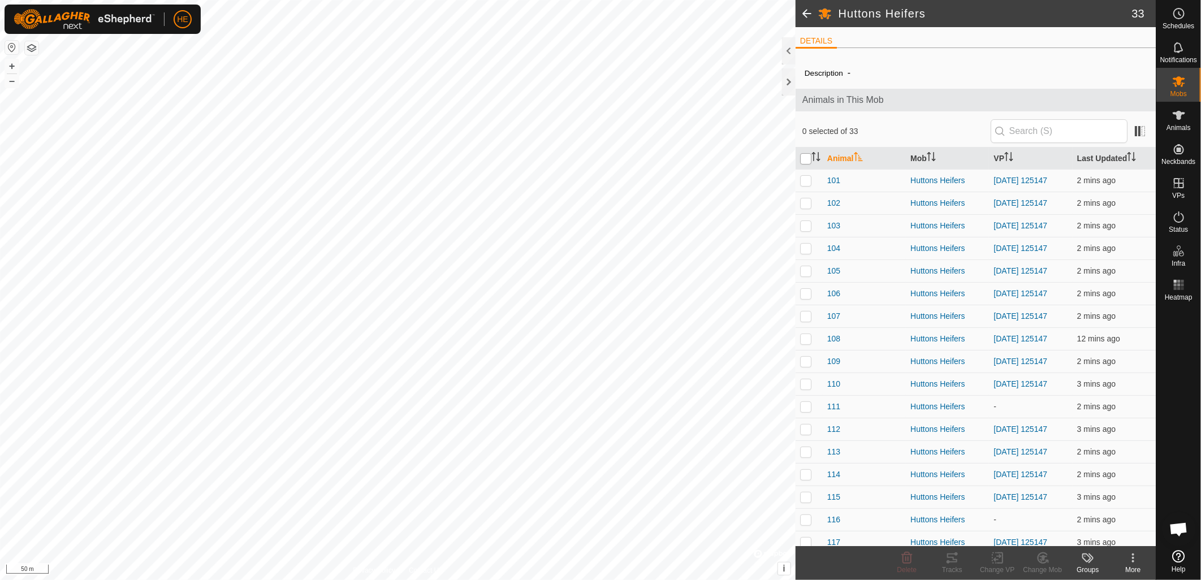
checkbox input "true"
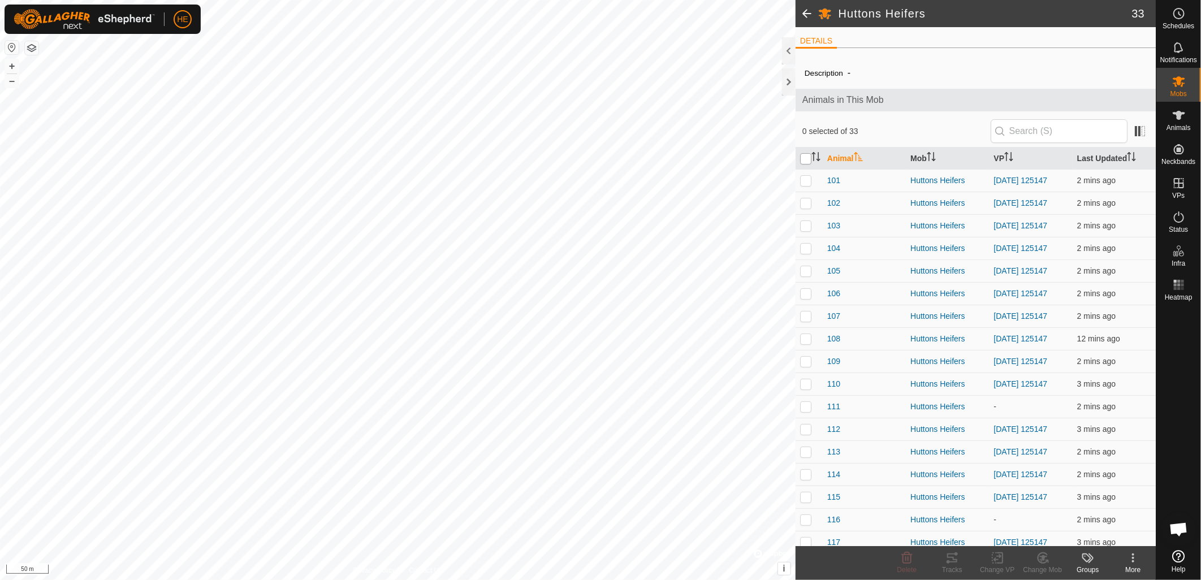
checkbox input "true"
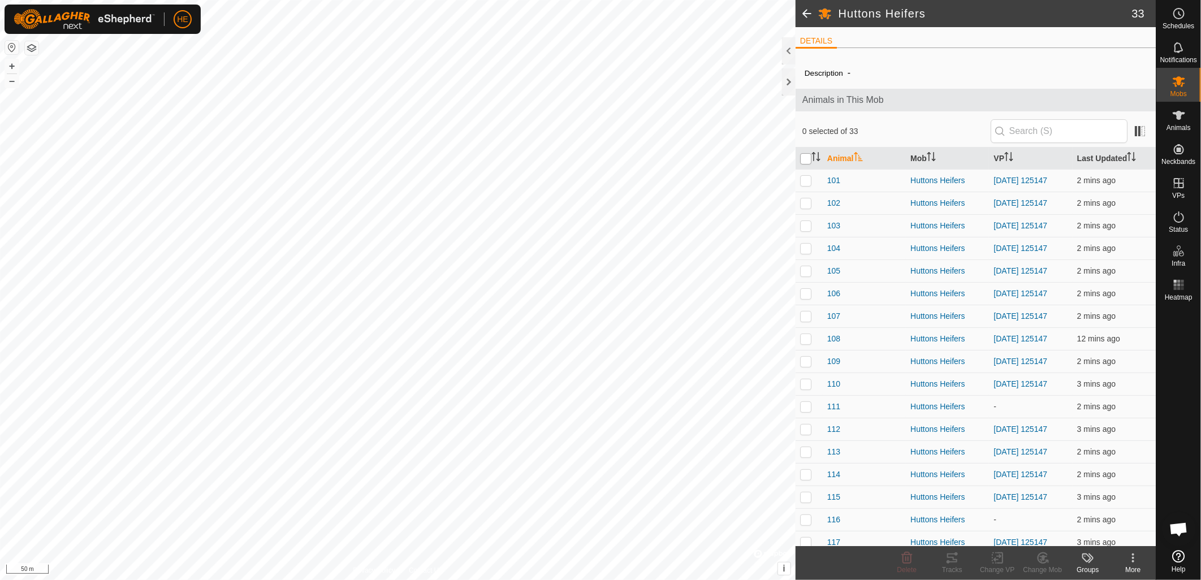
checkbox input "true"
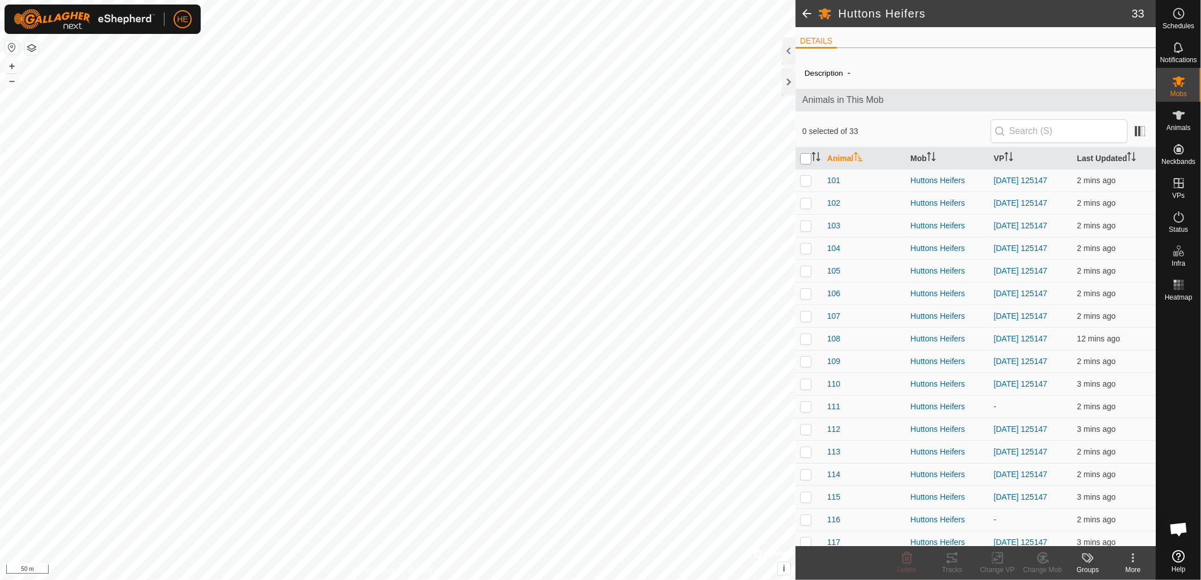
checkbox input "true"
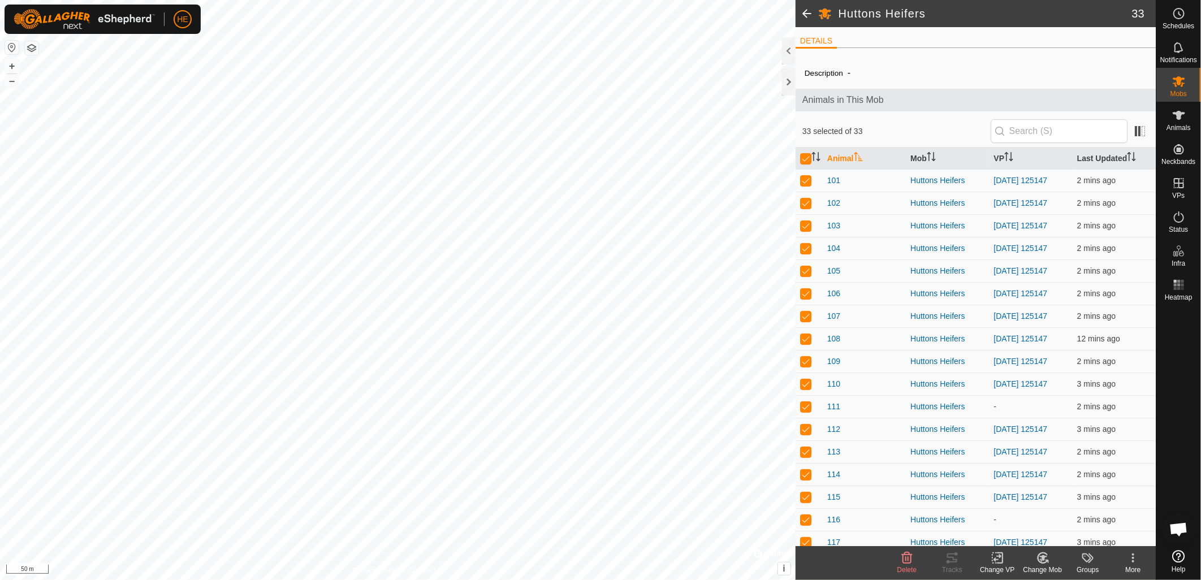
click at [999, 560] on icon at bounding box center [997, 558] width 14 height 14
click at [1011, 509] on link "Choose VP..." at bounding box center [1031, 510] width 112 height 23
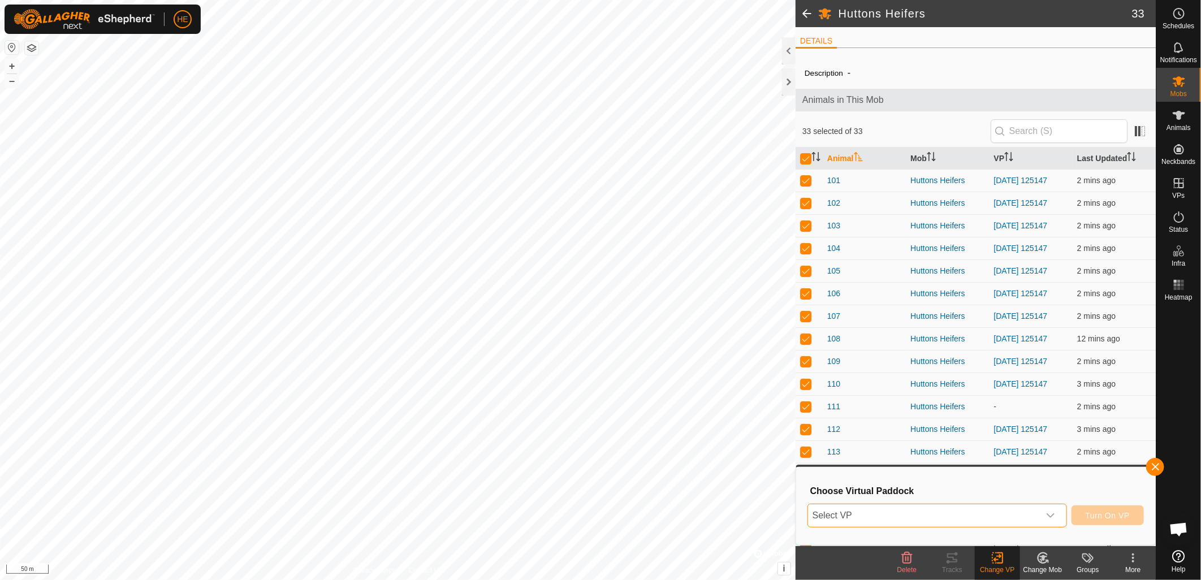
click at [903, 515] on span "Select VP" at bounding box center [923, 515] width 231 height 23
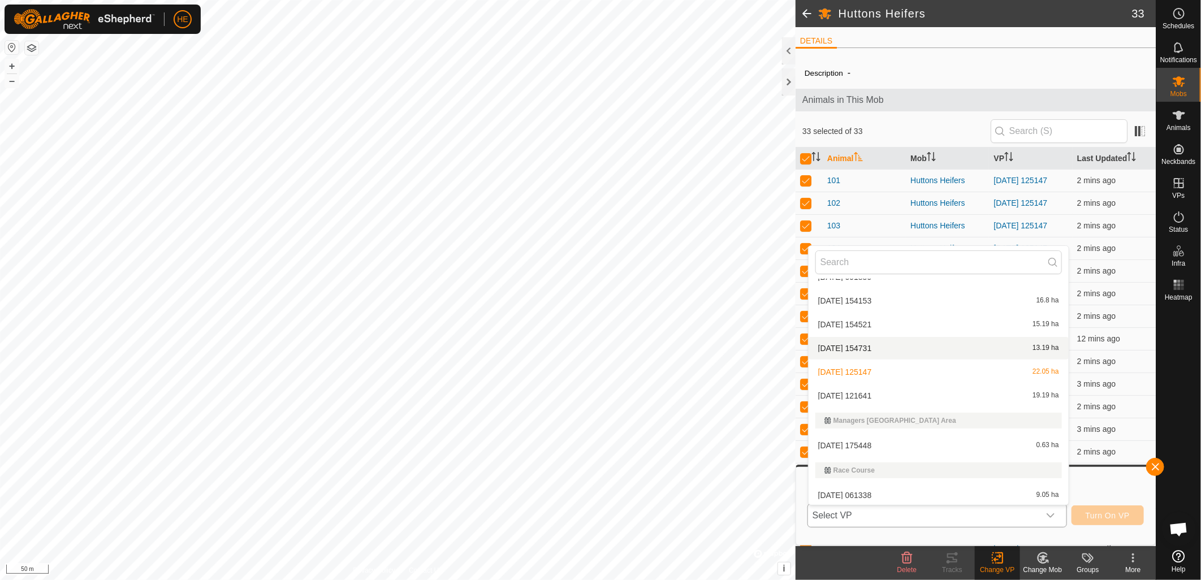
scroll to position [140, 0]
click at [839, 392] on li "2025-09-17 121641 19.19 ha" at bounding box center [938, 394] width 260 height 23
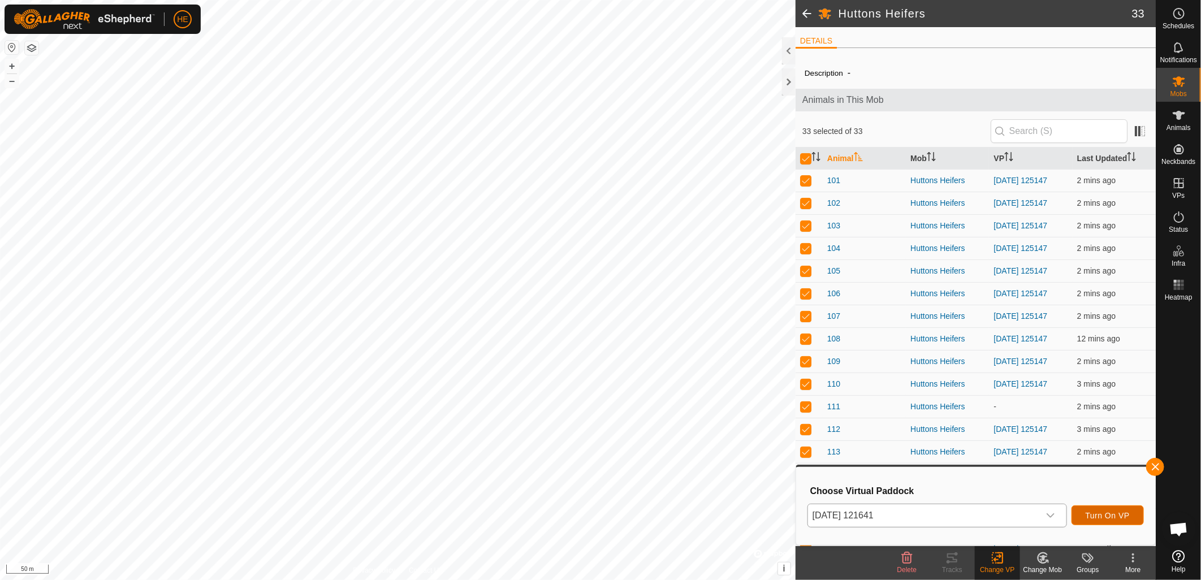
click at [1106, 516] on span "Turn On VP" at bounding box center [1107, 515] width 44 height 9
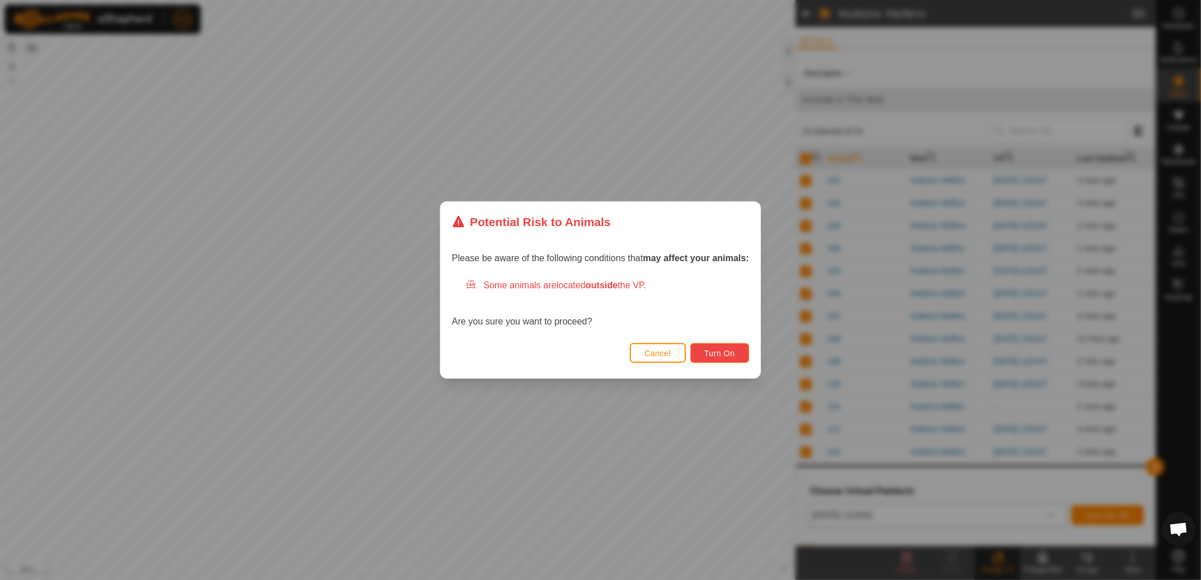
click at [714, 348] on button "Turn On" at bounding box center [719, 353] width 59 height 20
